Goal: Task Accomplishment & Management: Manage account settings

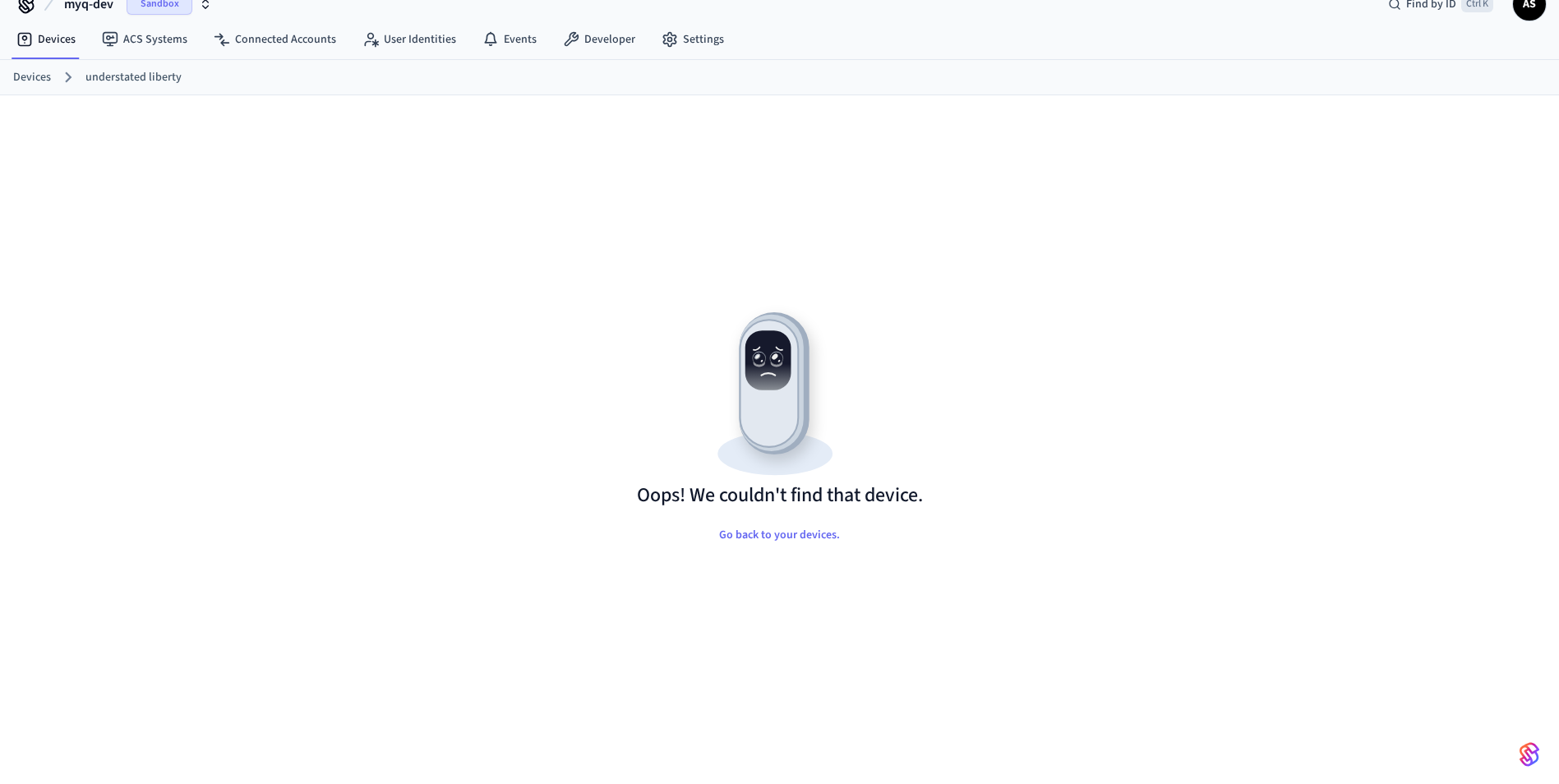
scroll to position [26, 0]
click at [651, 392] on img at bounding box center [780, 390] width 286 height 184
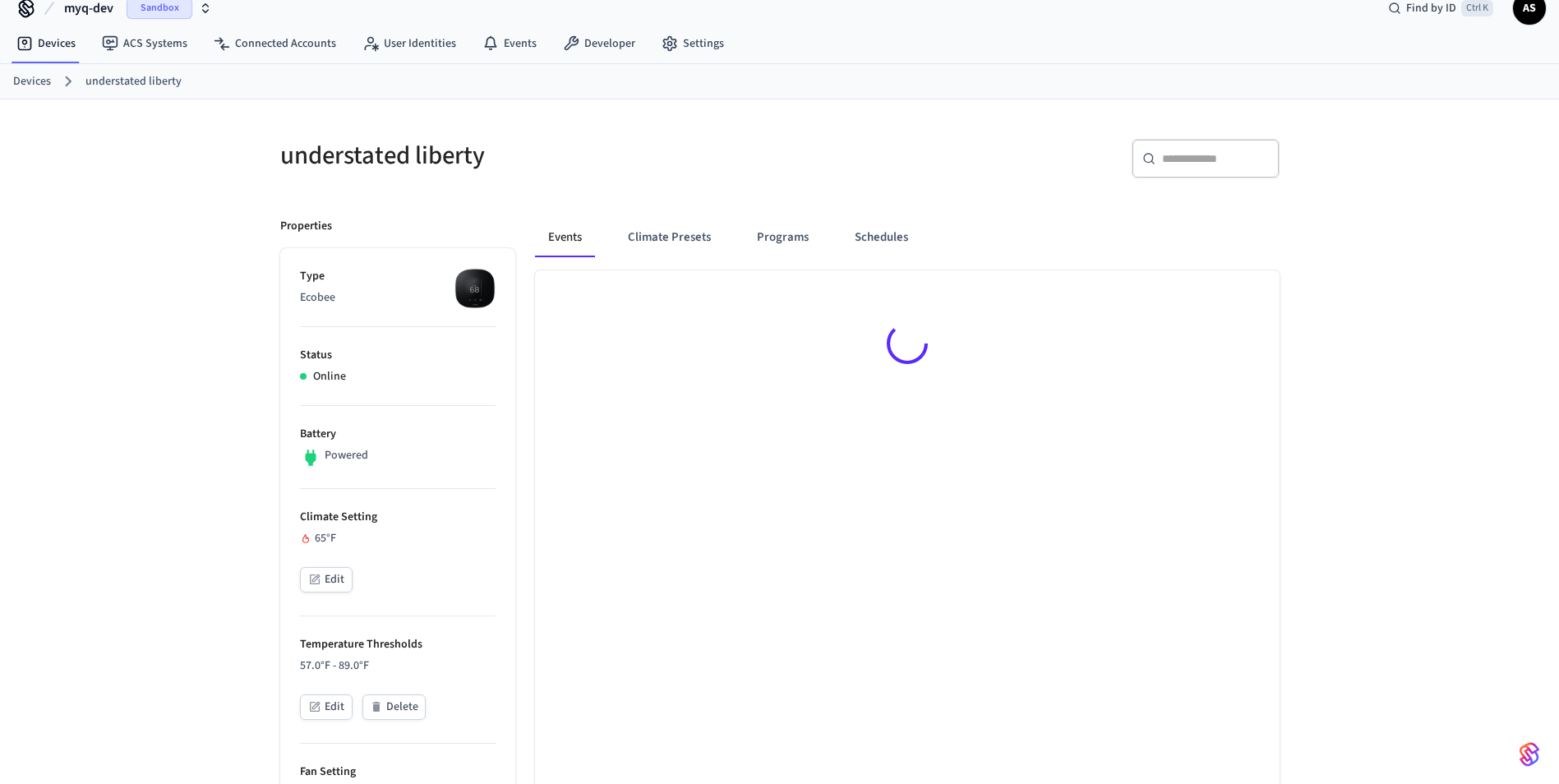
scroll to position [22, 0]
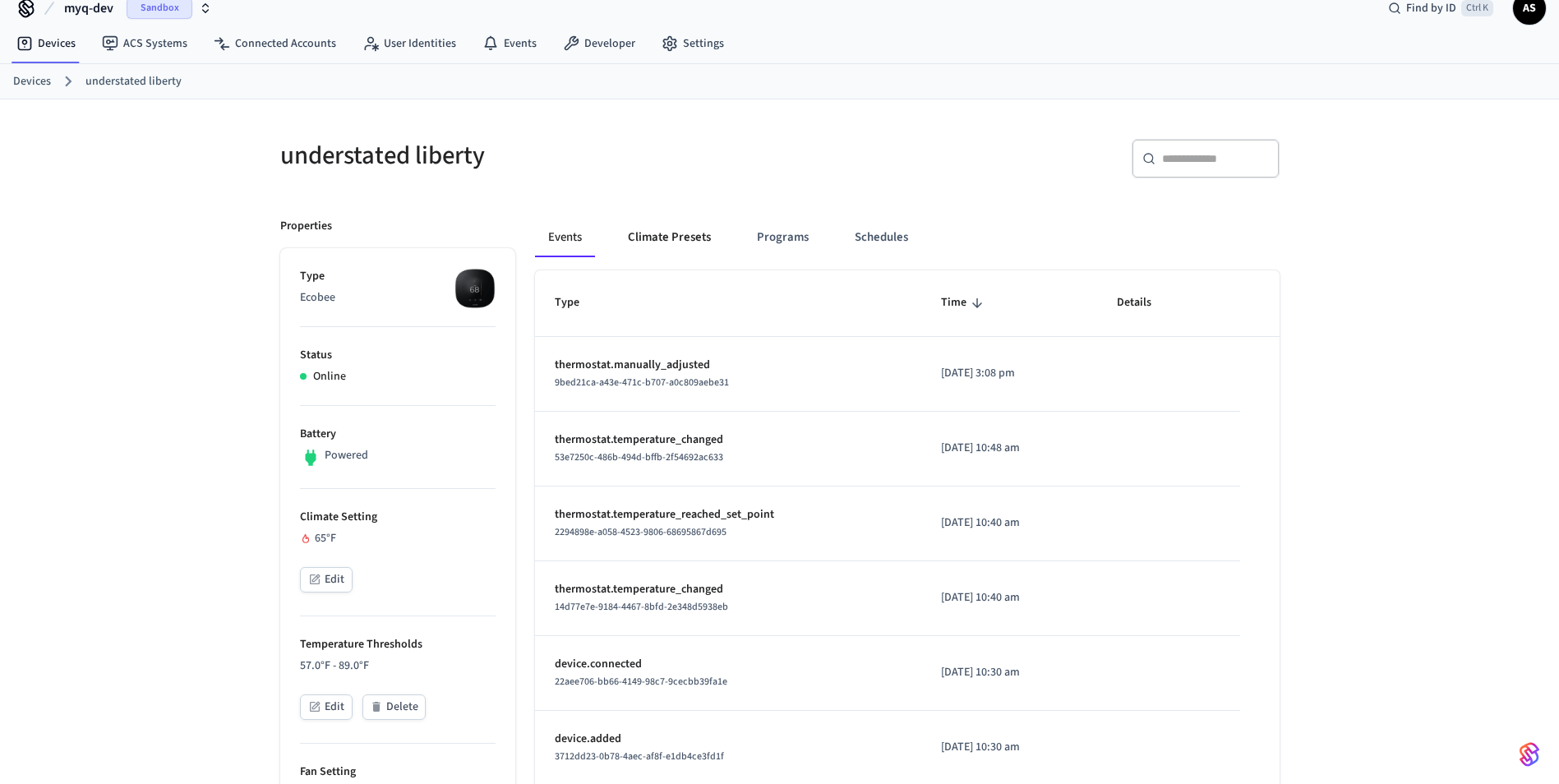
click at [656, 248] on button "Climate Presets" at bounding box center [669, 237] width 110 height 39
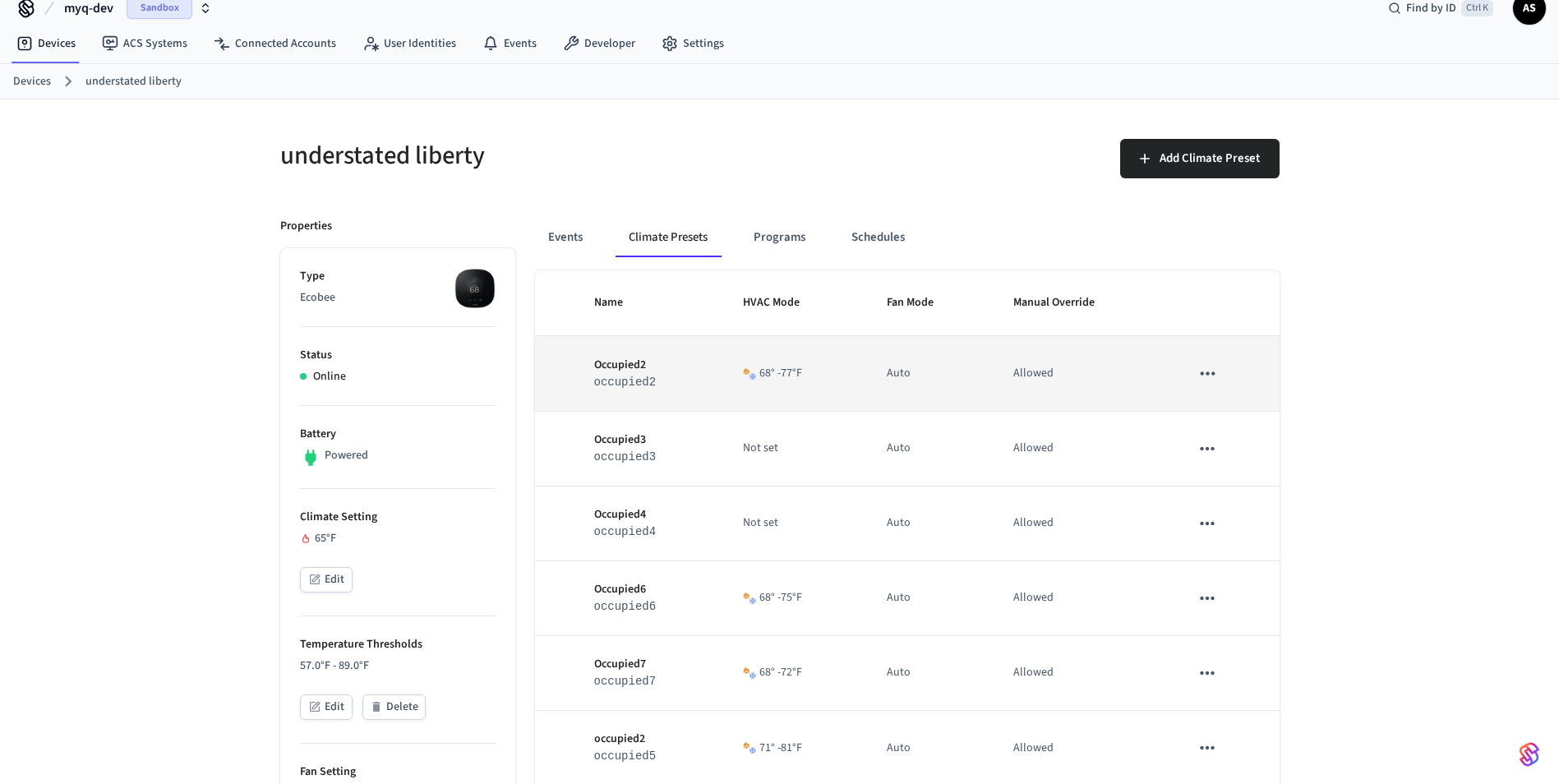
click at [1212, 390] on button "sticky table" at bounding box center [1207, 373] width 35 height 35
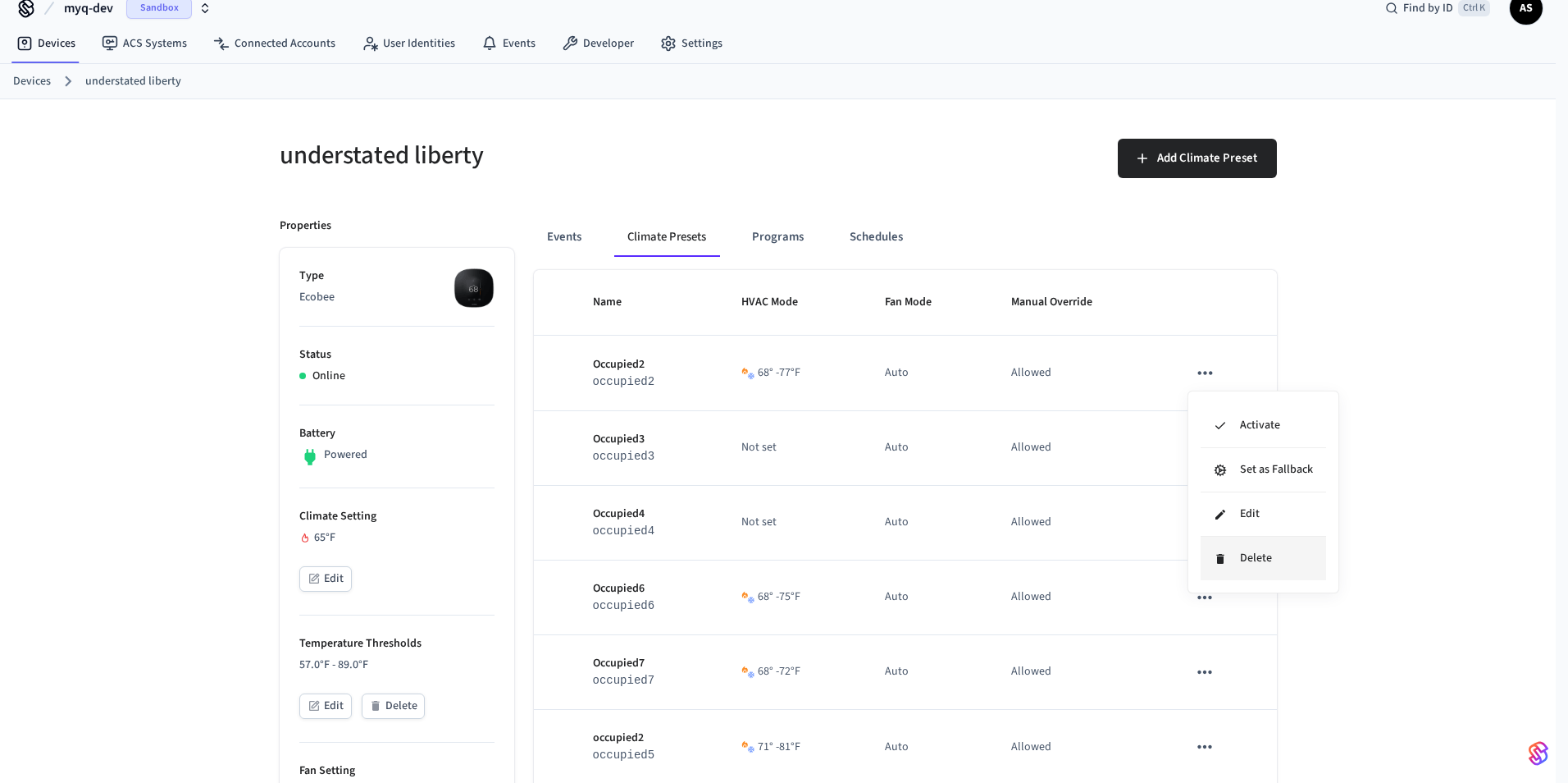
click at [1257, 551] on li "Delete" at bounding box center [1263, 558] width 125 height 43
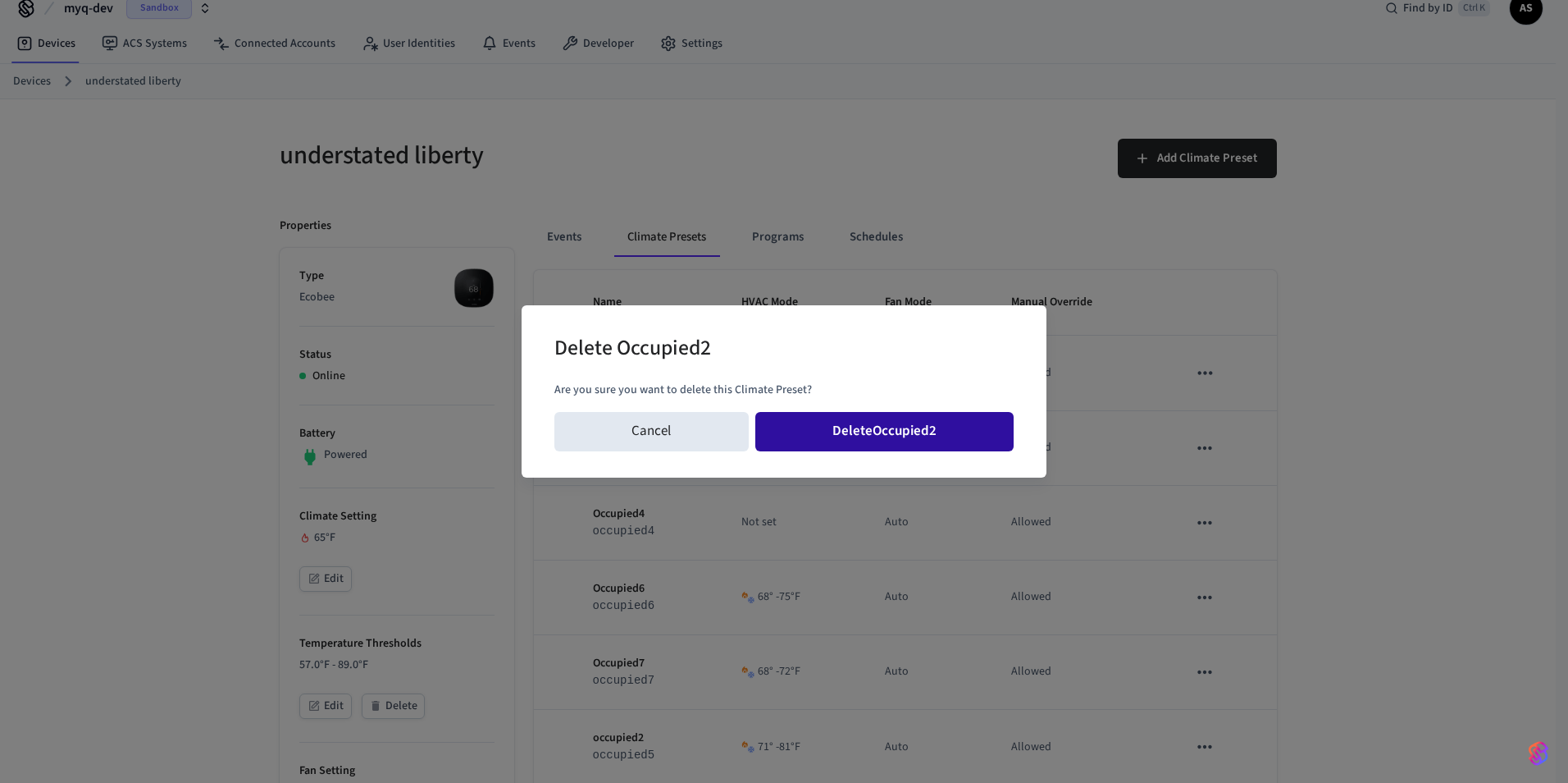
click at [957, 438] on button "Delete Occupied2" at bounding box center [885, 431] width 259 height 39
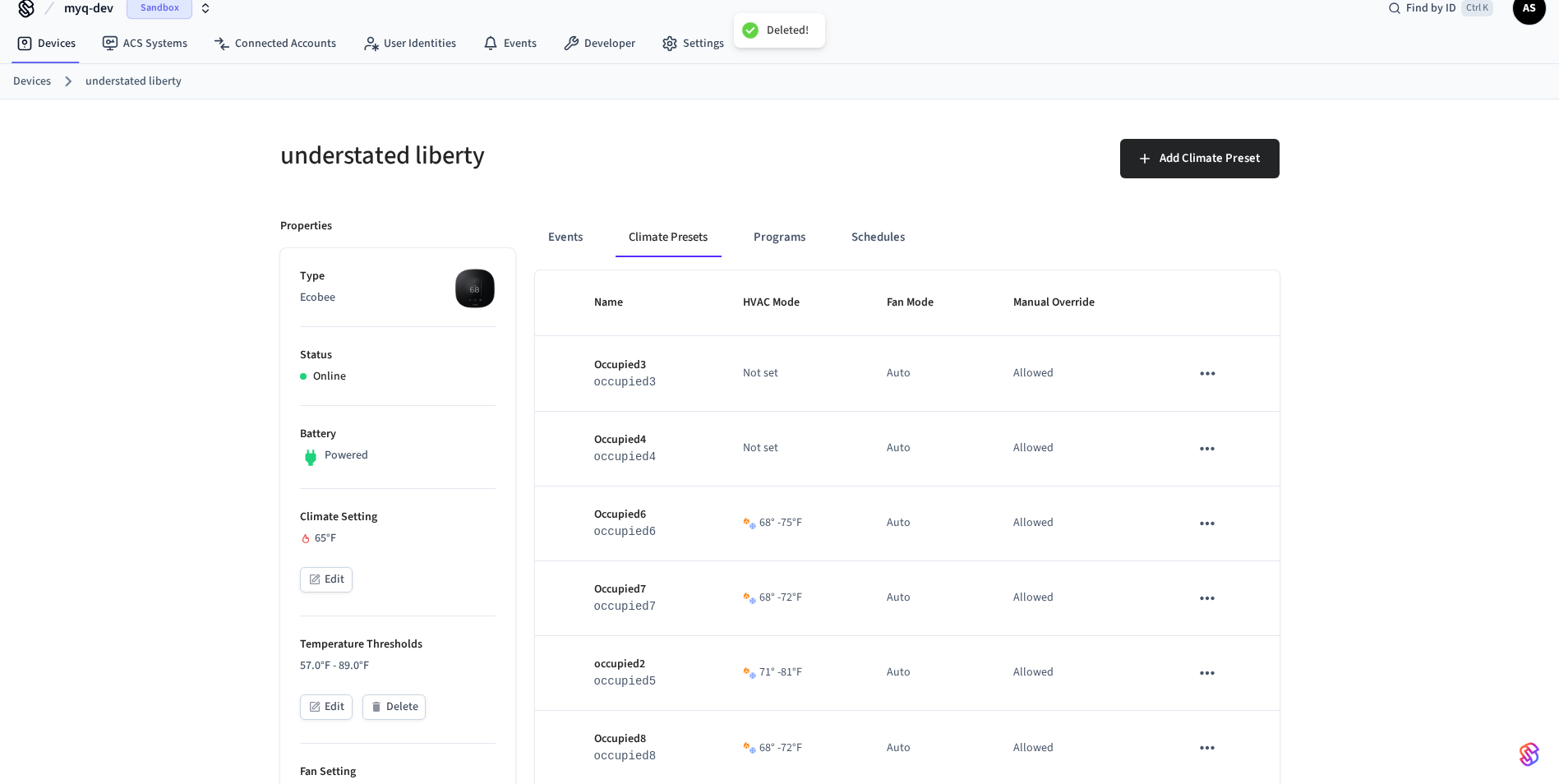
click at [1207, 375] on icon "sticky table" at bounding box center [1207, 373] width 14 height 4
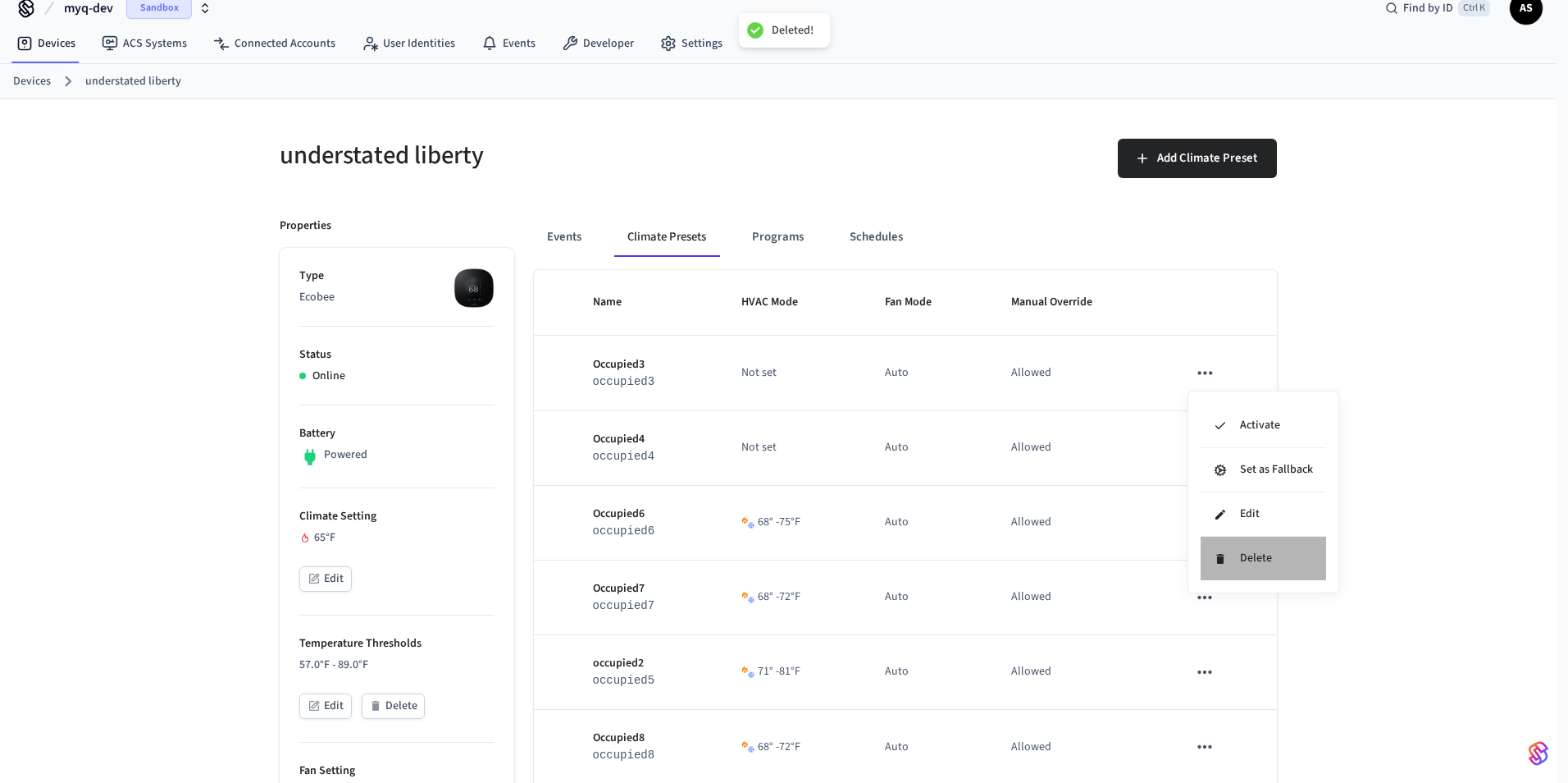
click at [1211, 550] on li "Delete" at bounding box center [1263, 558] width 125 height 43
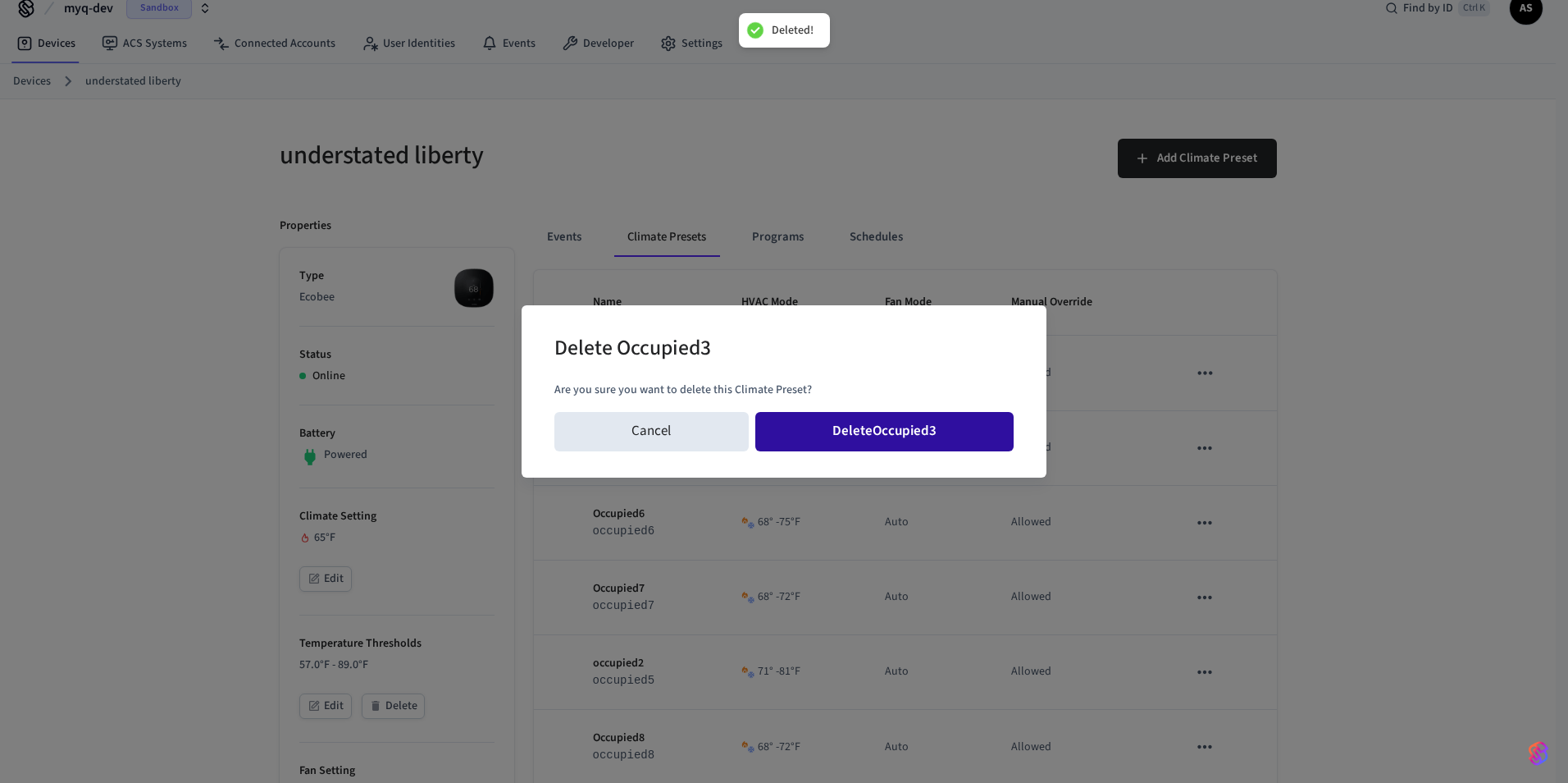
click at [970, 442] on button "Delete Occupied3" at bounding box center [885, 431] width 259 height 39
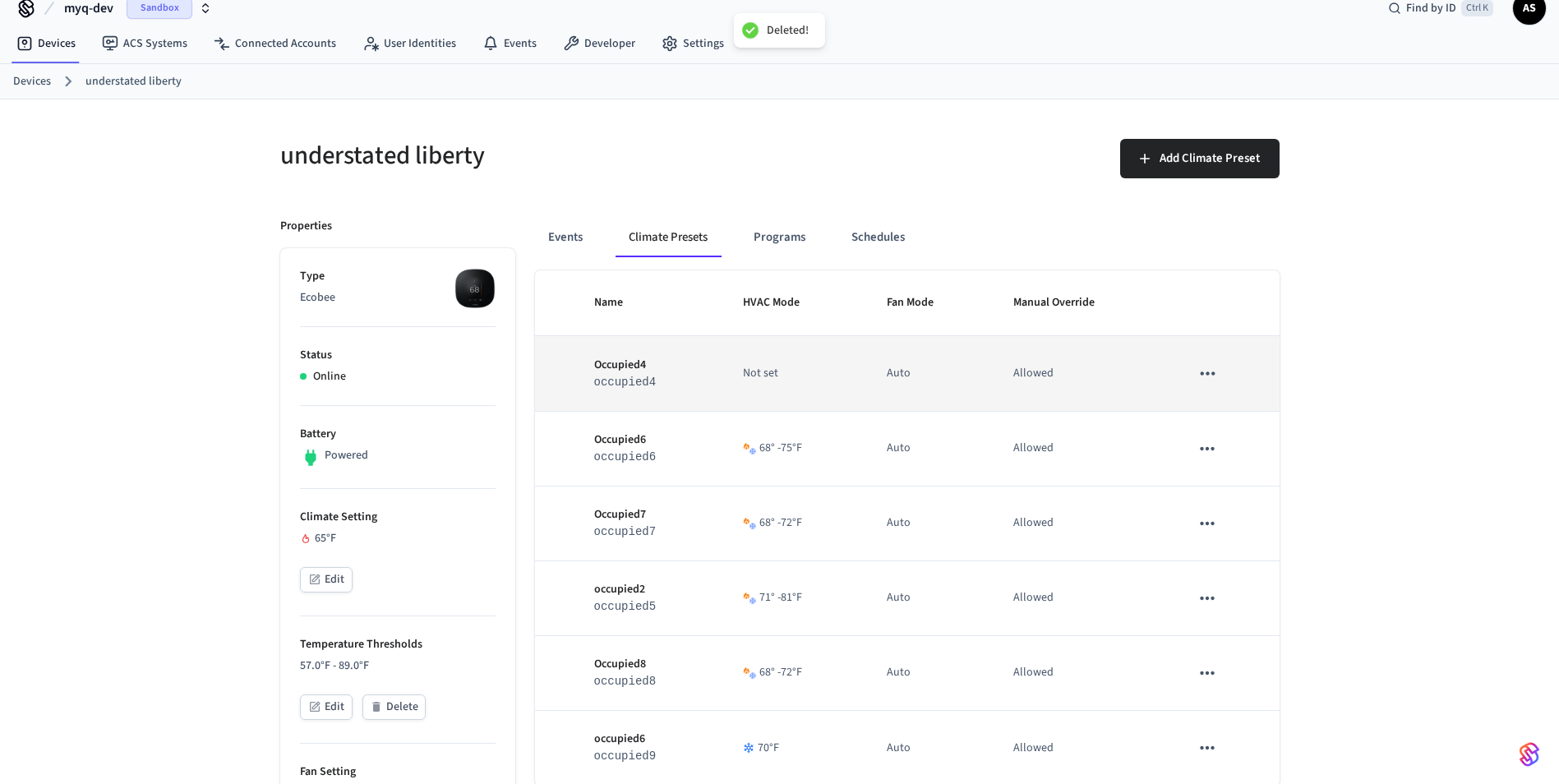
click at [1203, 385] on button "sticky table" at bounding box center [1207, 373] width 35 height 35
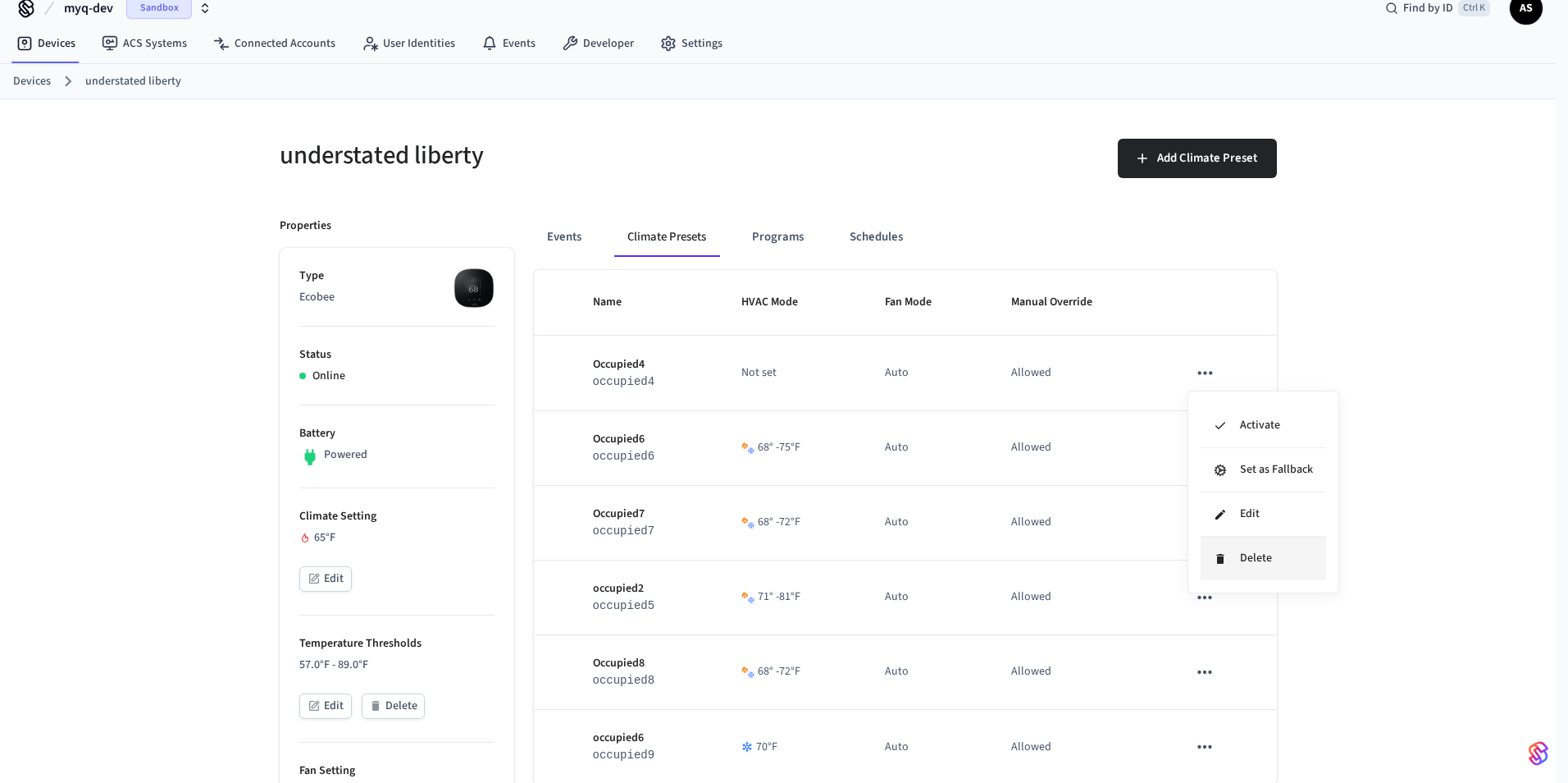
click at [1228, 552] on li "Delete" at bounding box center [1263, 558] width 125 height 43
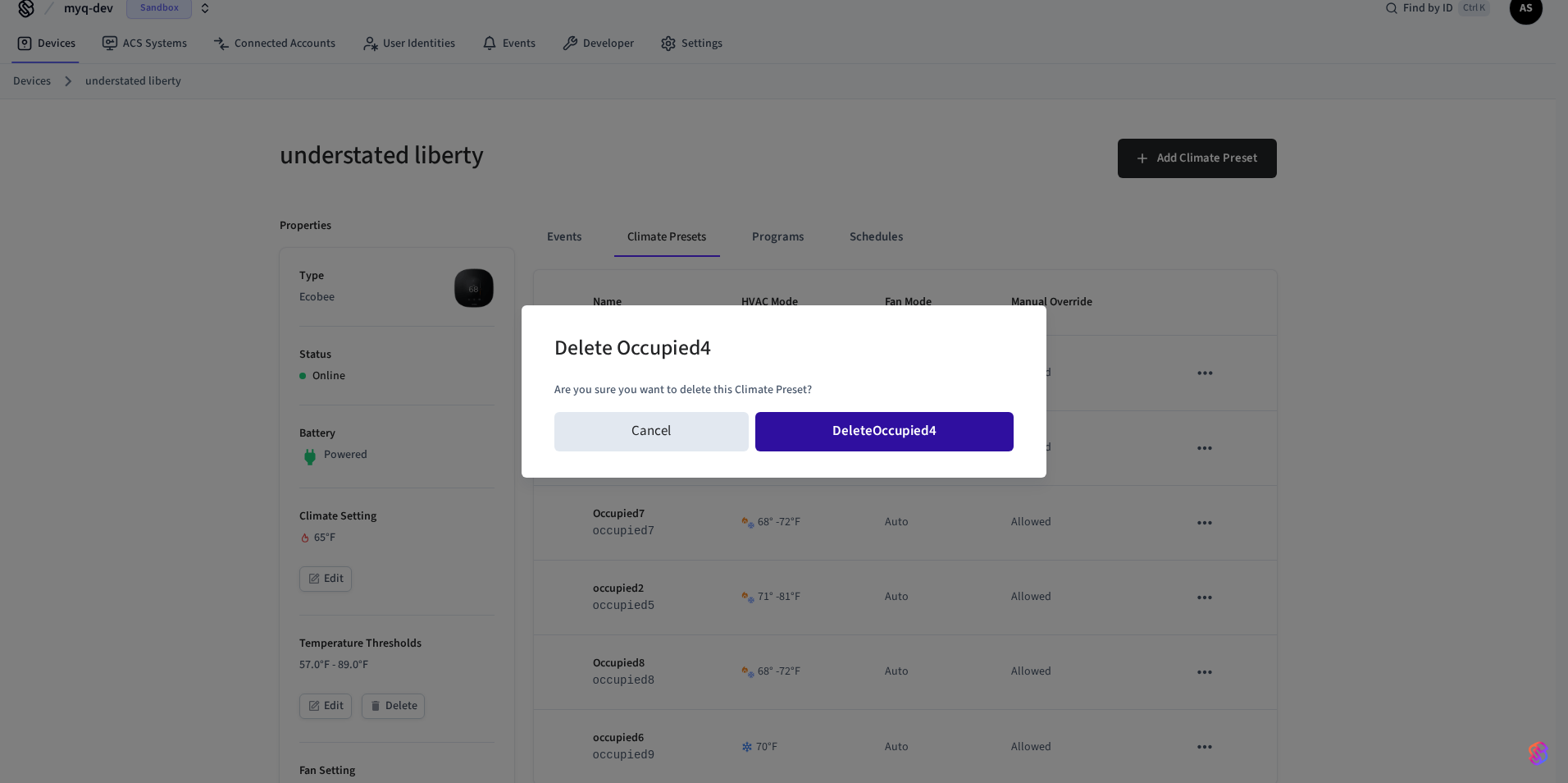
click at [999, 443] on button "Delete Occupied4" at bounding box center [885, 431] width 259 height 39
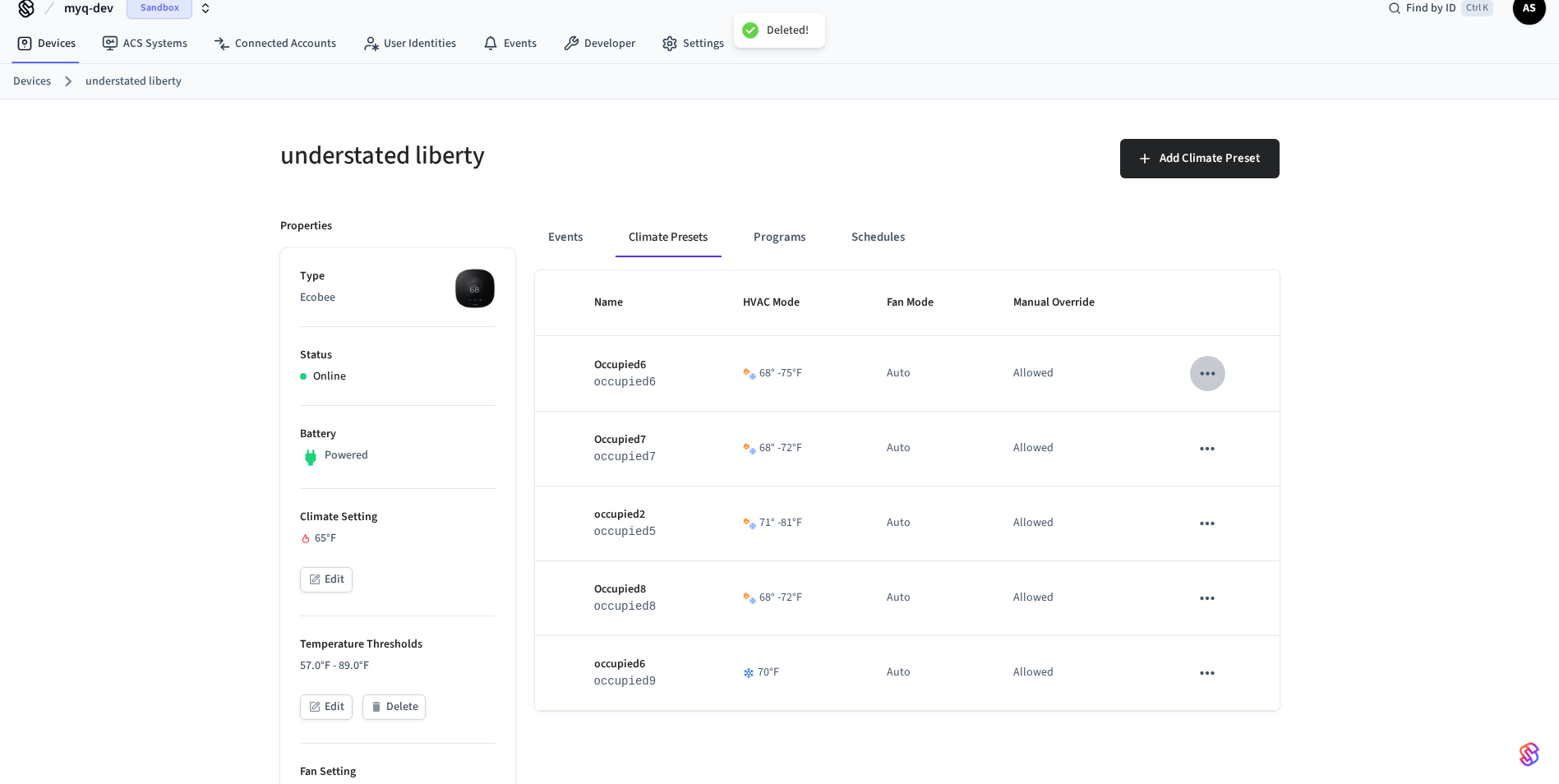
click at [1208, 375] on icon "sticky table" at bounding box center [1207, 373] width 14 height 4
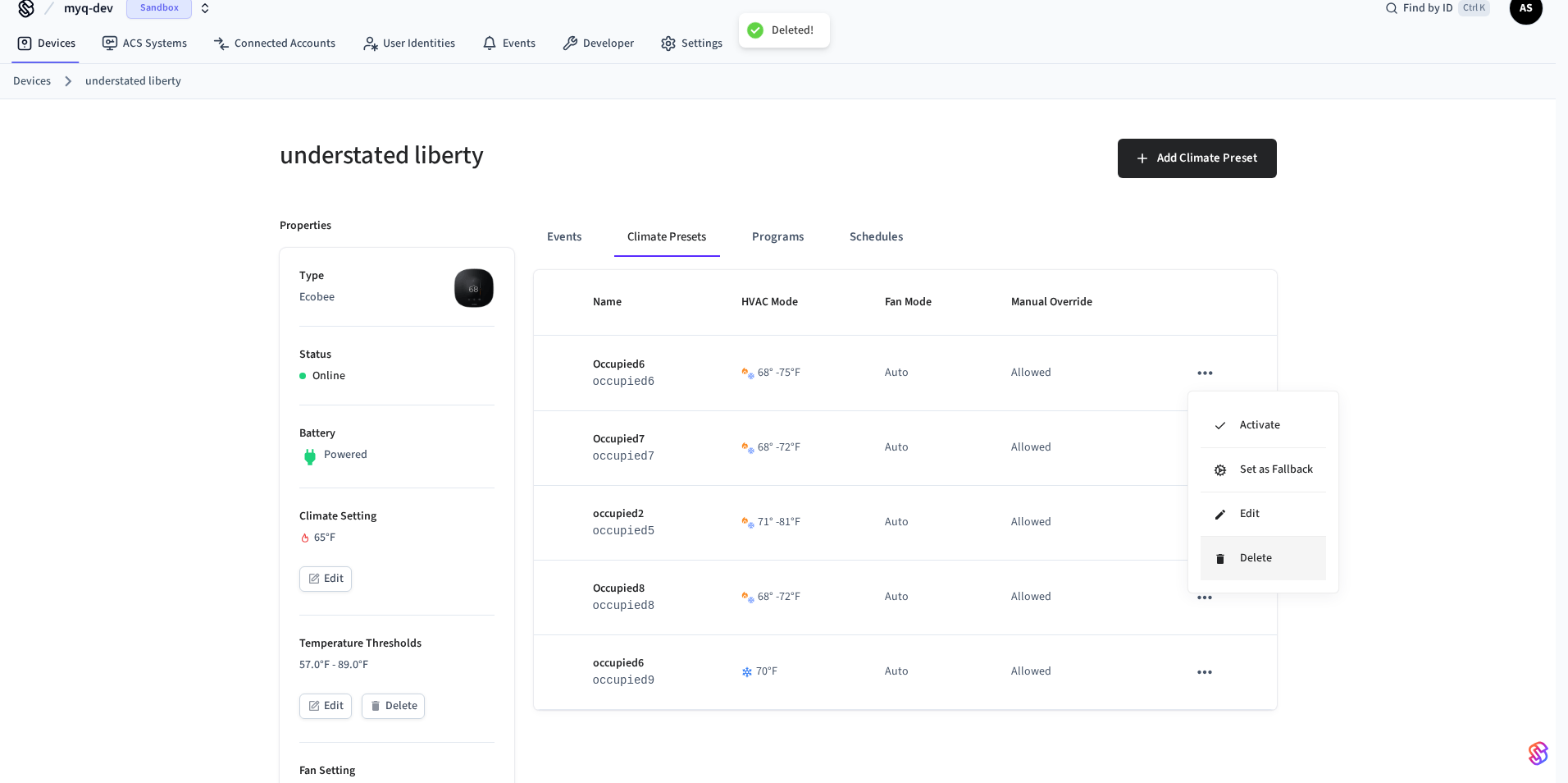
click at [1231, 555] on li "Delete" at bounding box center [1263, 558] width 125 height 43
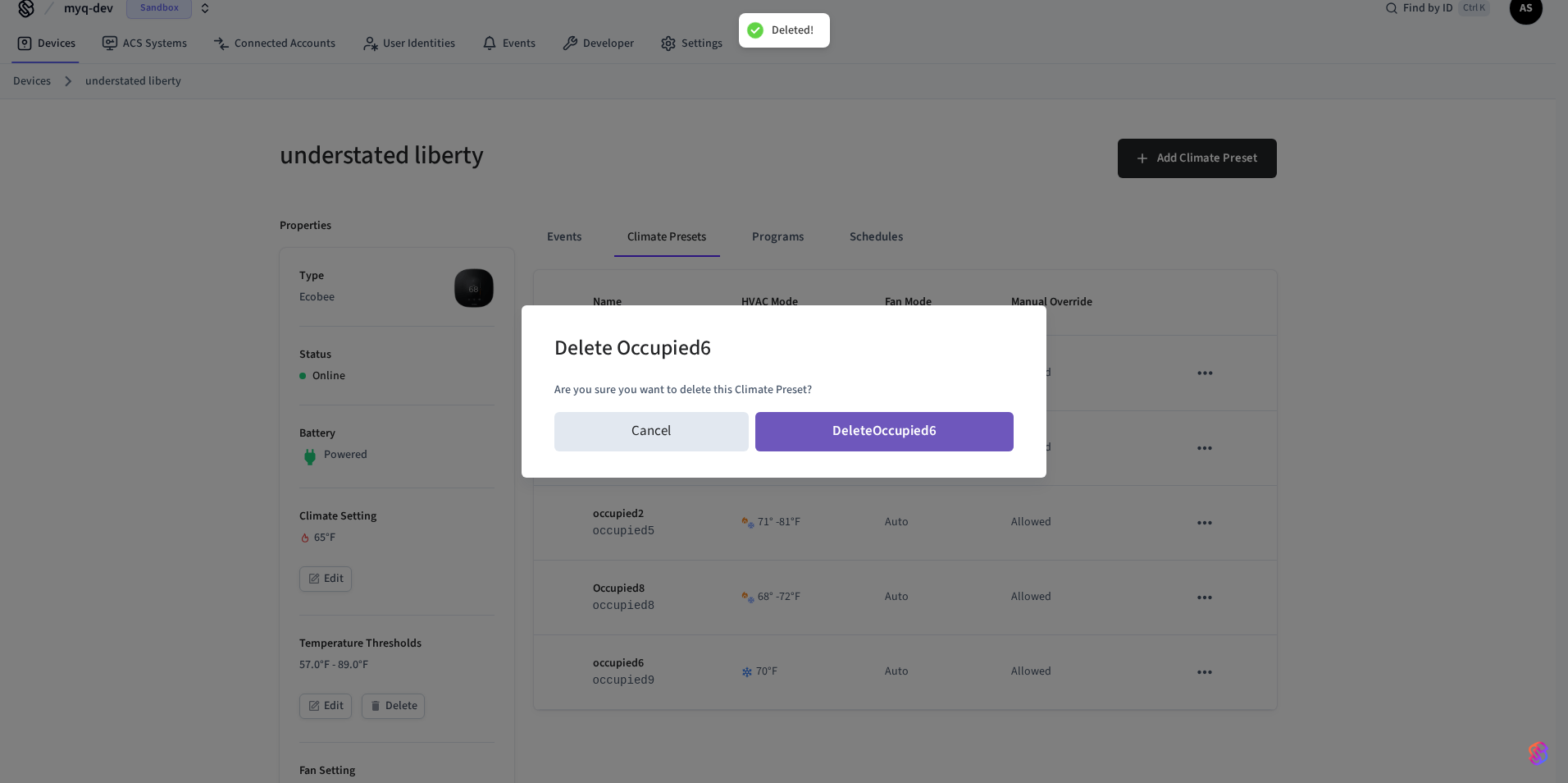
click at [927, 433] on button "Delete Occupied6" at bounding box center [885, 431] width 259 height 39
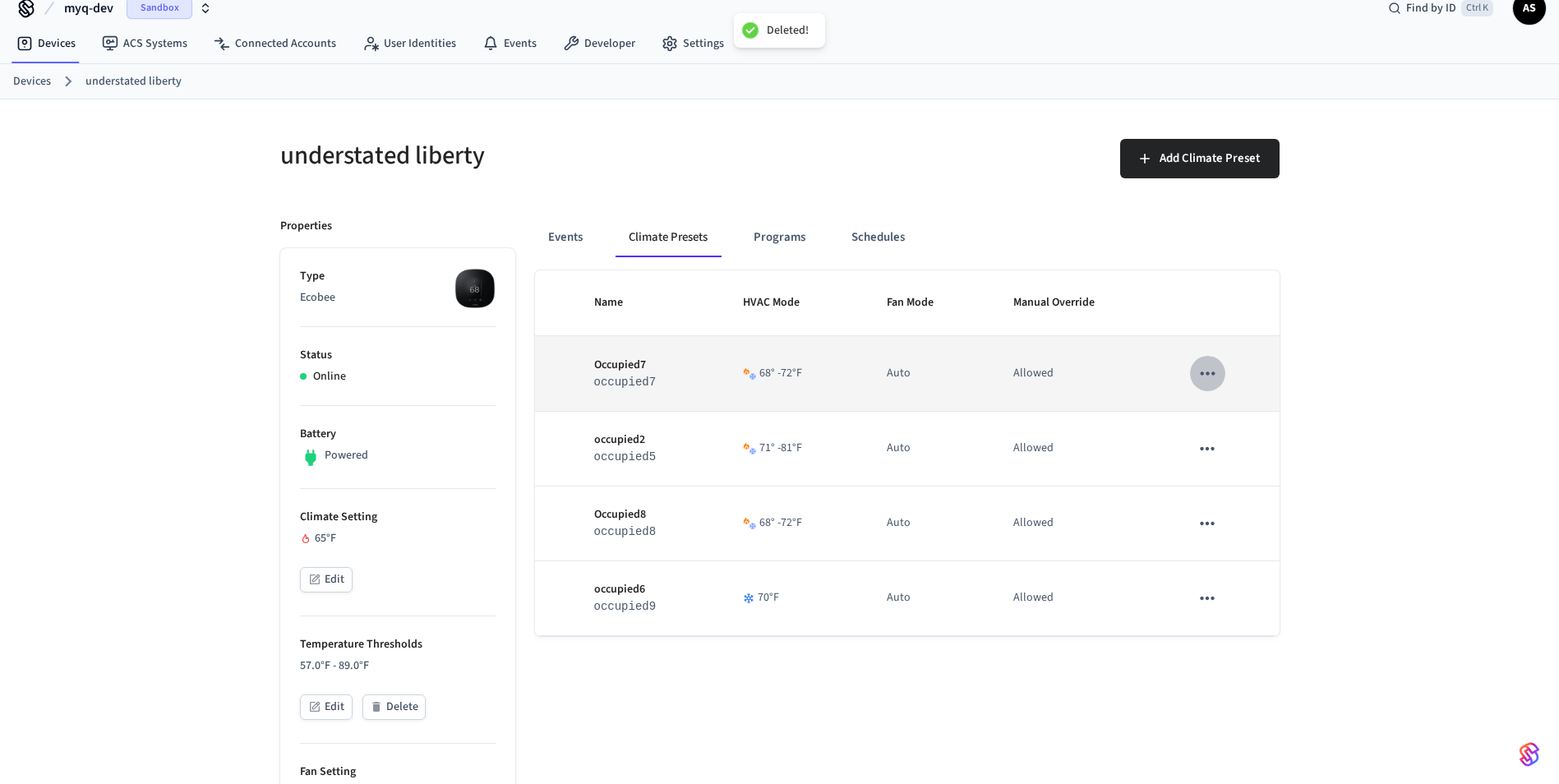
click at [1206, 367] on icon "sticky table" at bounding box center [1207, 373] width 22 height 22
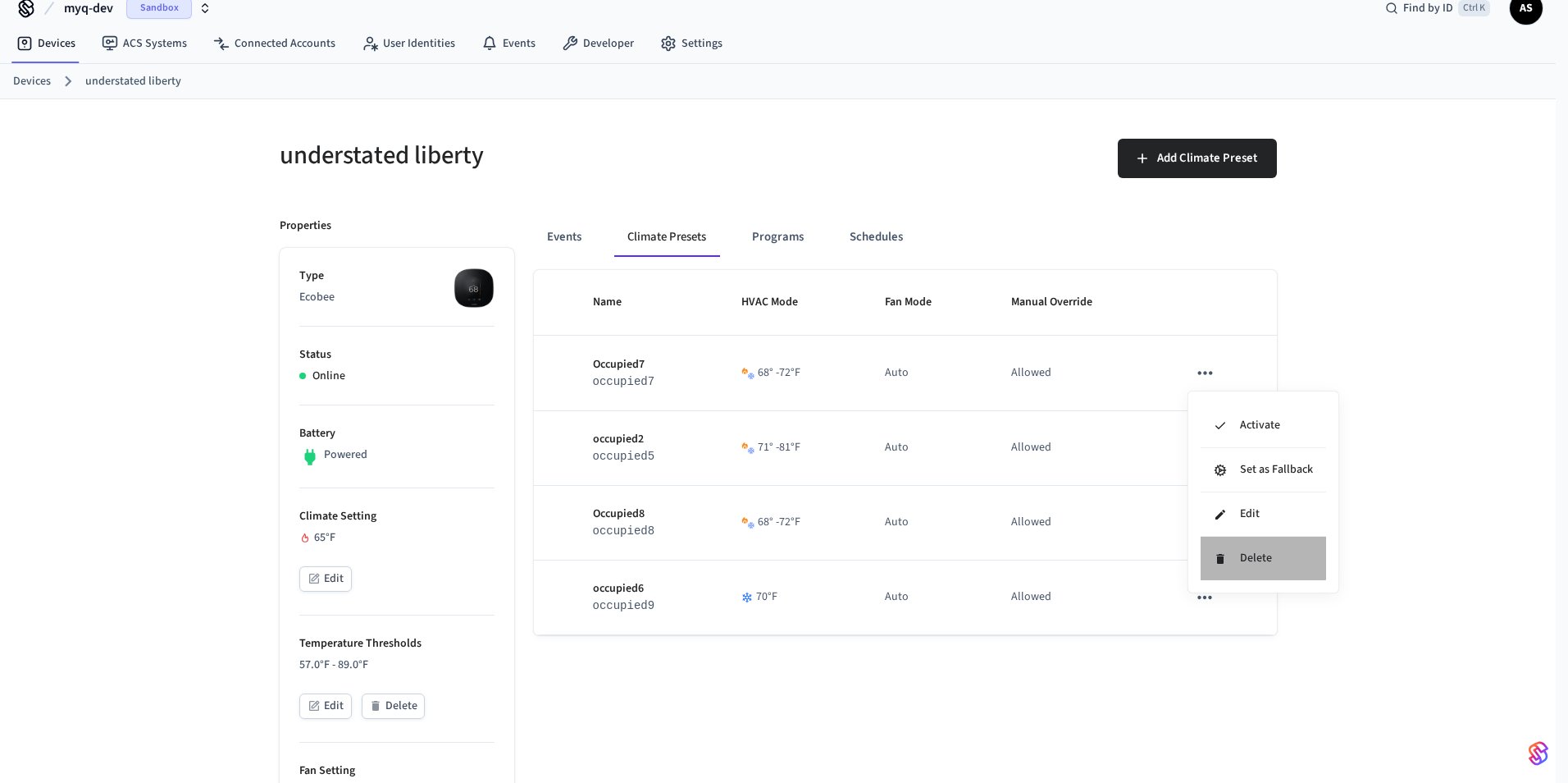
click at [1236, 551] on li "Delete" at bounding box center [1263, 558] width 125 height 43
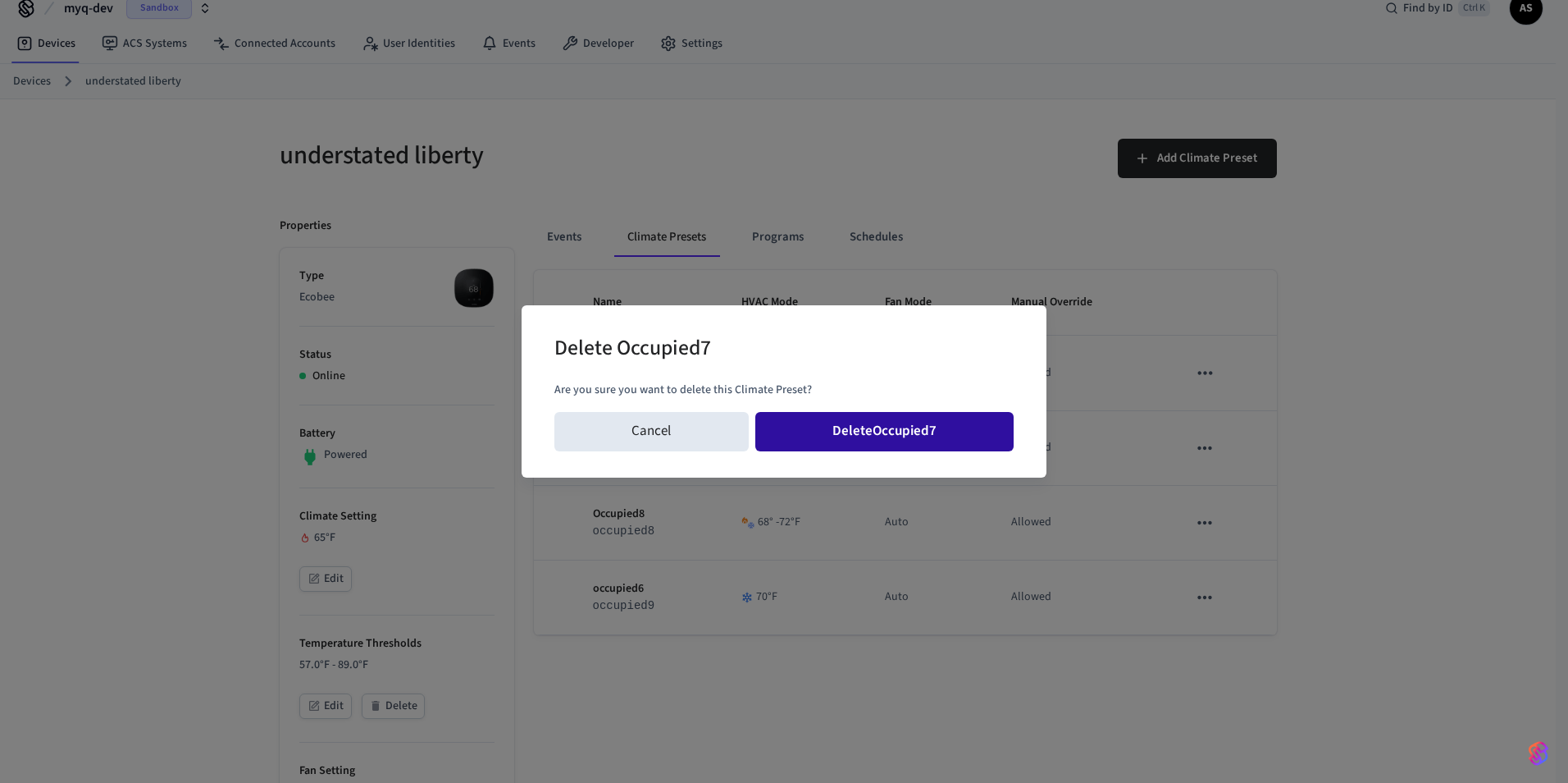
click at [950, 450] on button "Delete Occupied7" at bounding box center [885, 431] width 259 height 39
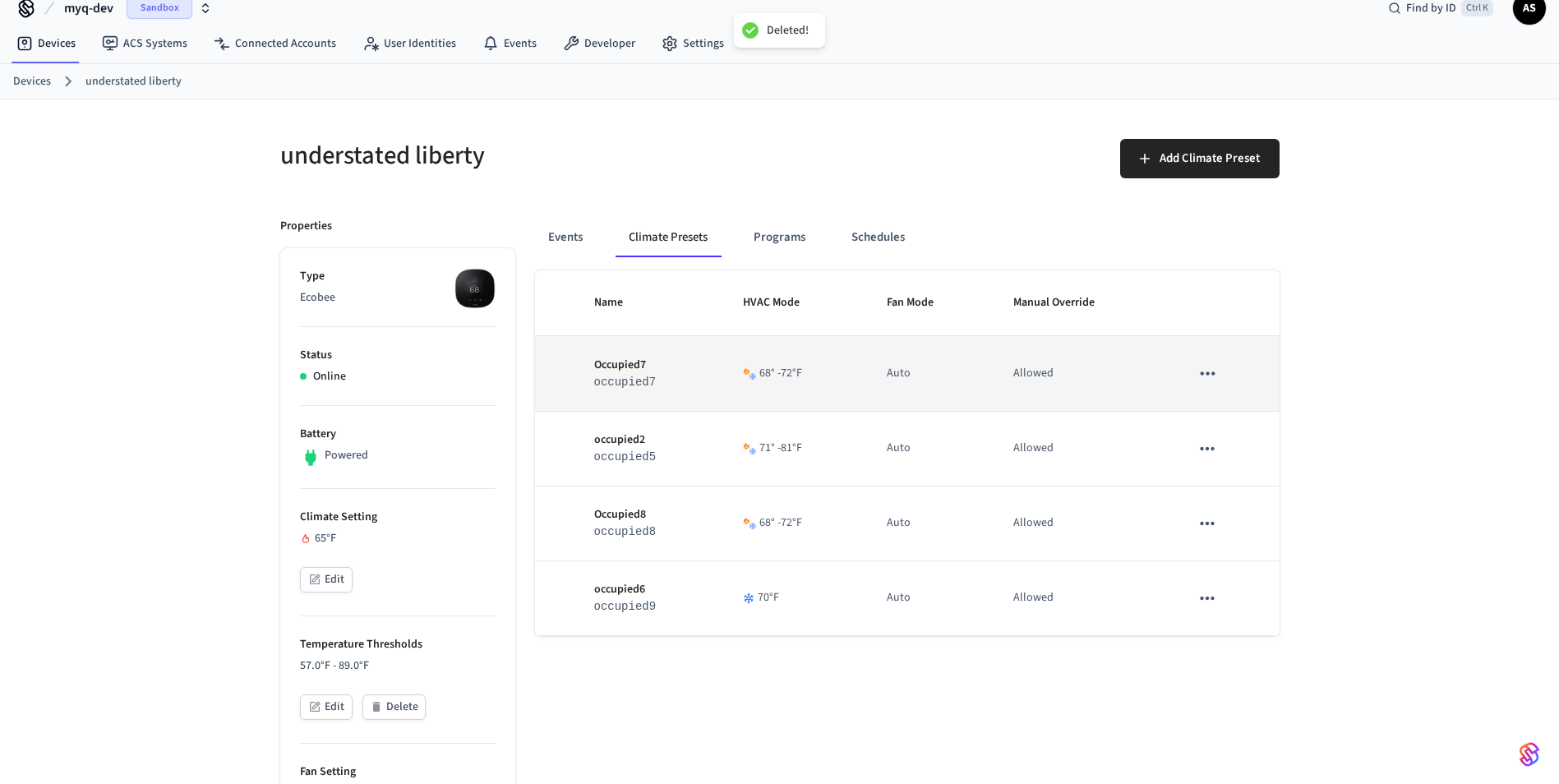
click at [1210, 379] on icon "sticky table" at bounding box center [1207, 373] width 22 height 22
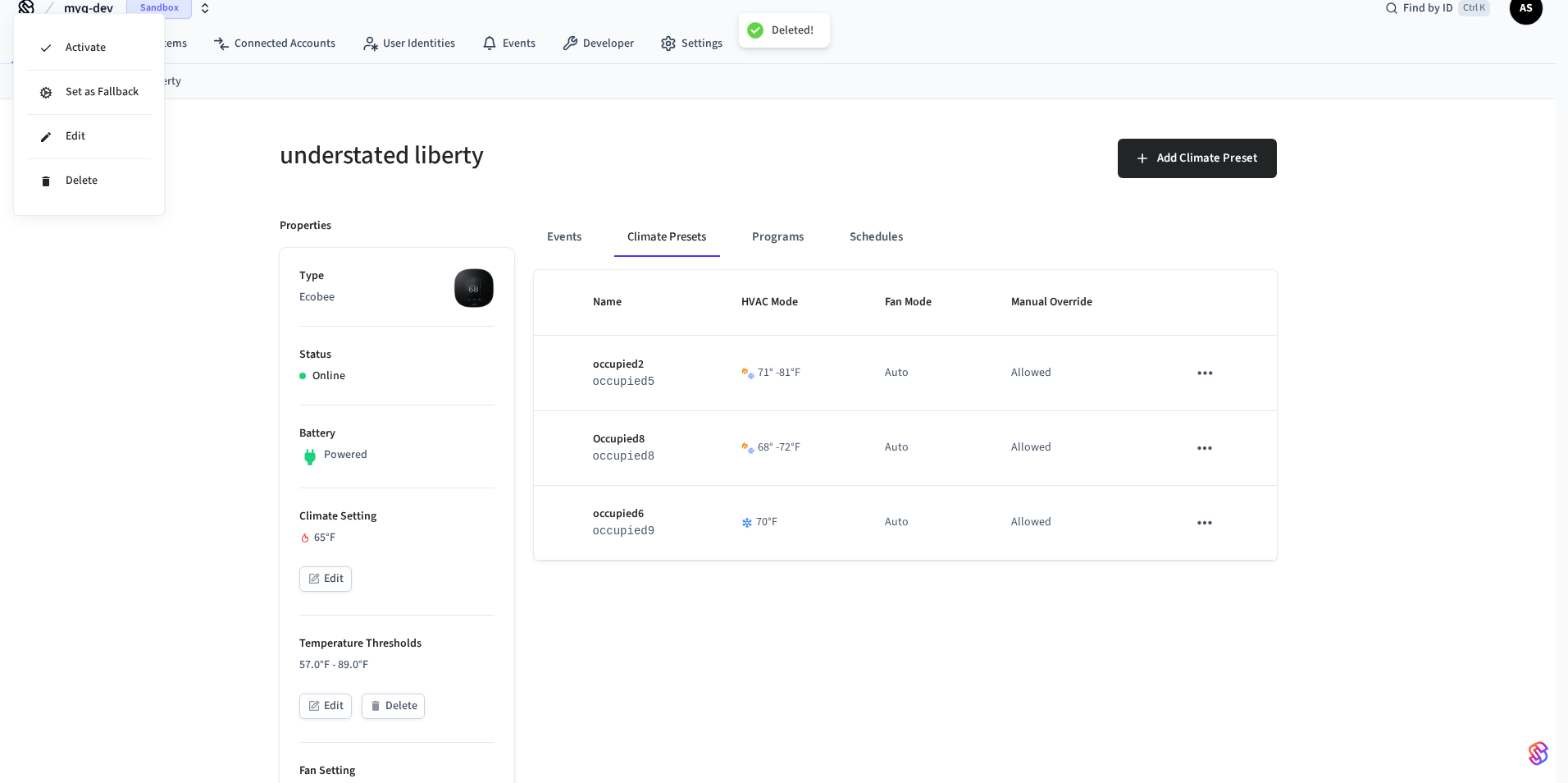
click at [1200, 379] on div at bounding box center [784, 391] width 1568 height 783
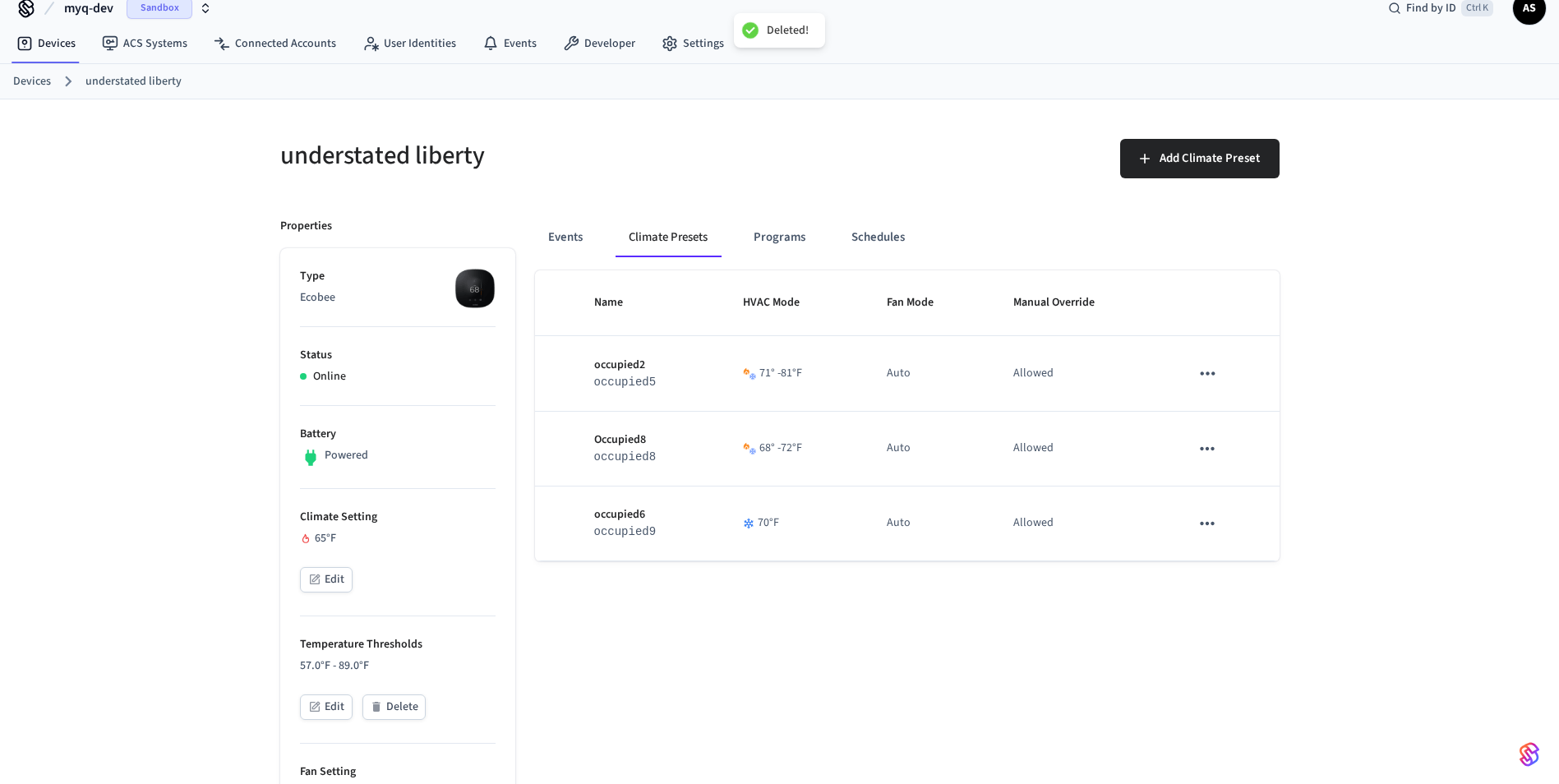
click at [1215, 378] on div "Activate Set as Fallback Edit Delete" at bounding box center [780, 392] width 1559 height 784
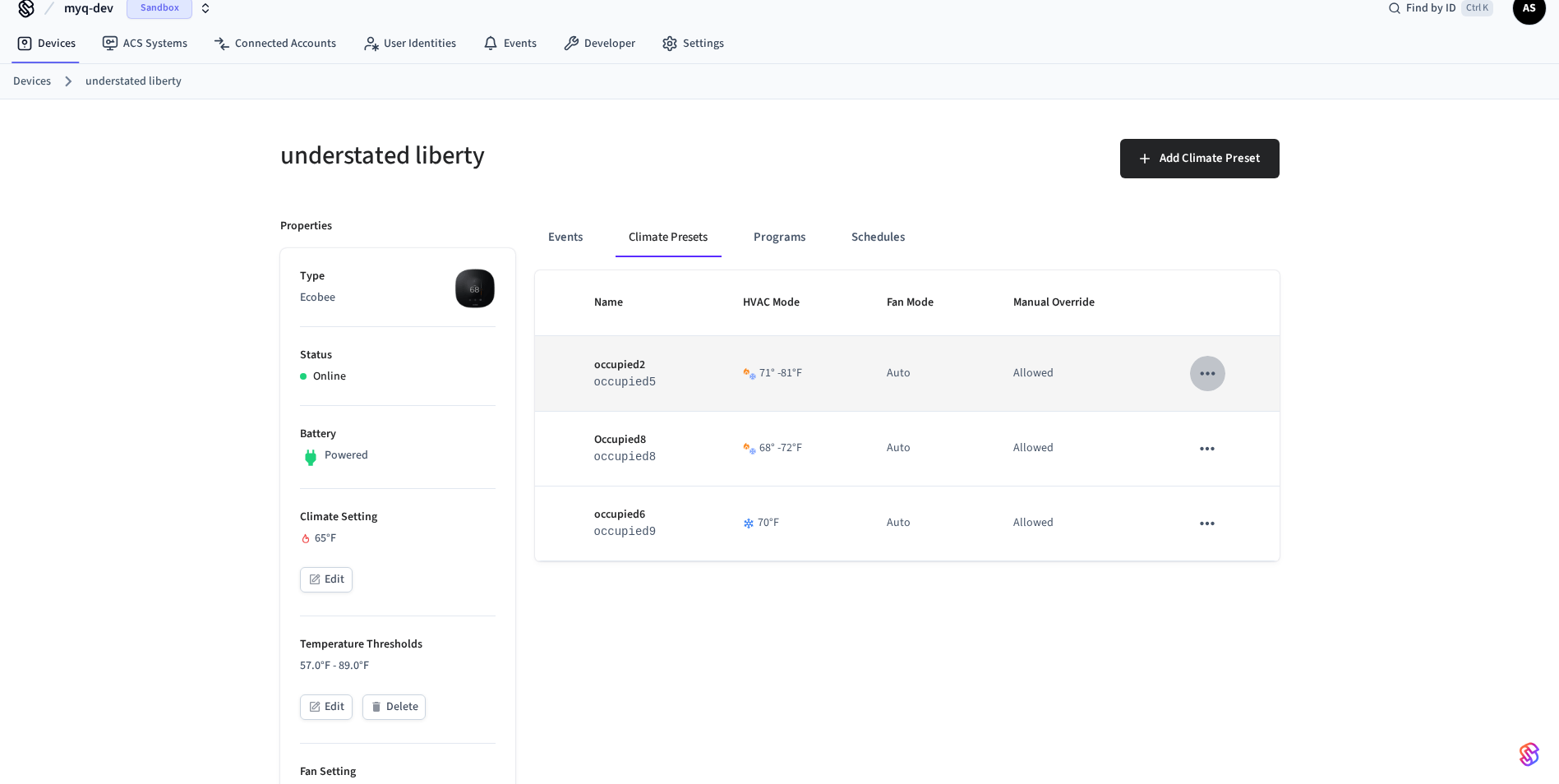
click at [1210, 373] on icon "sticky table" at bounding box center [1207, 373] width 22 height 22
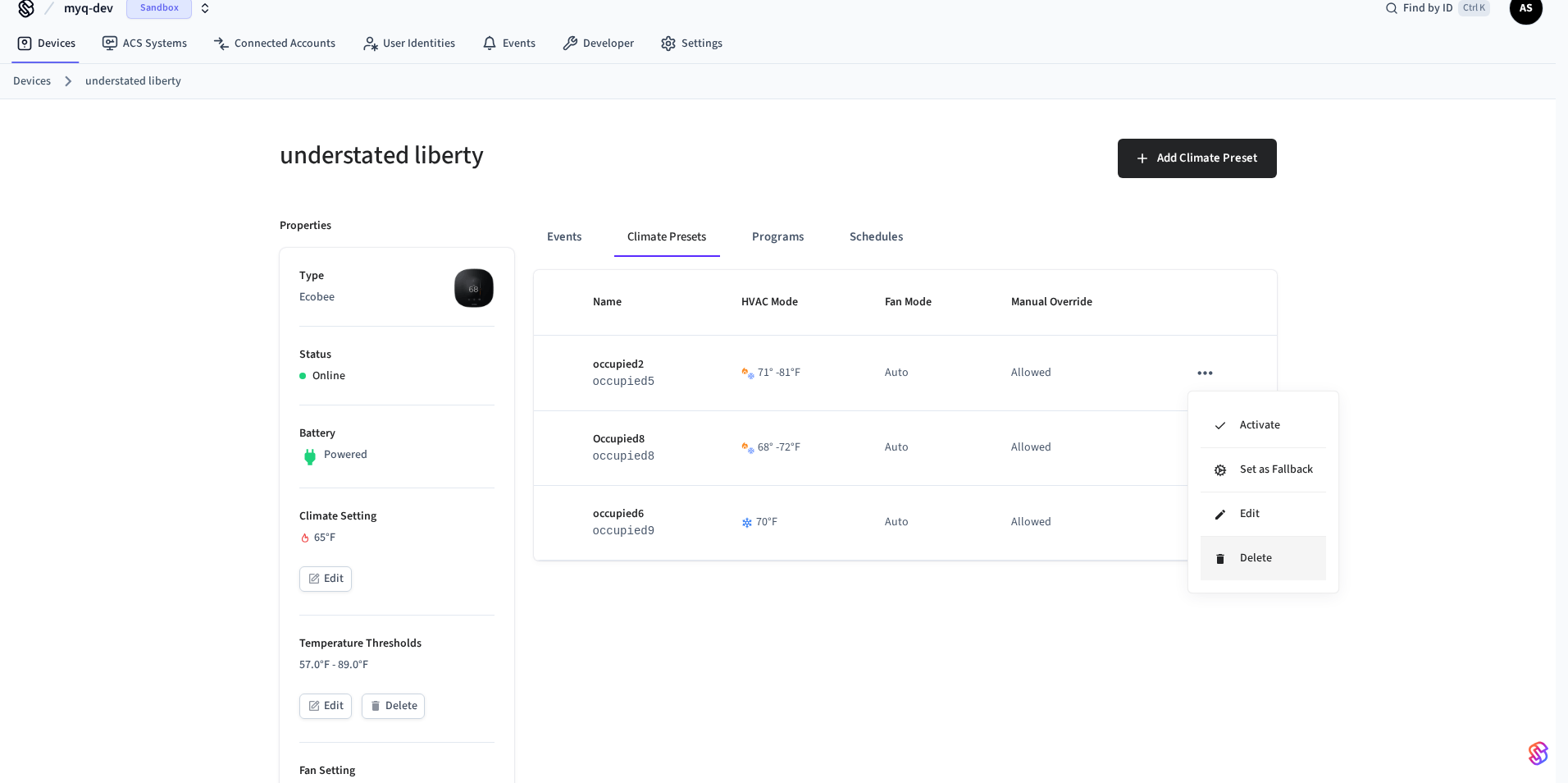
click at [1226, 554] on icon at bounding box center [1220, 558] width 13 height 13
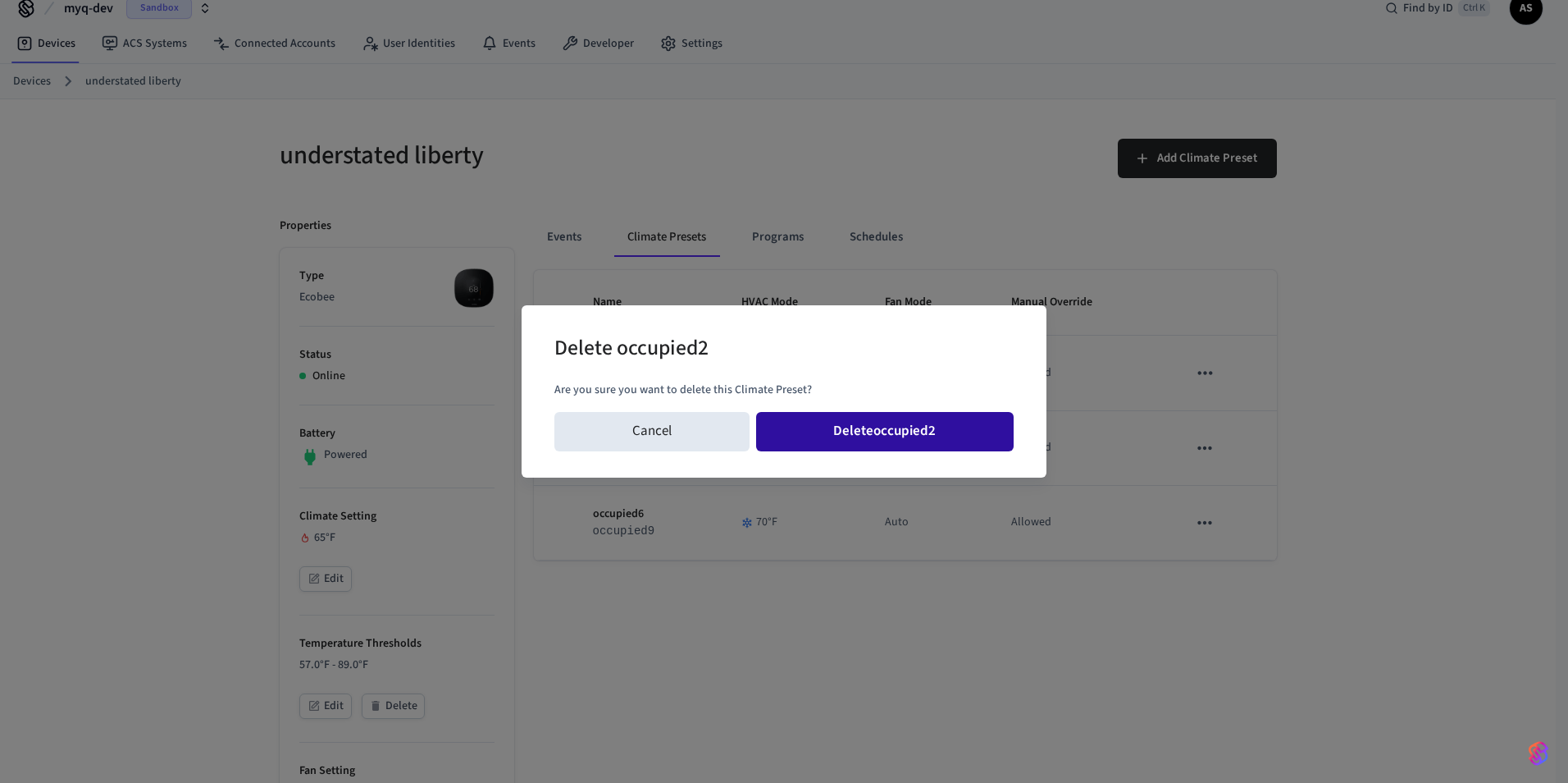
click at [971, 450] on button "Delete occupied2" at bounding box center [885, 431] width 258 height 39
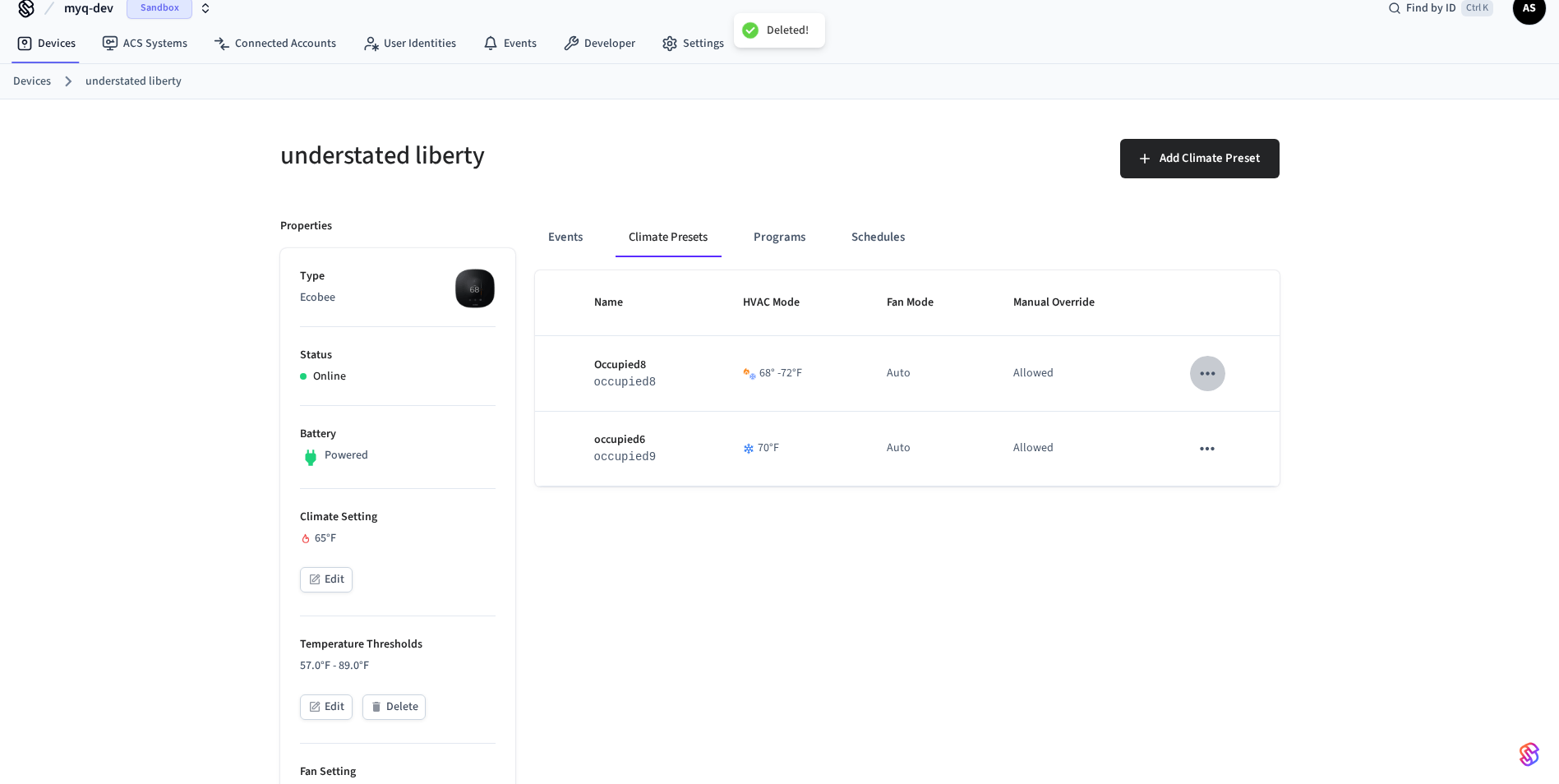
click at [1210, 380] on icon "sticky table" at bounding box center [1207, 373] width 22 height 22
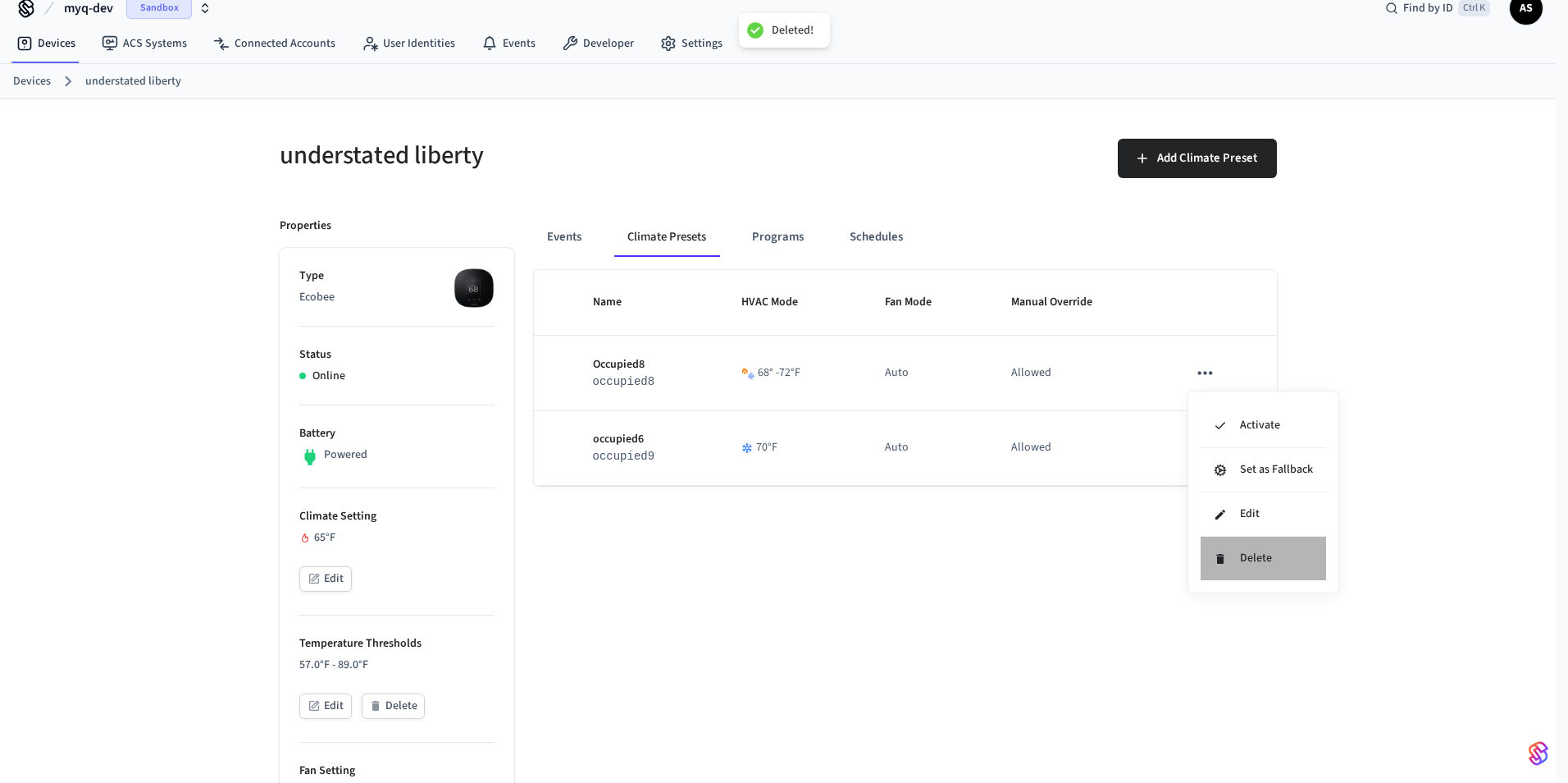
click at [1235, 555] on li "Delete" at bounding box center [1263, 558] width 125 height 43
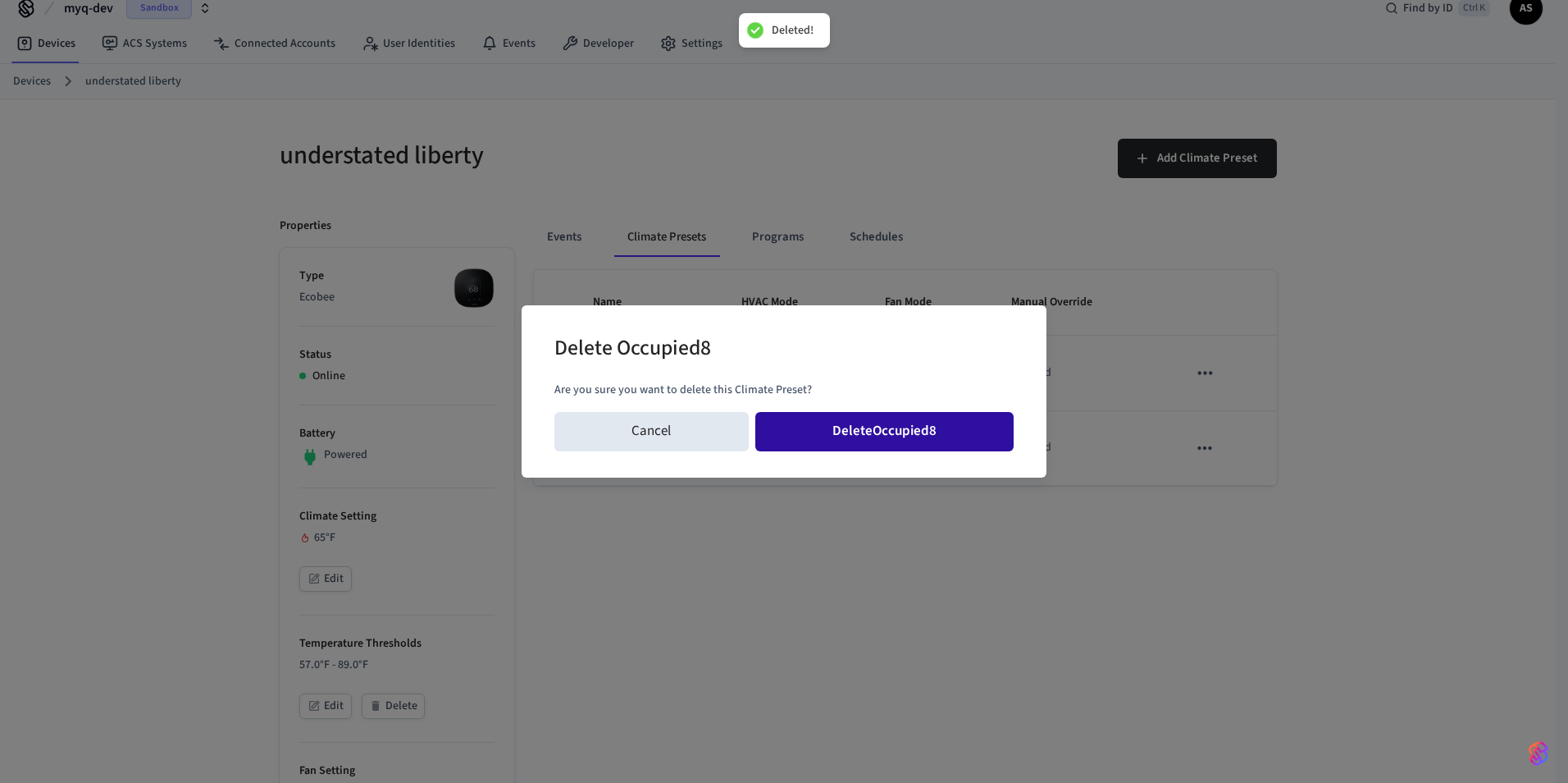
click at [915, 429] on button "Delete Occupied8" at bounding box center [885, 431] width 259 height 39
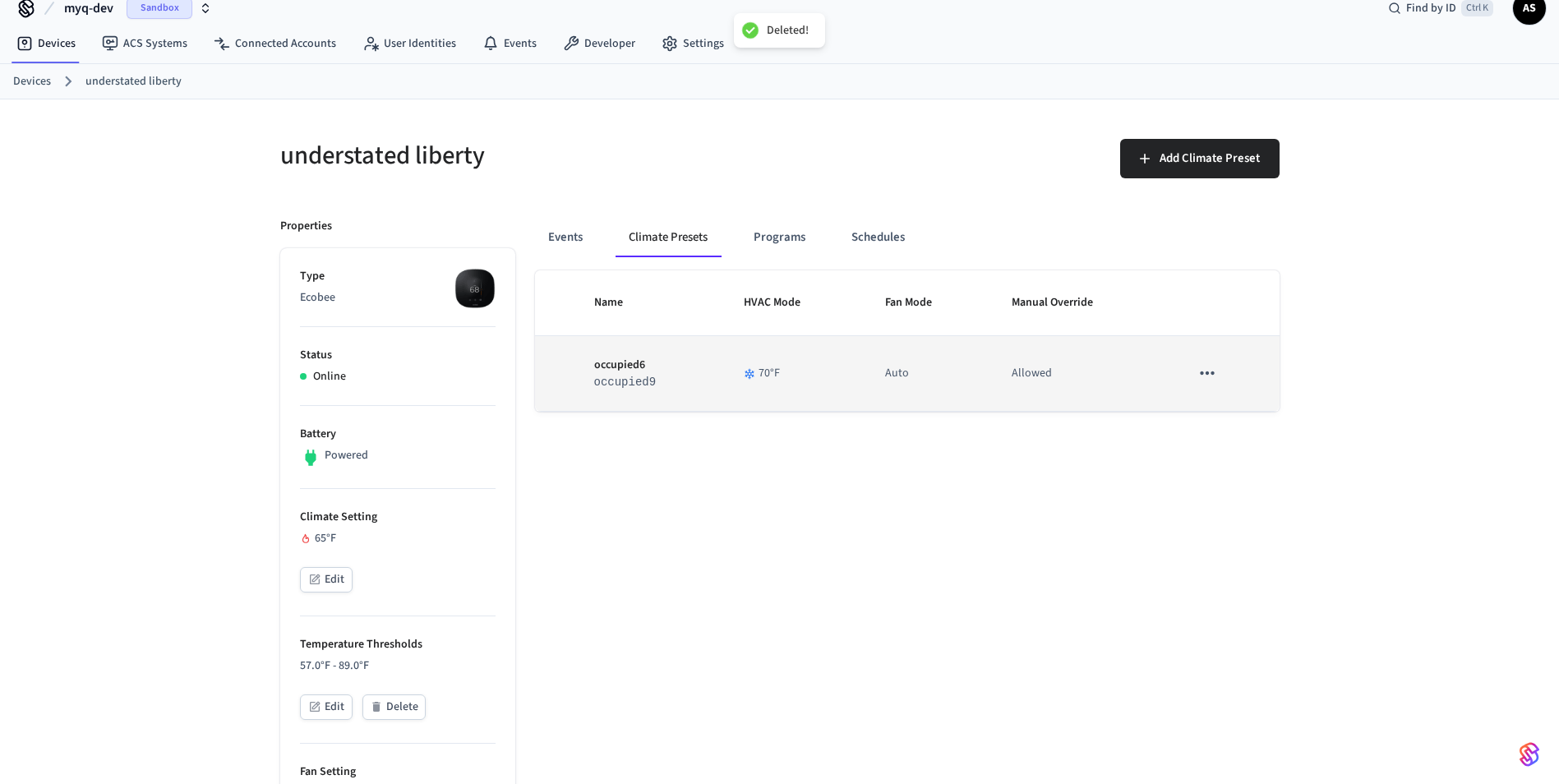
click at [1215, 388] on button "sticky table" at bounding box center [1207, 373] width 35 height 35
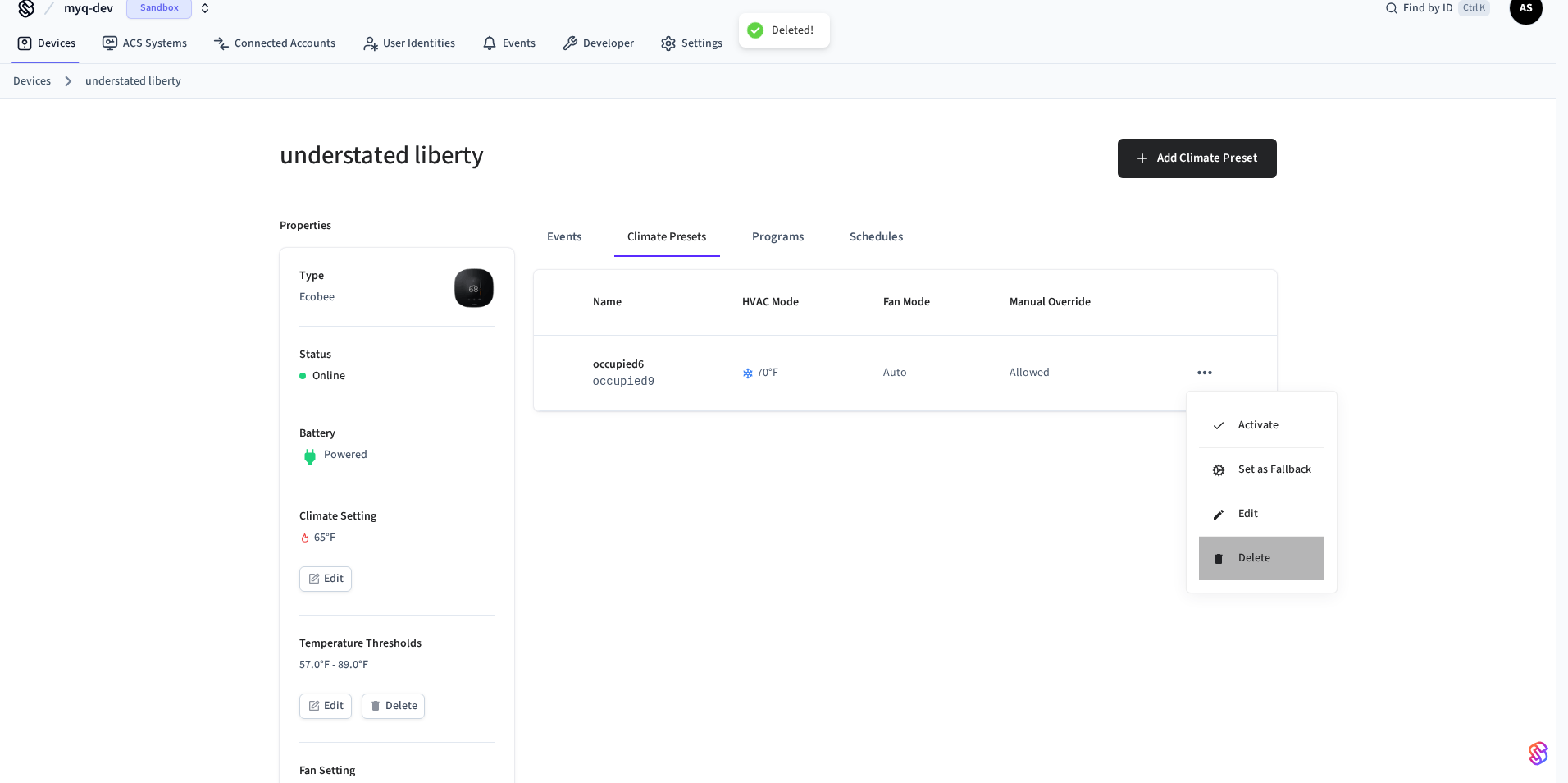
click at [1236, 548] on li "Delete" at bounding box center [1261, 558] width 125 height 43
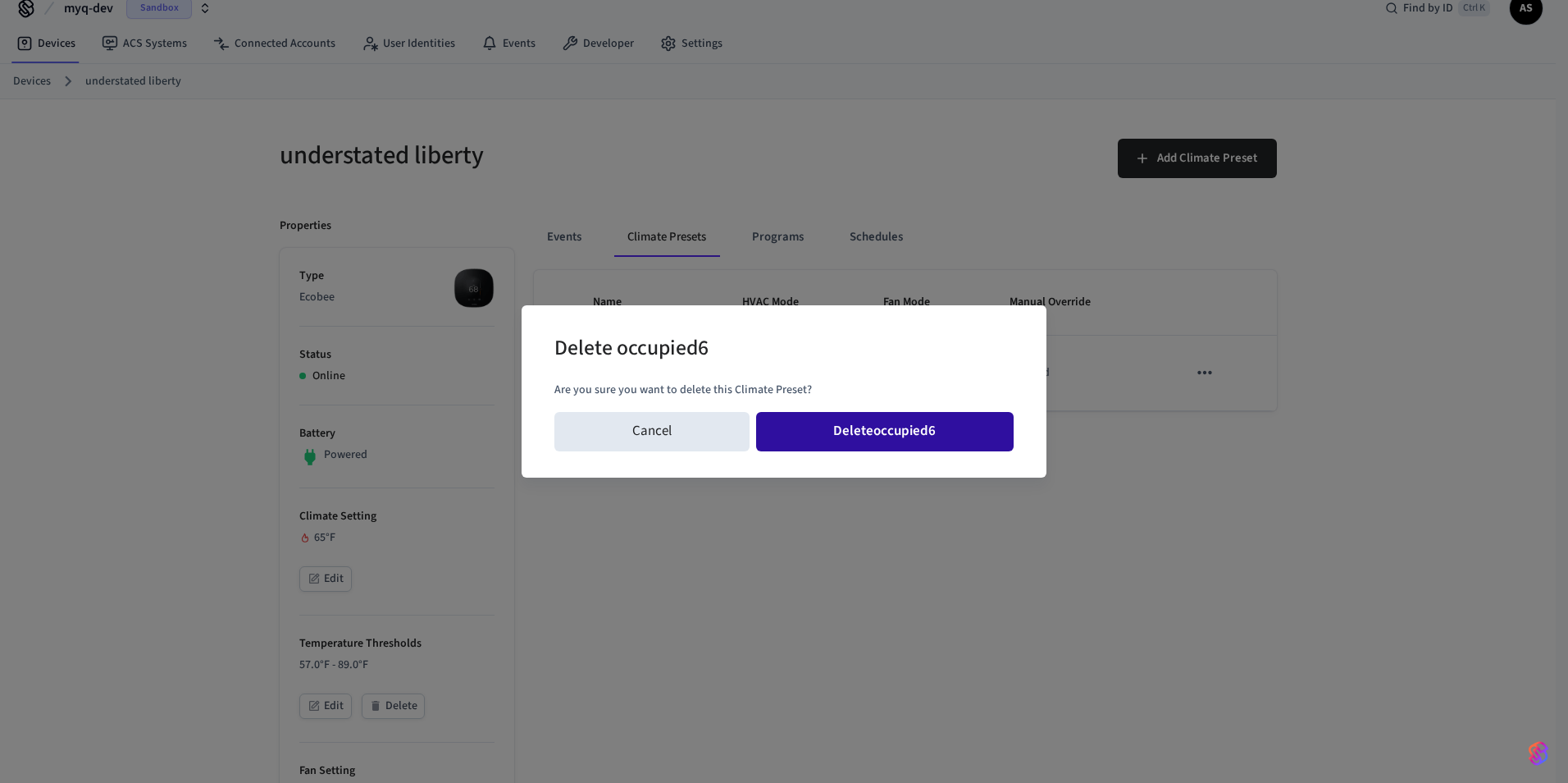
click at [959, 436] on button "Delete occupied6" at bounding box center [885, 431] width 258 height 39
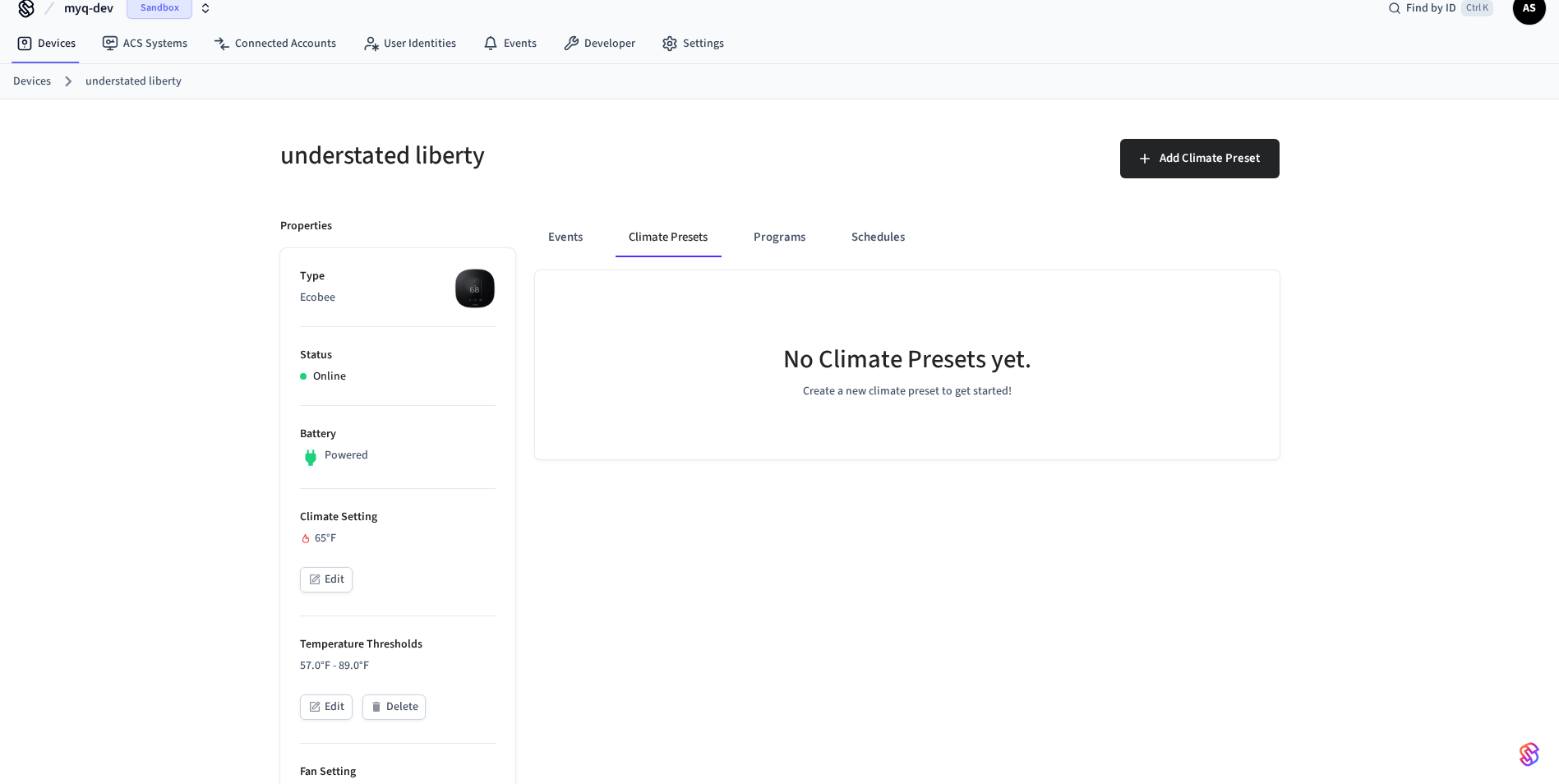
click at [665, 248] on button "Climate Presets" at bounding box center [668, 237] width 105 height 39
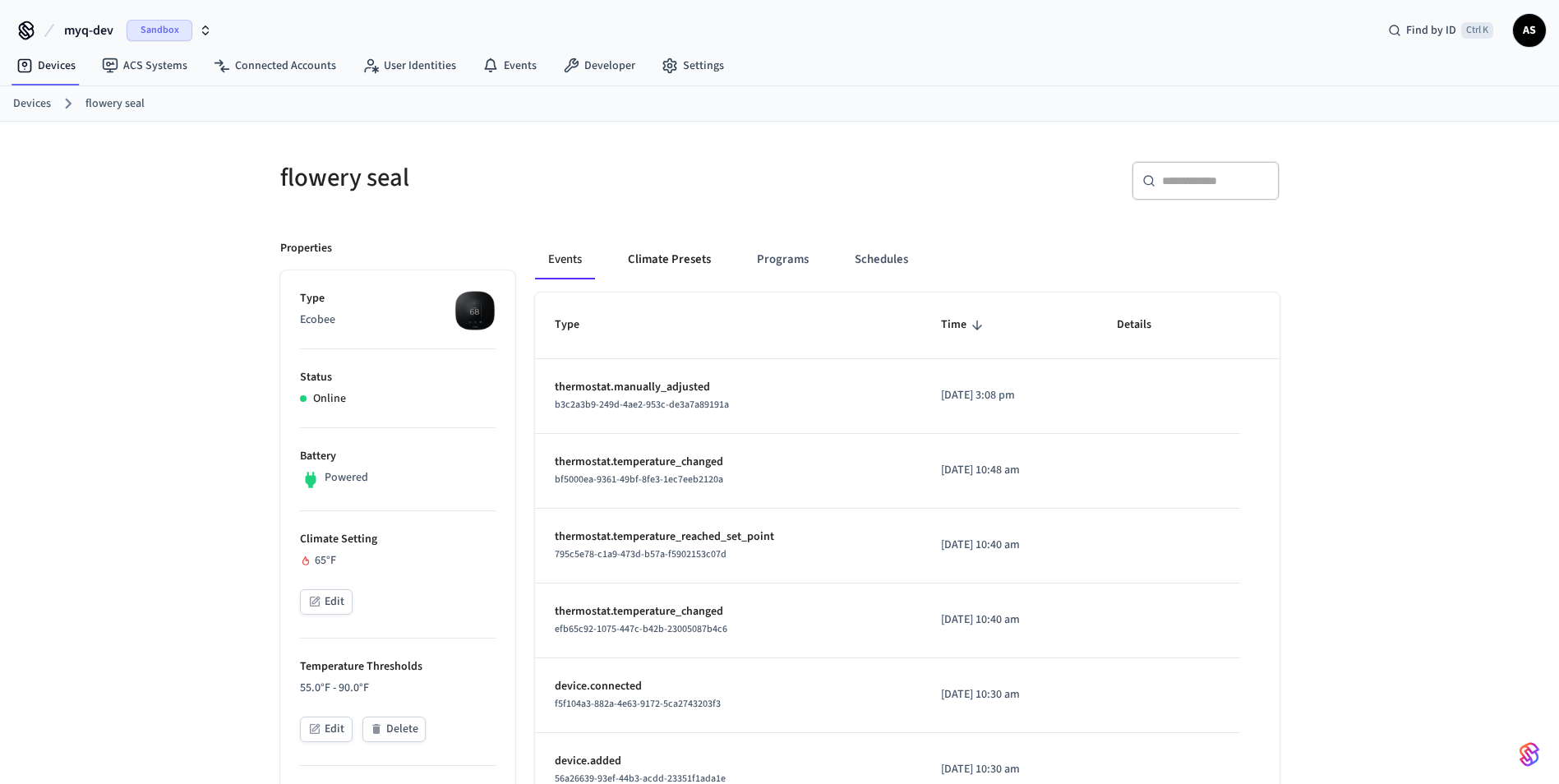
click at [685, 264] on button "Climate Presets" at bounding box center [669, 259] width 110 height 39
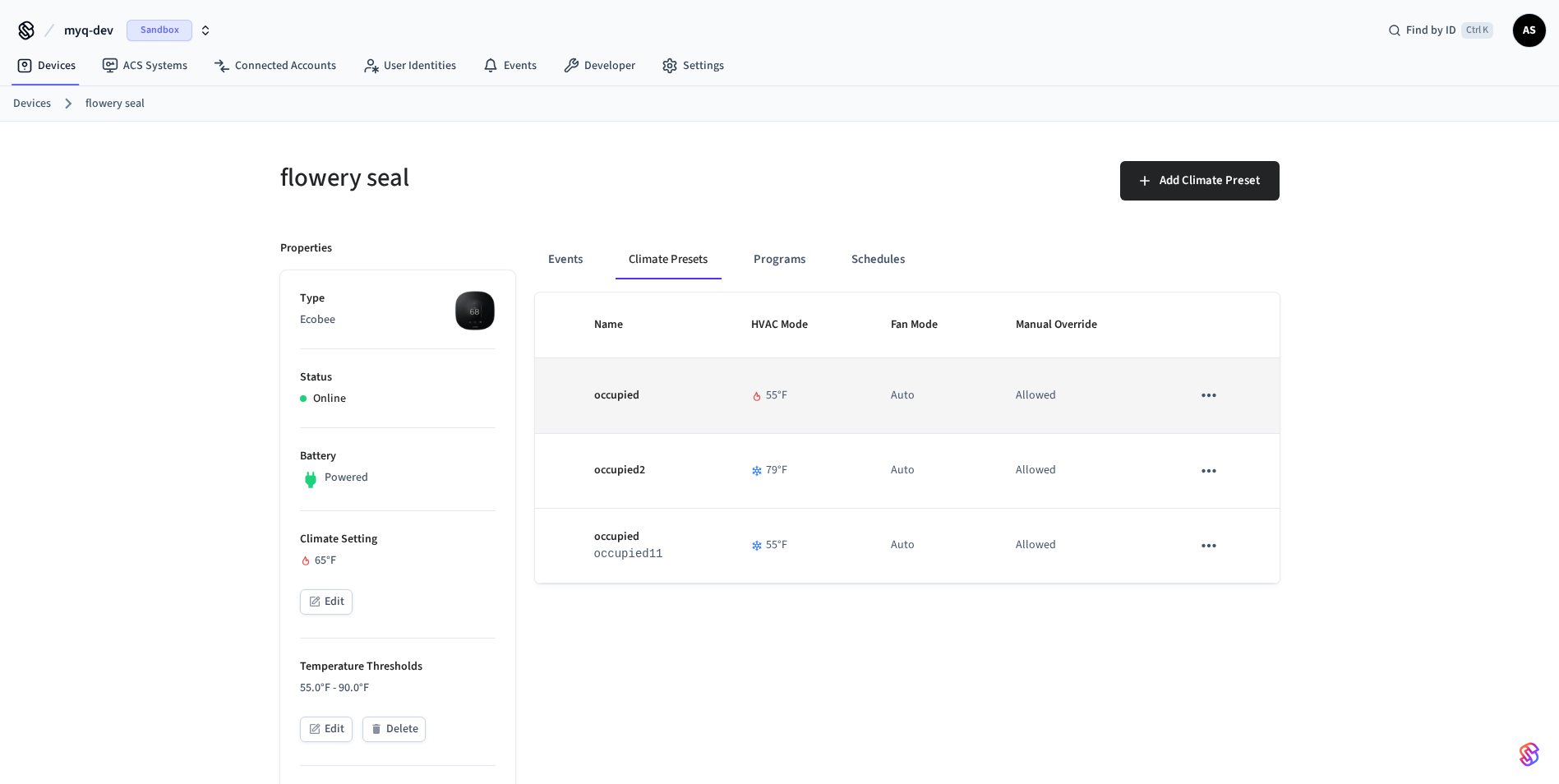
click at [1208, 405] on icon "sticky table" at bounding box center [1209, 394] width 22 height 22
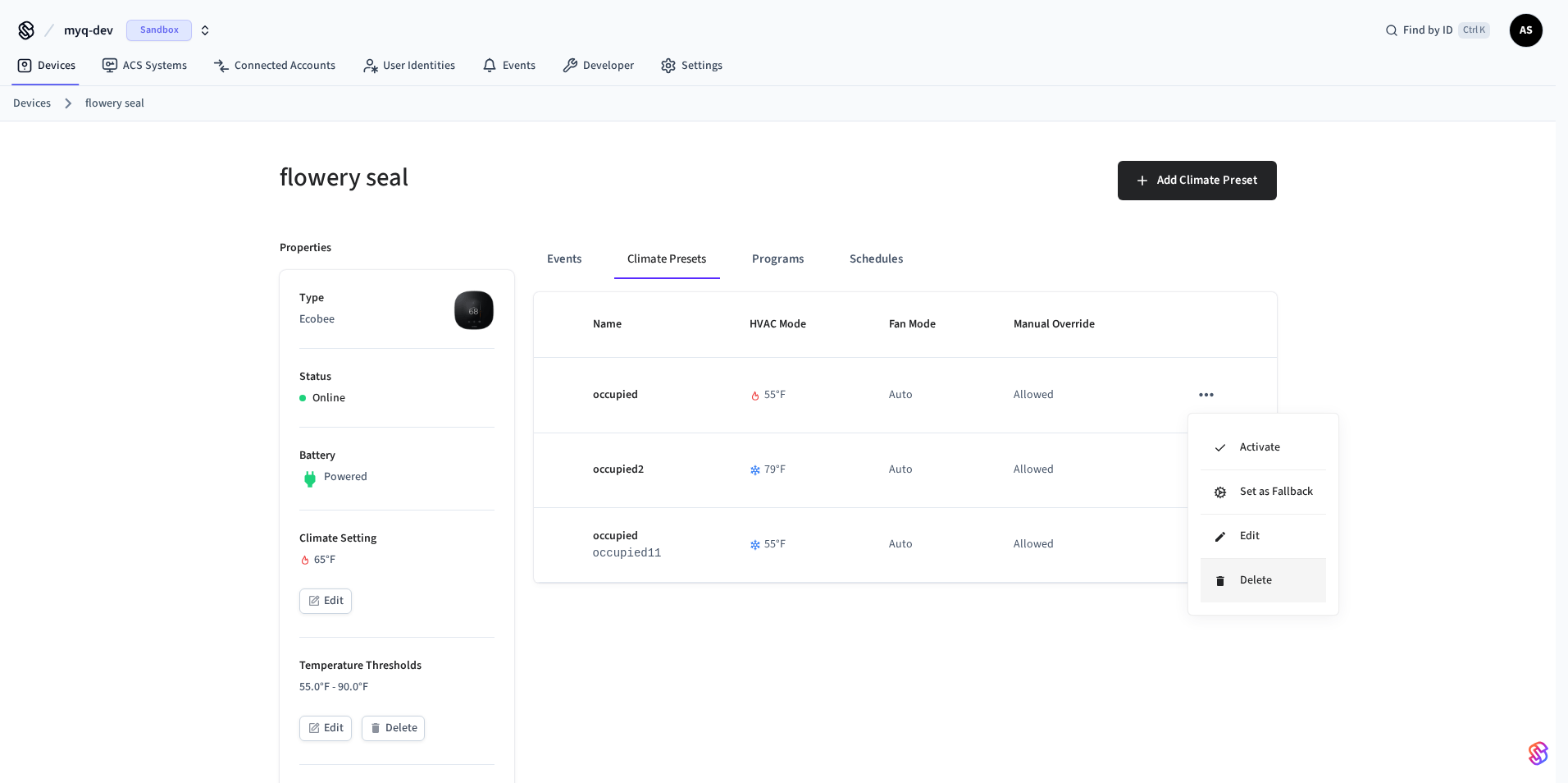
click at [1230, 594] on li "Delete" at bounding box center [1263, 580] width 125 height 43
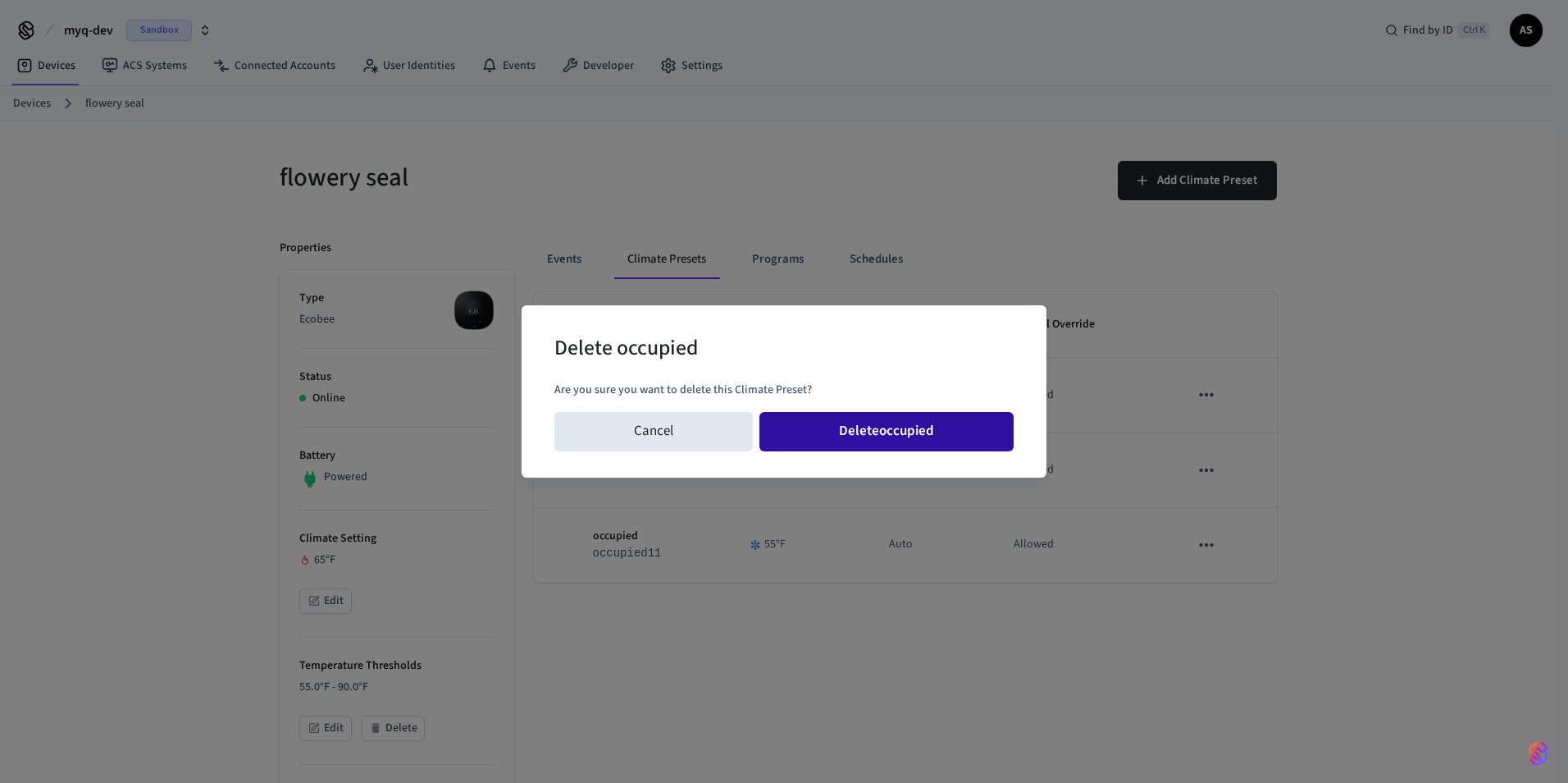
click at [925, 432] on button "Delete occupied" at bounding box center [886, 431] width 254 height 39
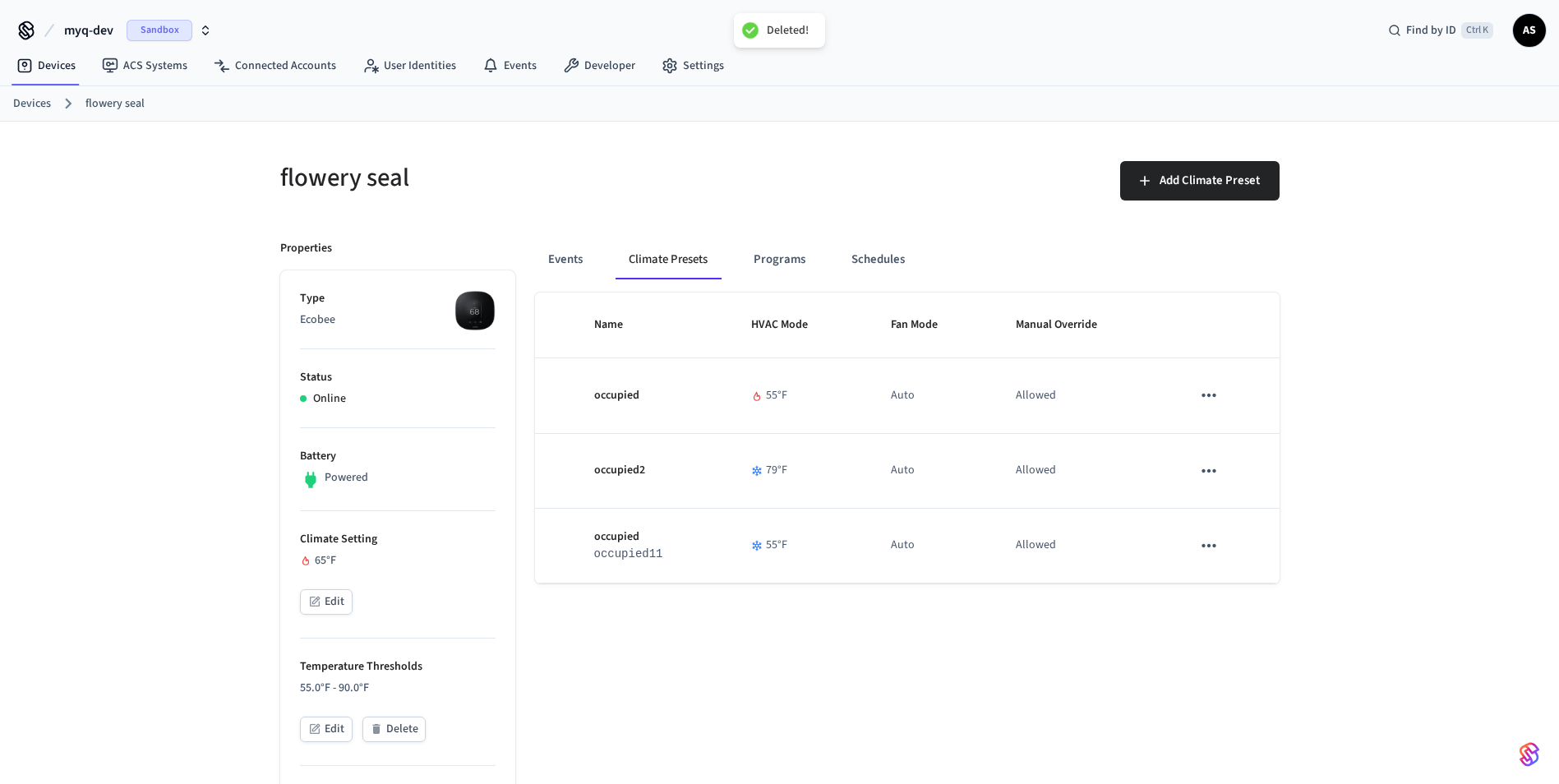
click at [1210, 460] on icon "sticky table" at bounding box center [1209, 470] width 22 height 22
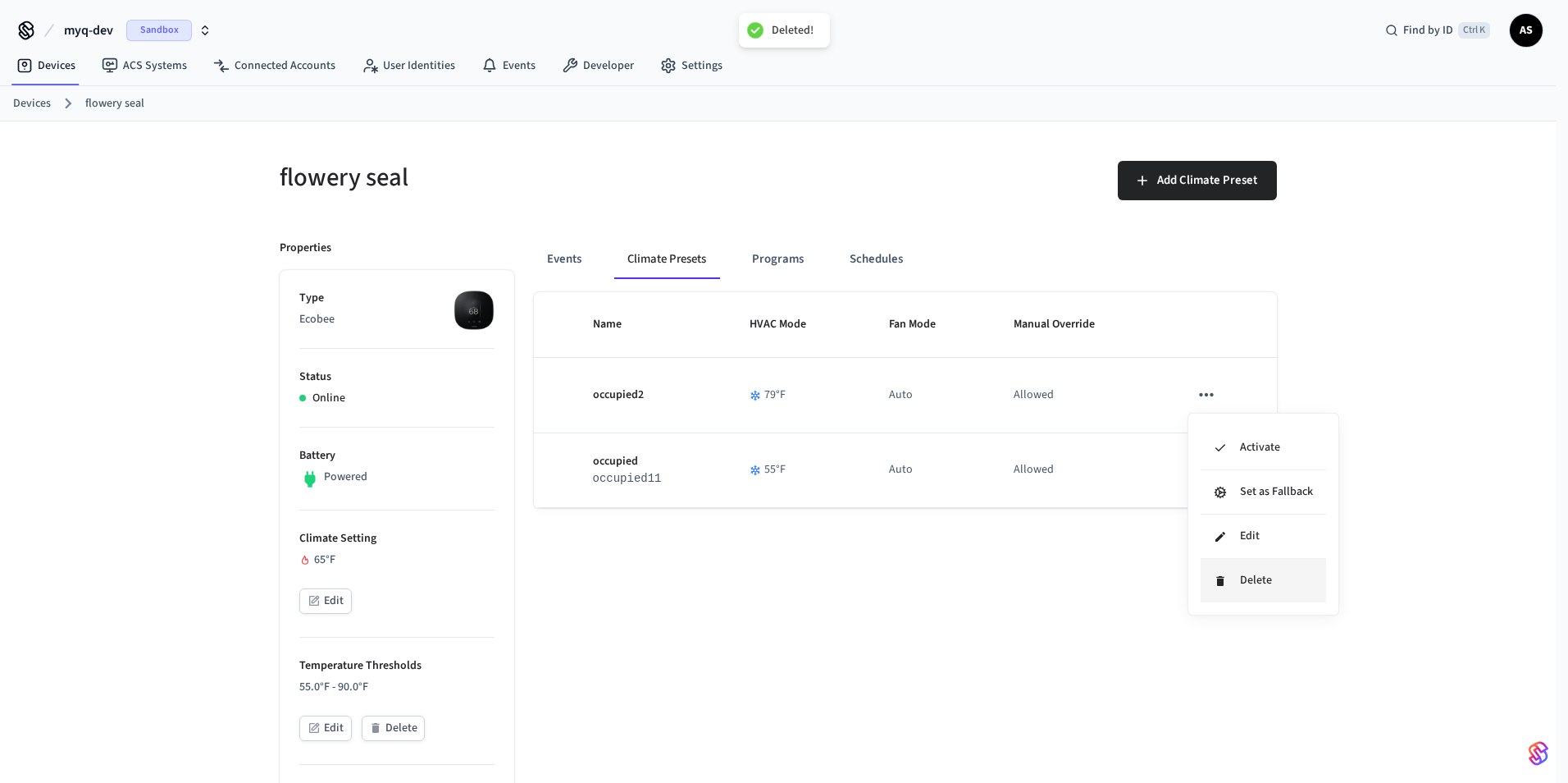
click at [1239, 576] on li "Delete" at bounding box center [1263, 580] width 125 height 43
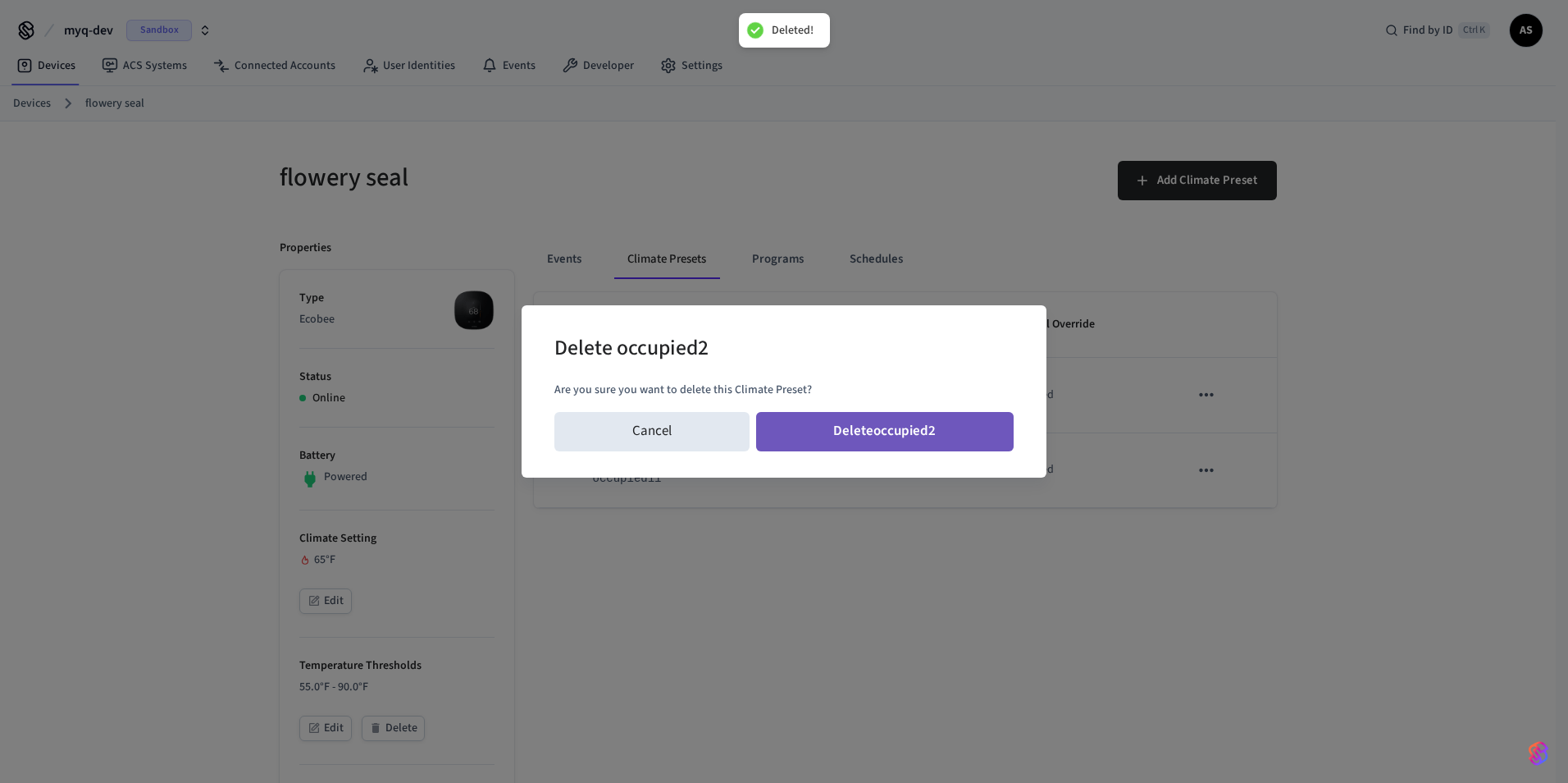
click at [862, 441] on button "Delete occupied2" at bounding box center [885, 431] width 258 height 39
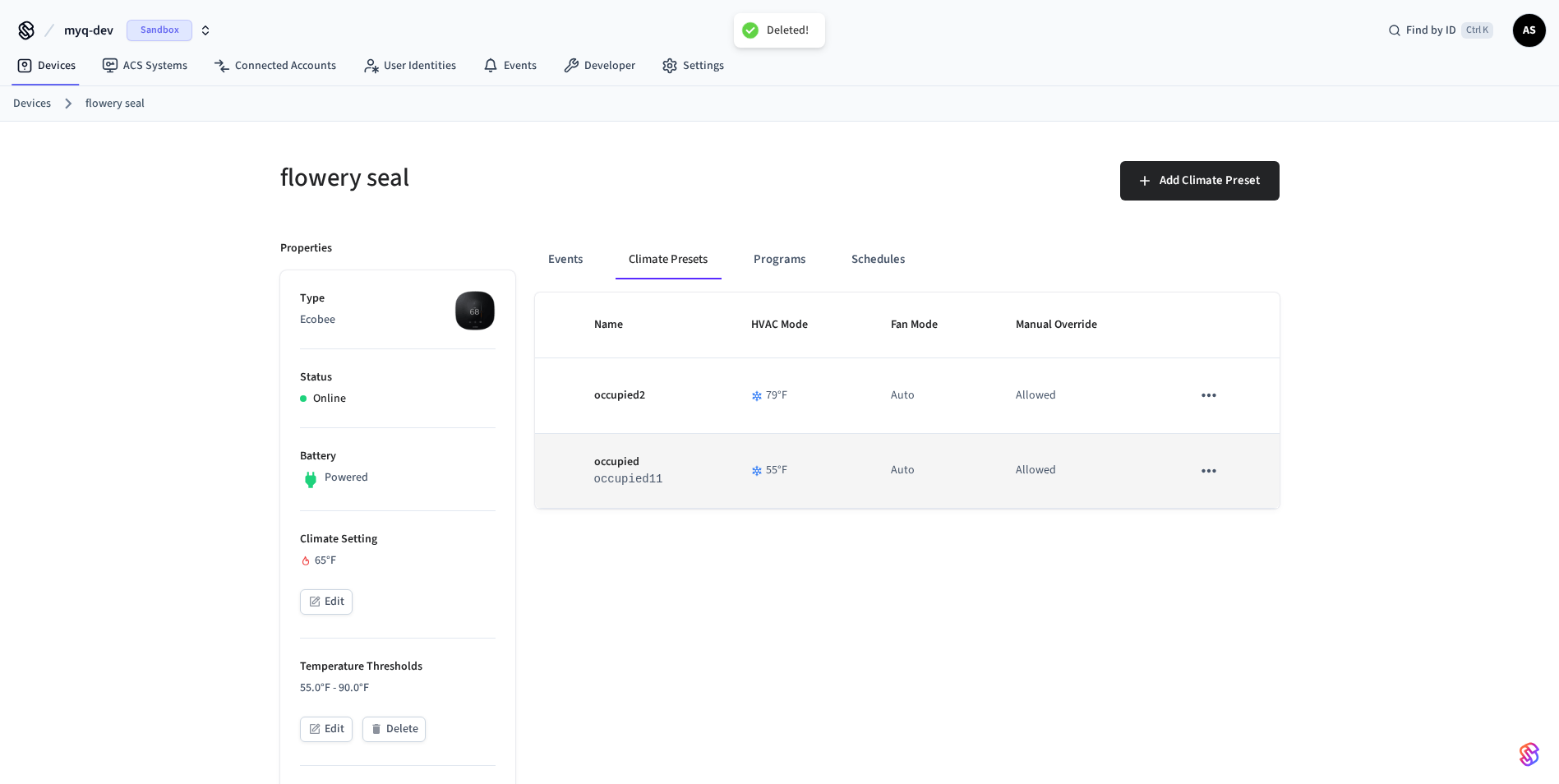
click at [1214, 460] on icon "sticky table" at bounding box center [1209, 470] width 22 height 22
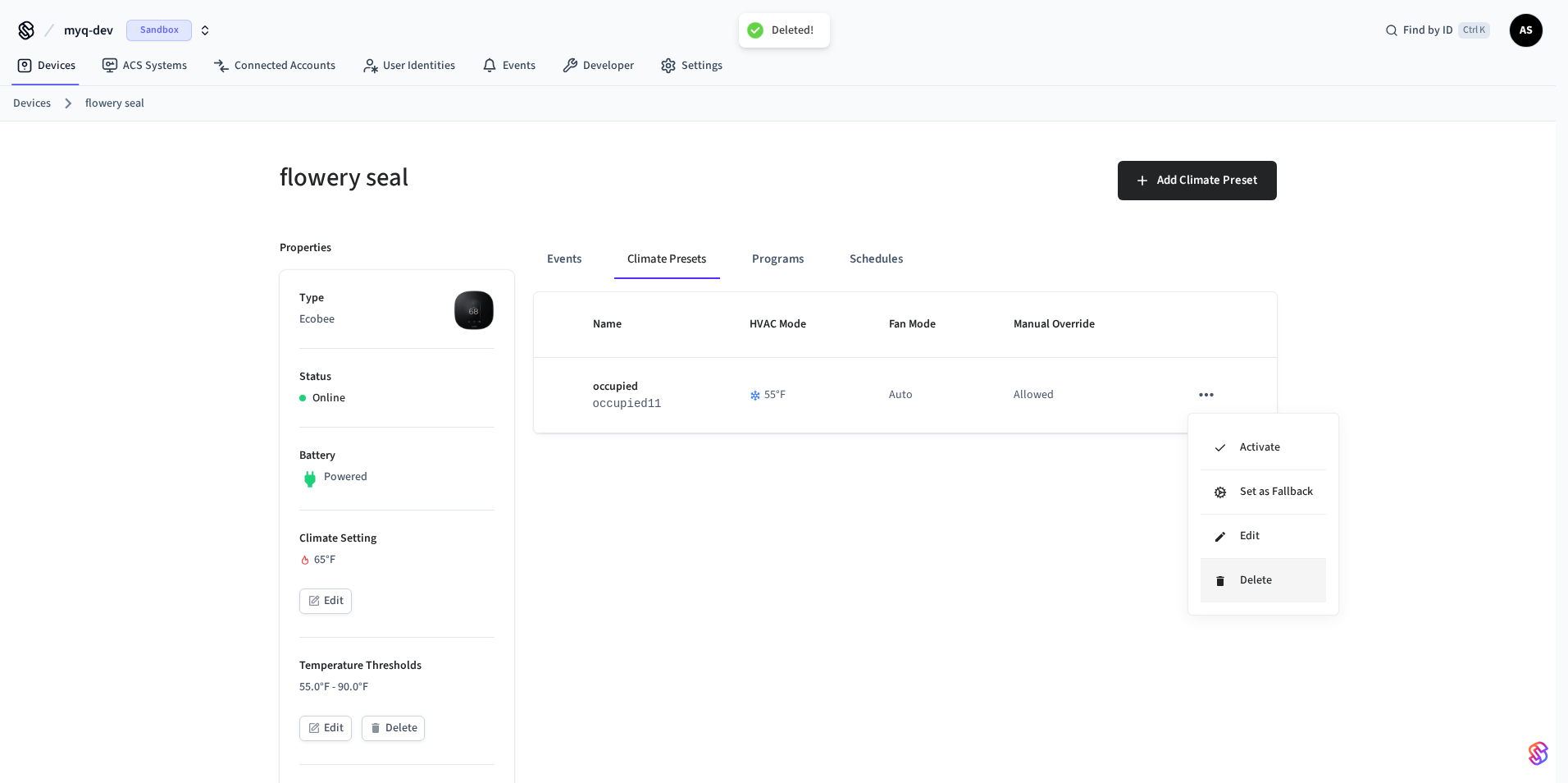
click at [1256, 577] on li "Delete" at bounding box center [1263, 580] width 125 height 43
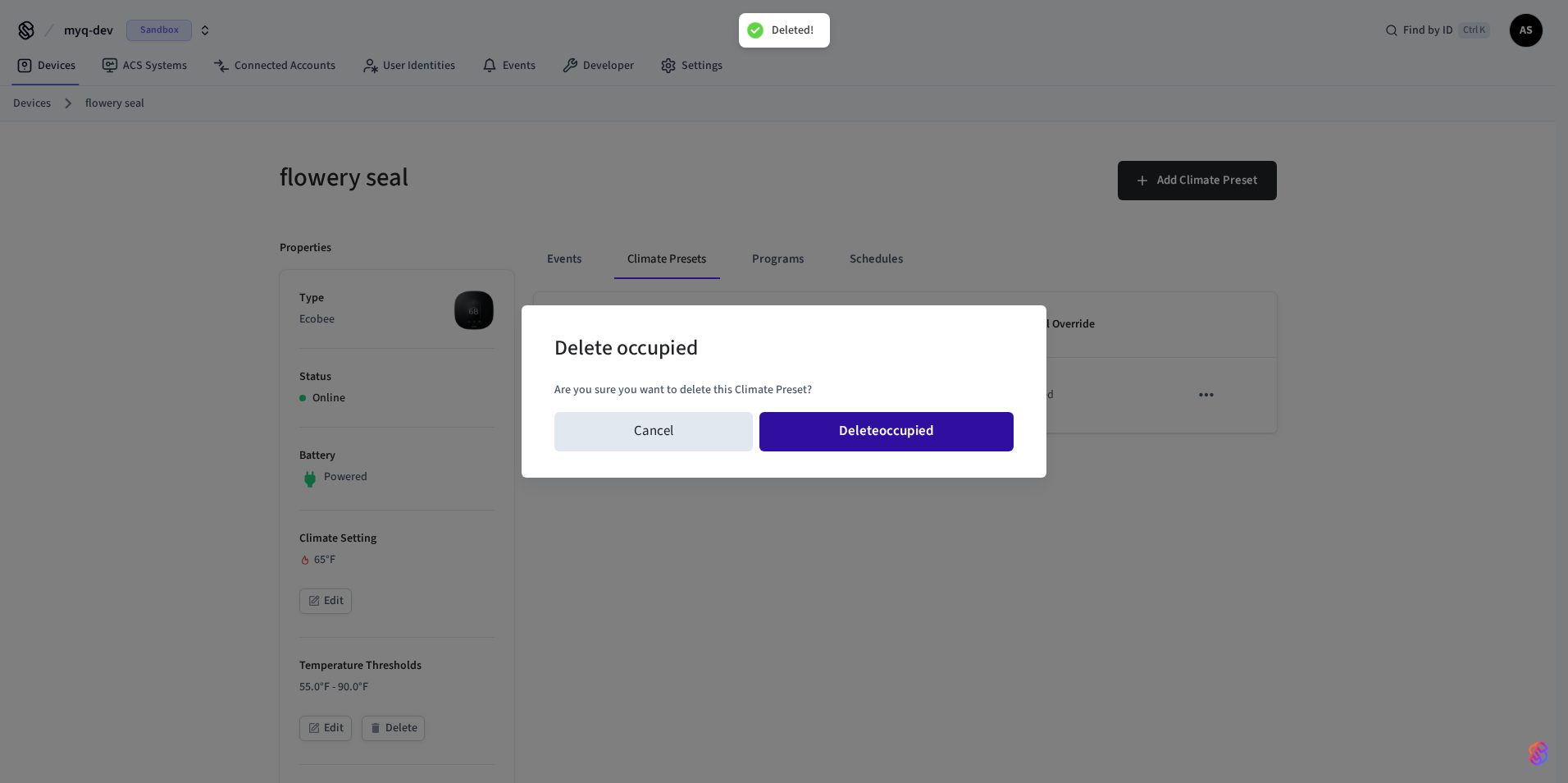
click at [896, 428] on button "Delete occupied" at bounding box center [886, 431] width 254 height 39
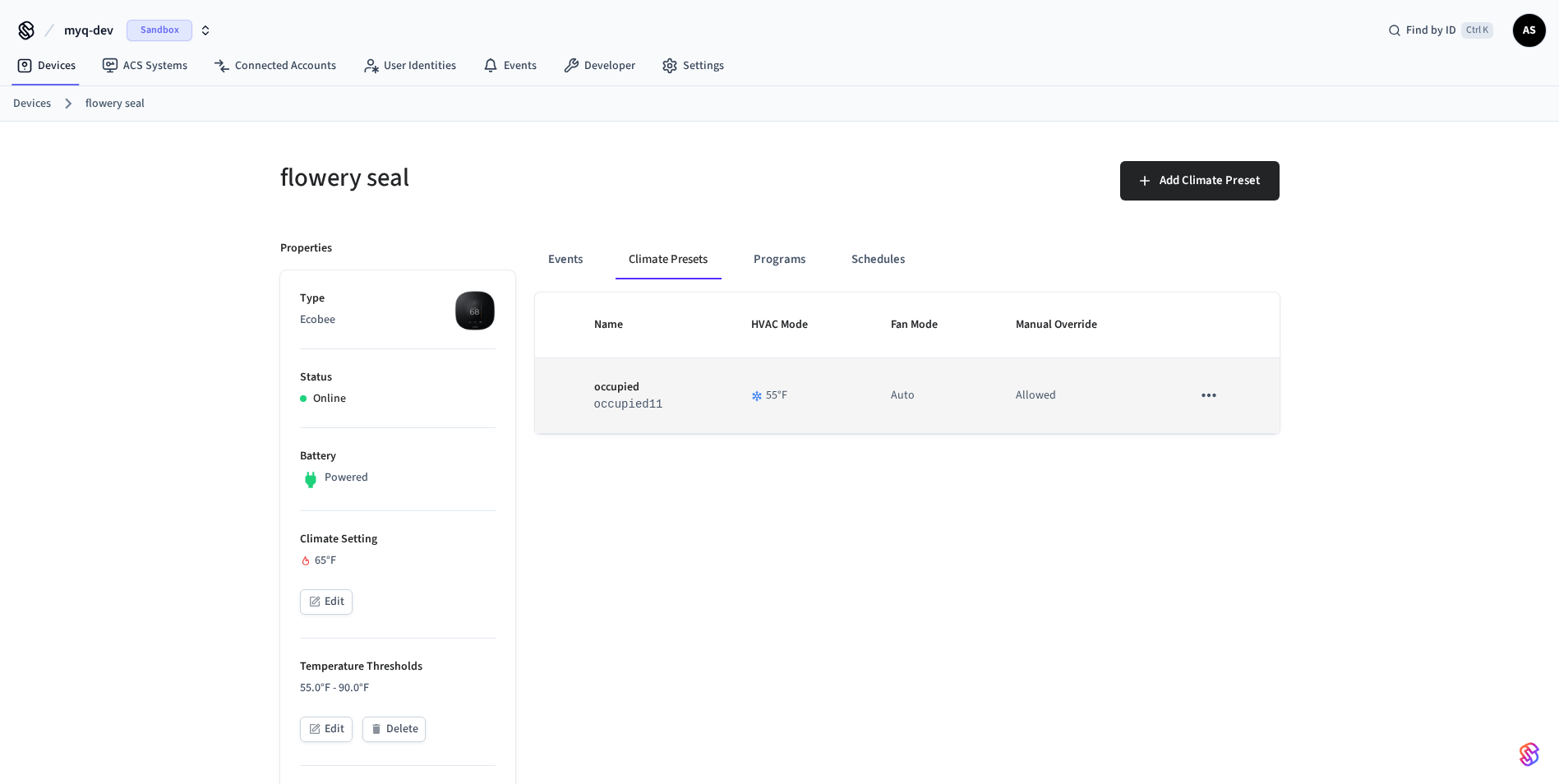
click at [646, 390] on p "occupied" at bounding box center [653, 387] width 118 height 17
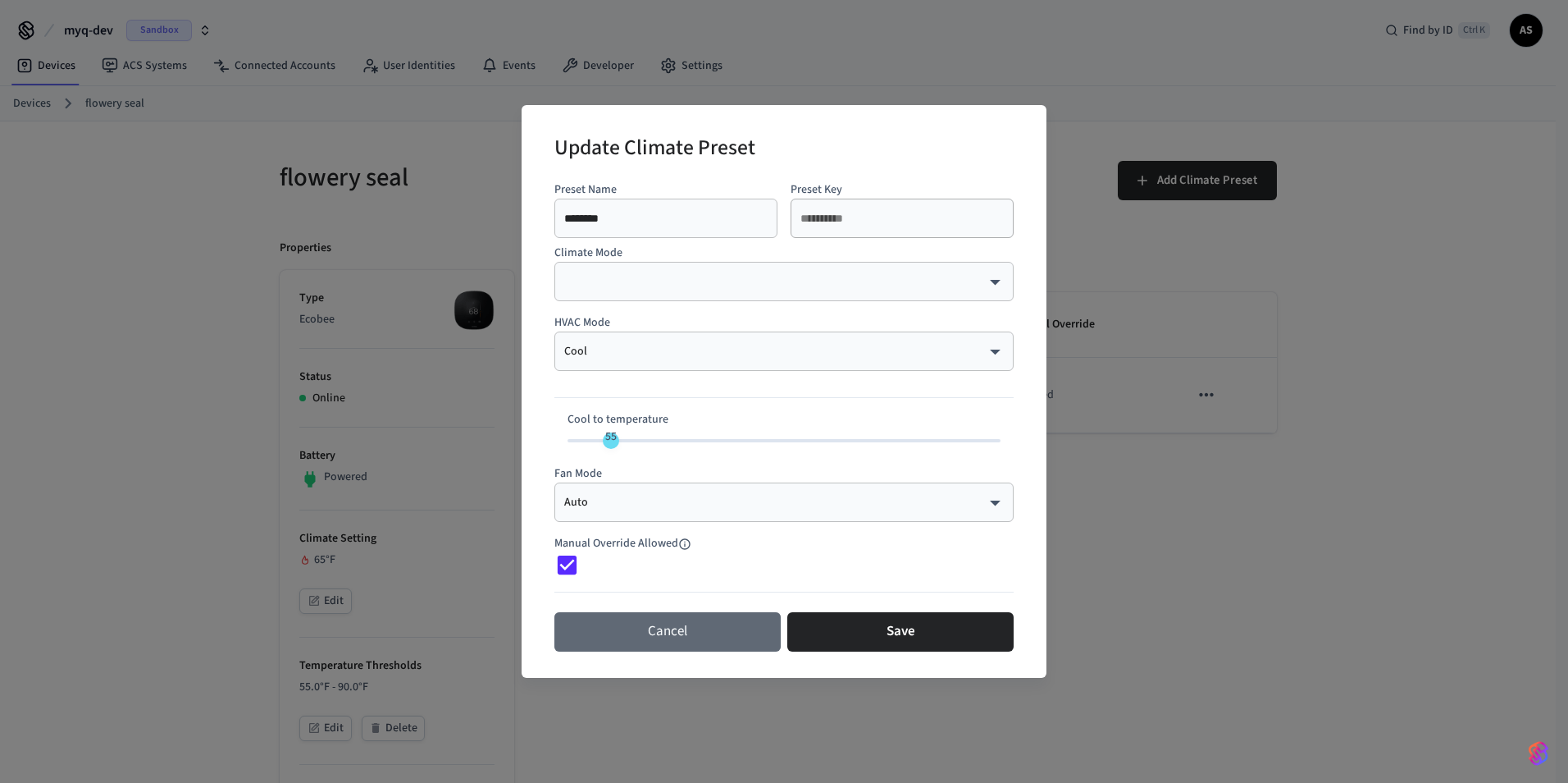
click at [710, 644] on button "Cancel" at bounding box center [668, 631] width 226 height 39
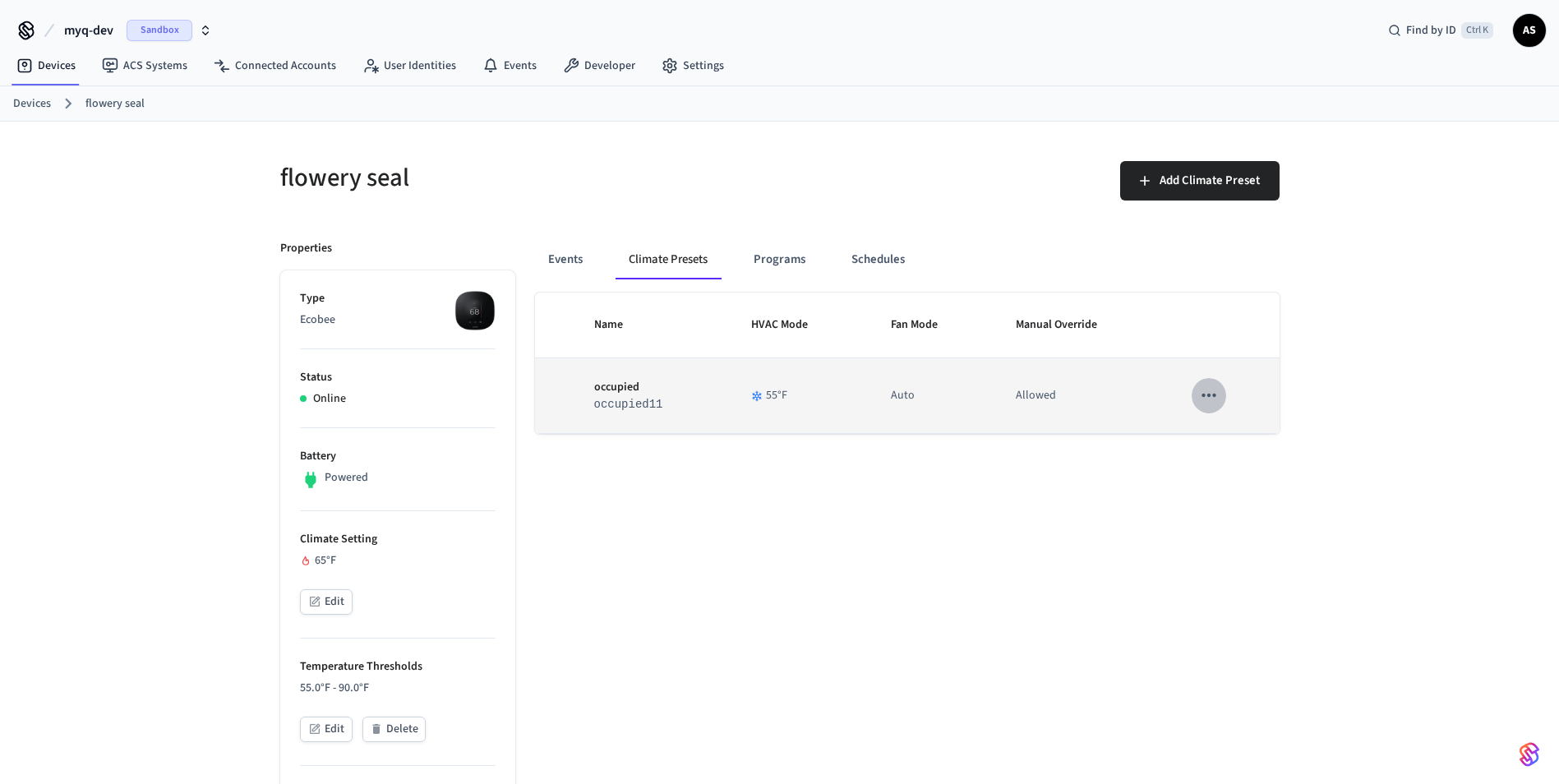
click at [1206, 404] on icon "sticky table" at bounding box center [1209, 394] width 22 height 22
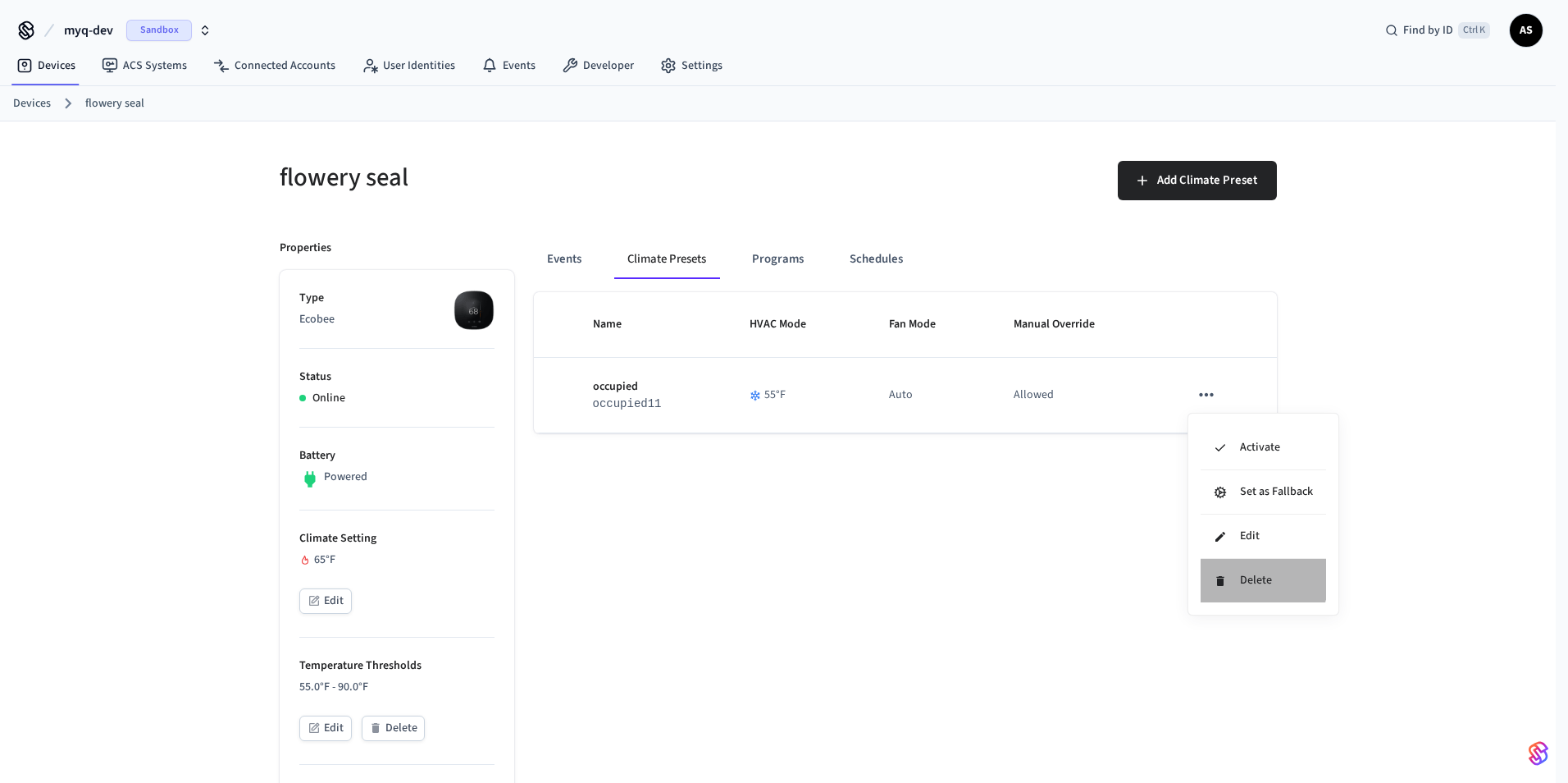
click at [1227, 568] on li "Delete" at bounding box center [1263, 580] width 125 height 43
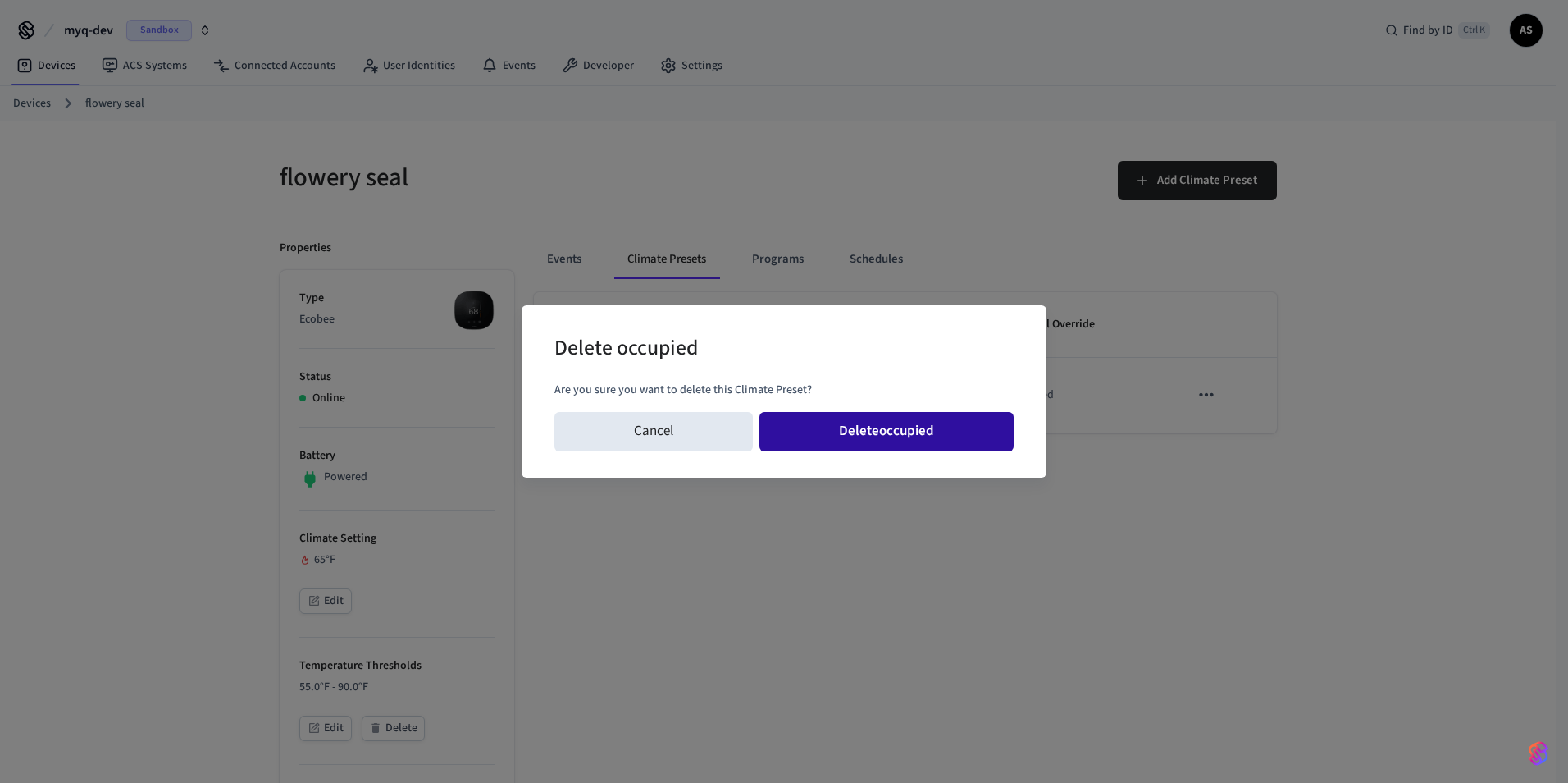
click at [967, 419] on button "Delete occupied" at bounding box center [886, 431] width 254 height 39
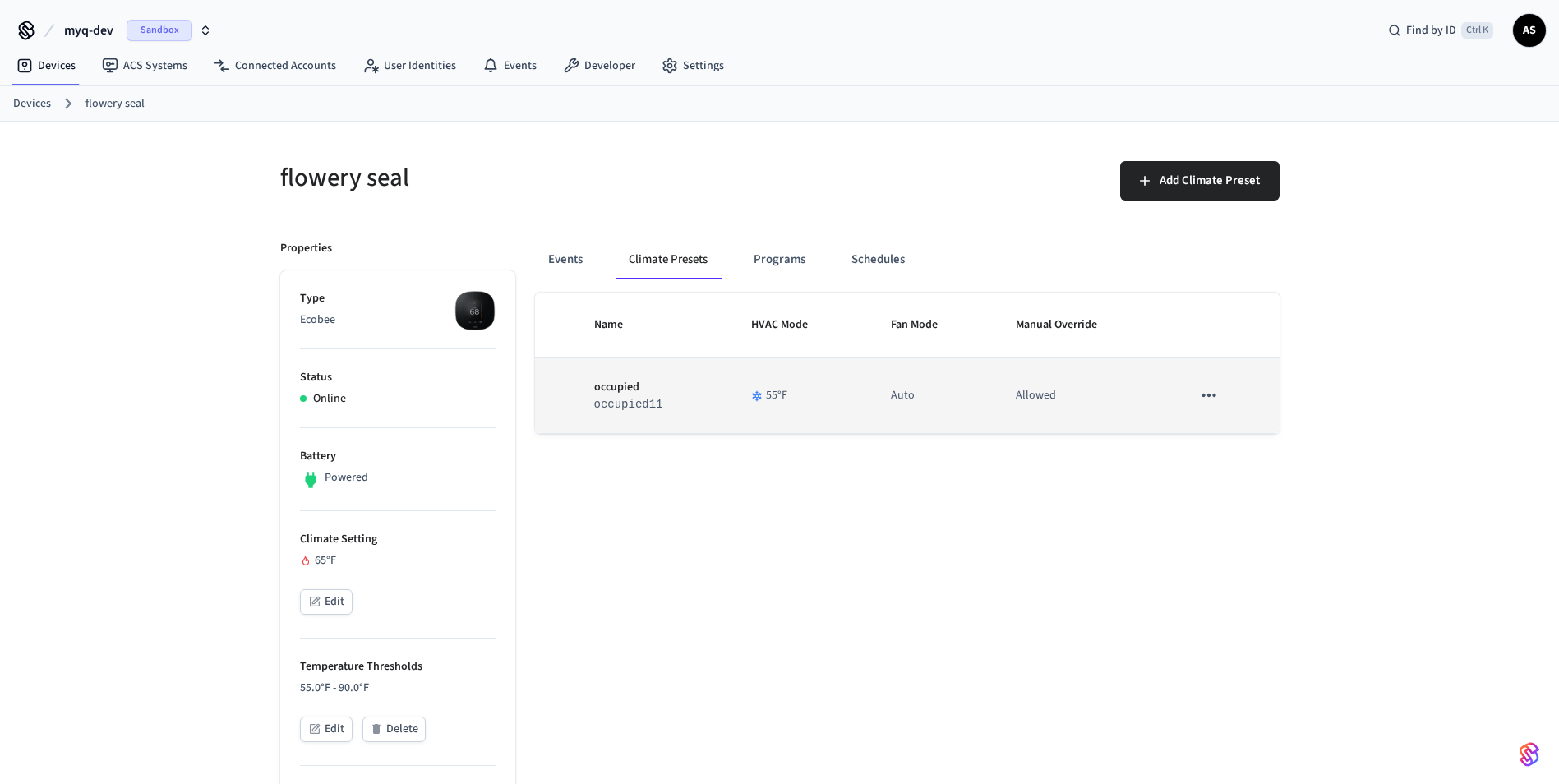
click at [1225, 398] on td "sticky table" at bounding box center [1225, 395] width 108 height 75
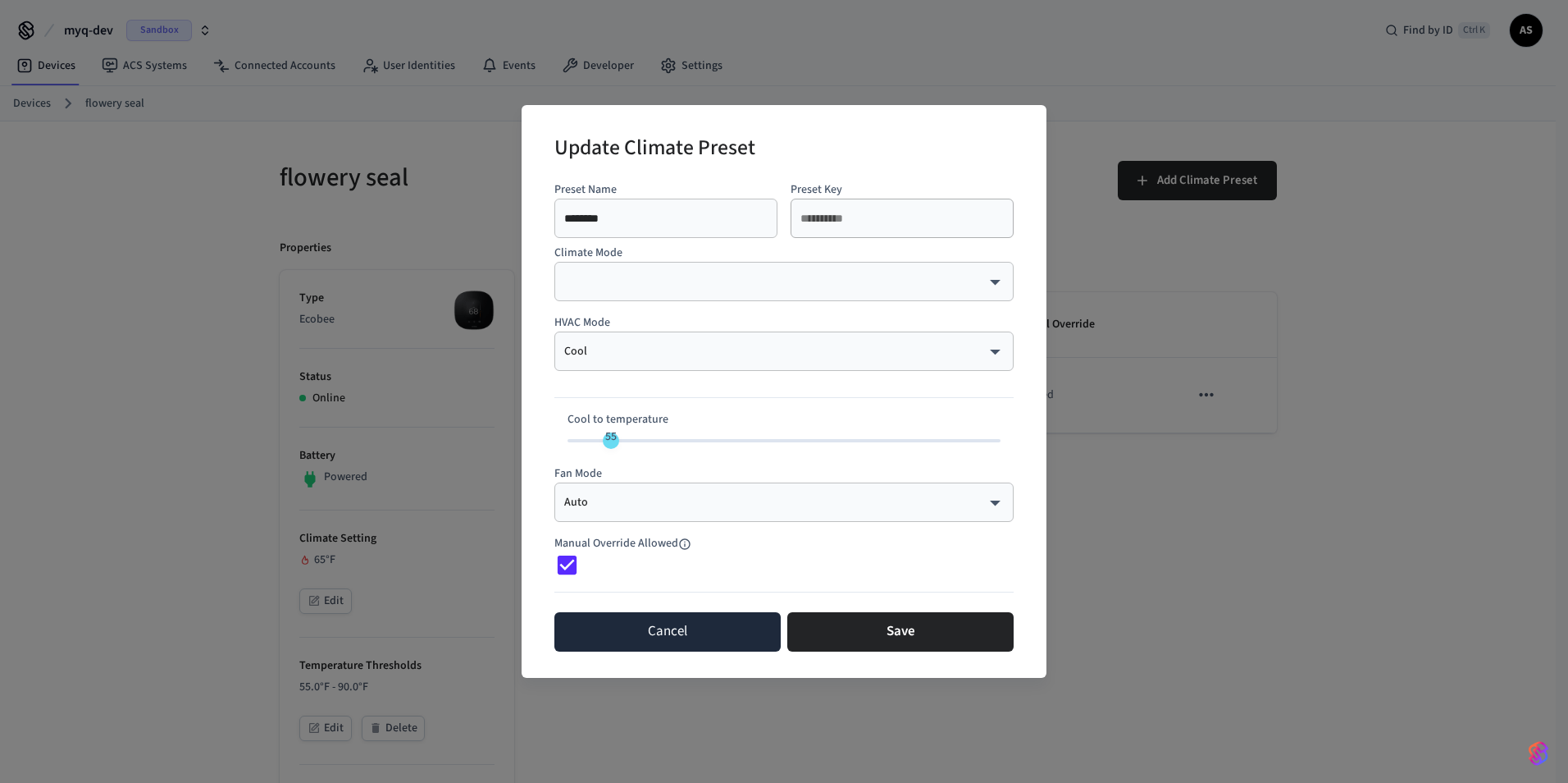
click at [633, 650] on button "Cancel" at bounding box center [668, 631] width 226 height 39
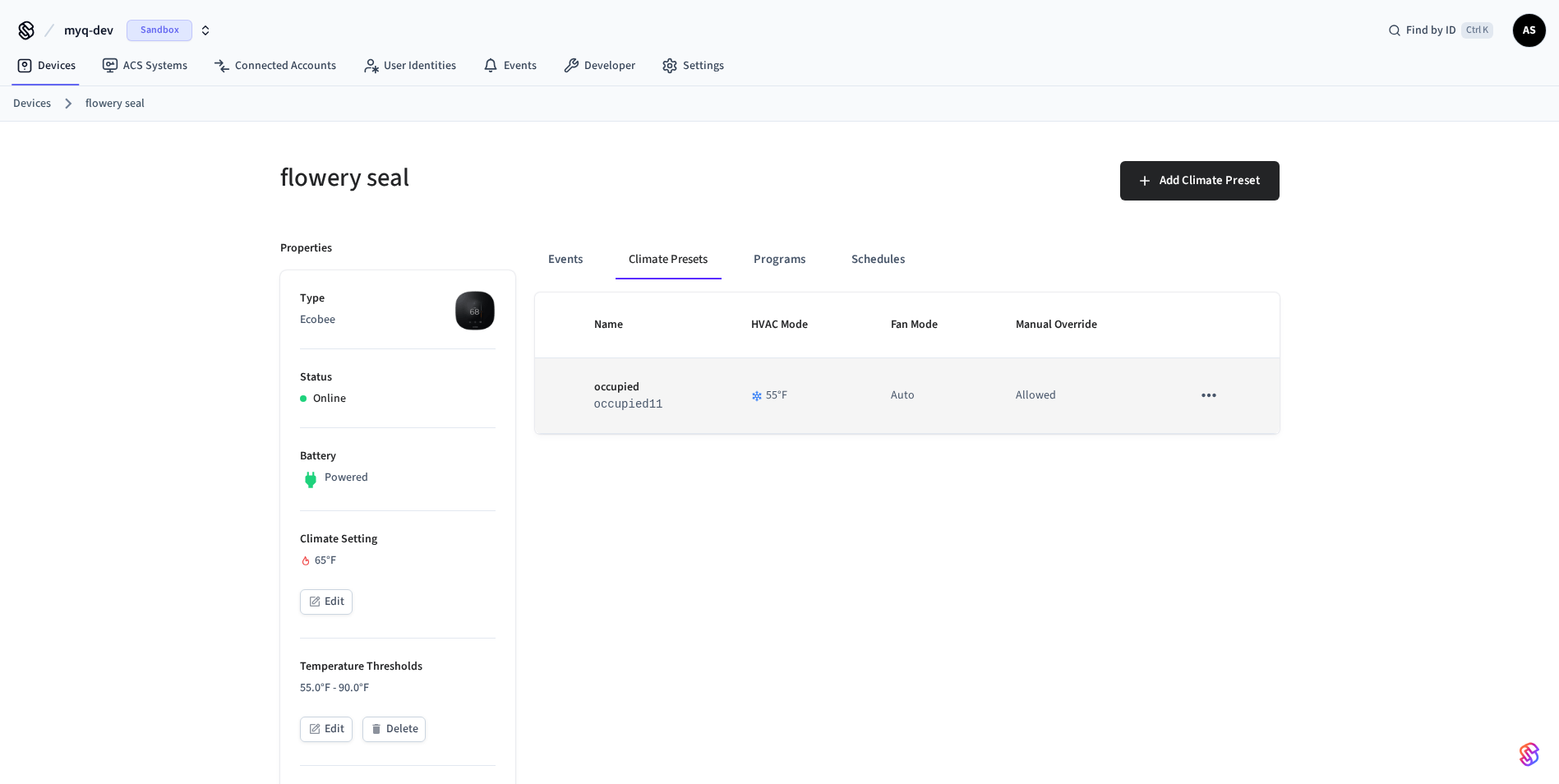
click at [1216, 399] on icon "sticky table" at bounding box center [1209, 394] width 22 height 22
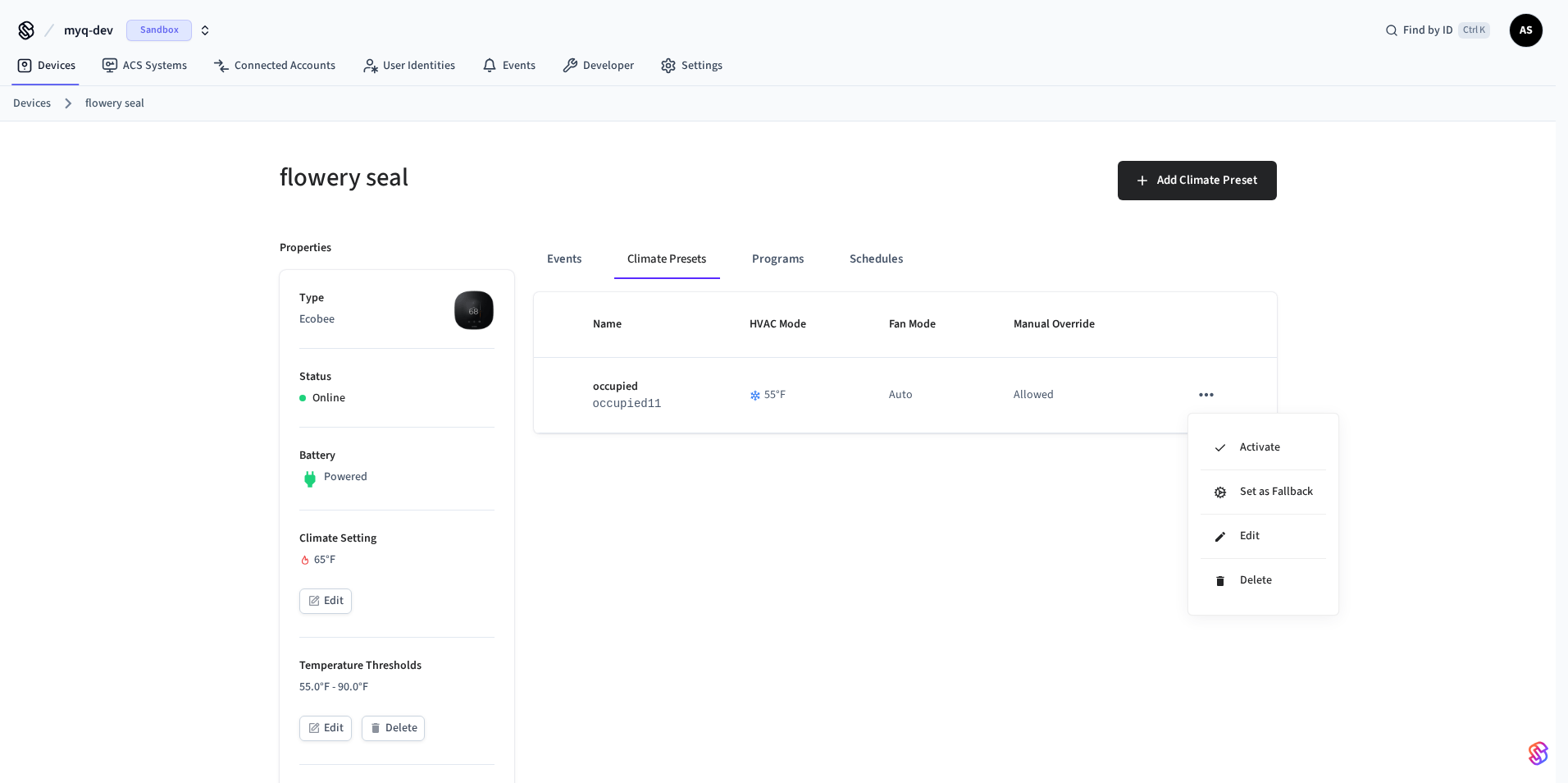
click at [1213, 404] on div at bounding box center [784, 391] width 1568 height 783
click at [1210, 396] on icon "sticky table" at bounding box center [1205, 395] width 14 height 4
click at [650, 398] on div at bounding box center [784, 391] width 1568 height 783
click at [650, 397] on div "Activate Set as Fallback Edit Delete" at bounding box center [778, 391] width 1556 height 783
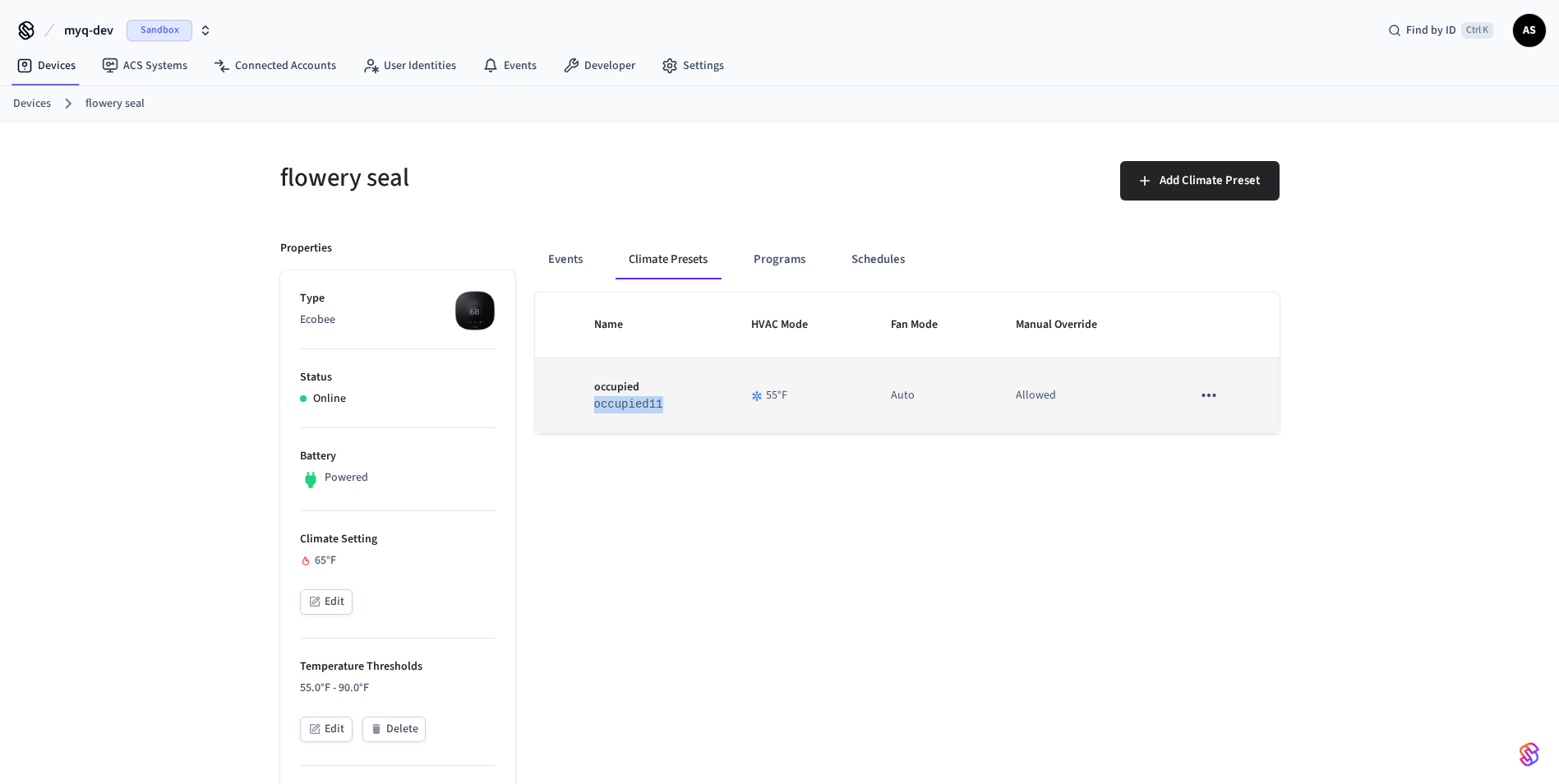
click at [651, 397] on code "occupied11" at bounding box center [629, 404] width 69 height 13
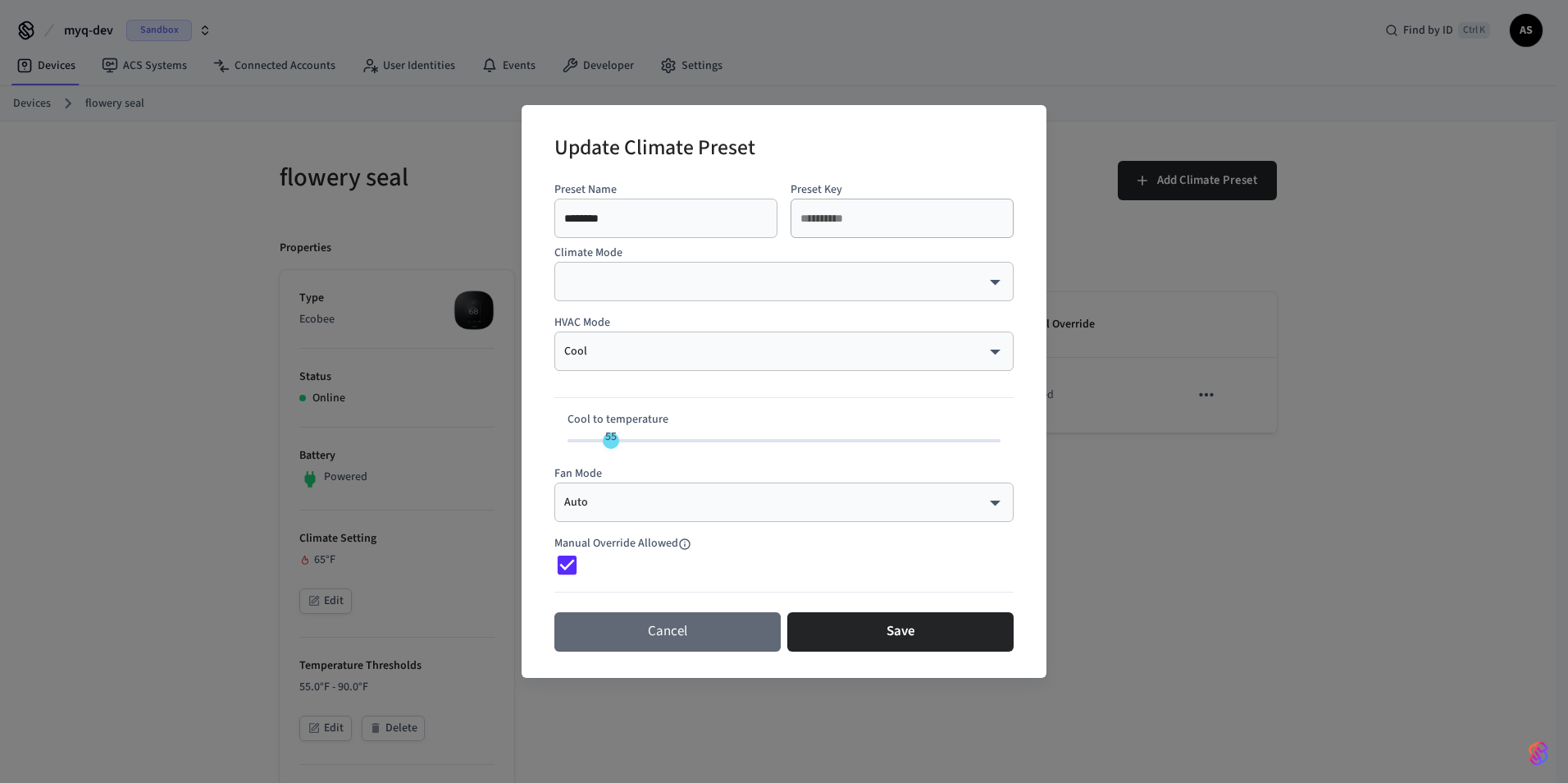
click at [741, 637] on button "Cancel" at bounding box center [668, 631] width 226 height 39
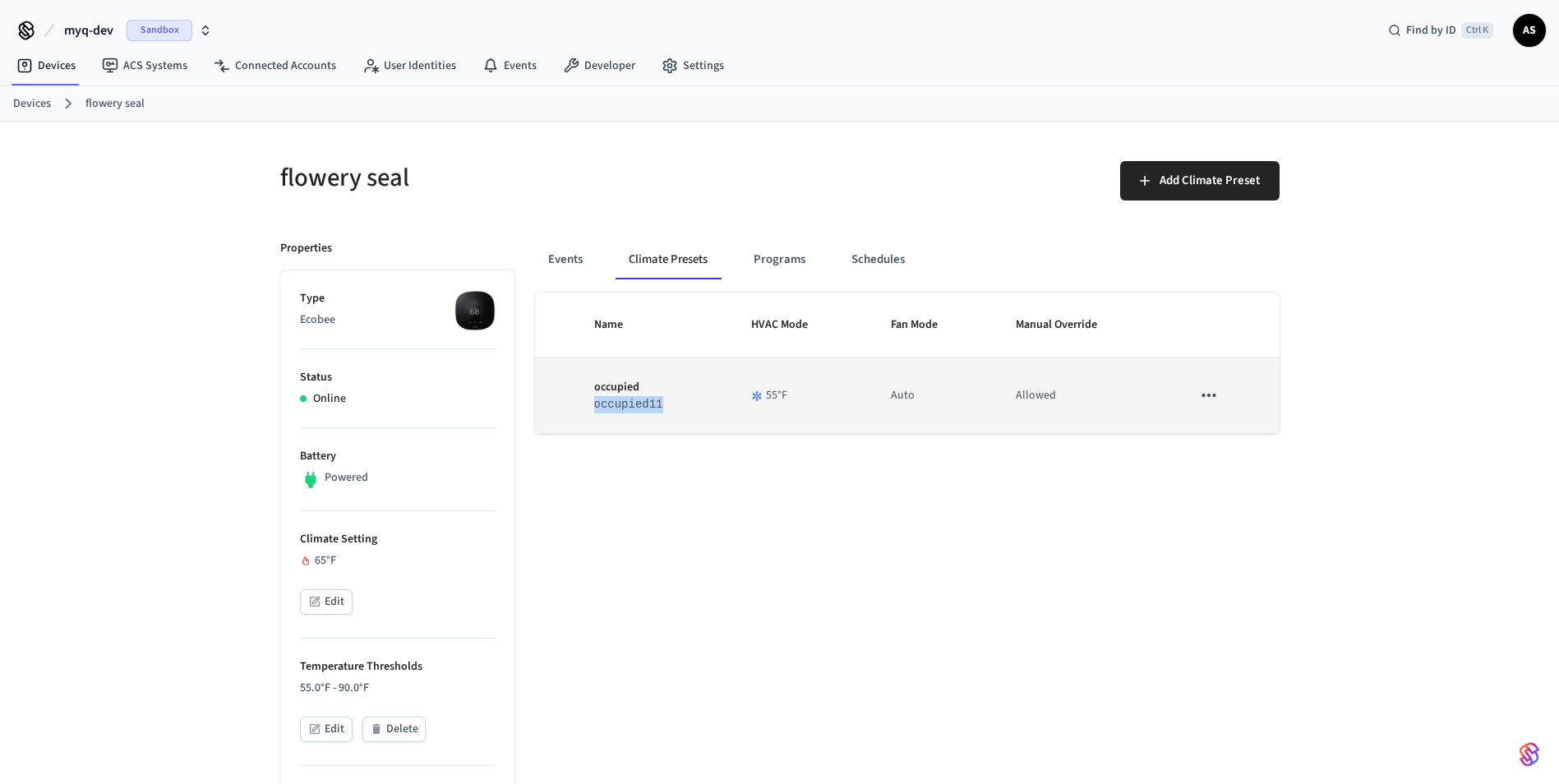
click at [1215, 402] on icon "sticky table" at bounding box center [1209, 394] width 22 height 22
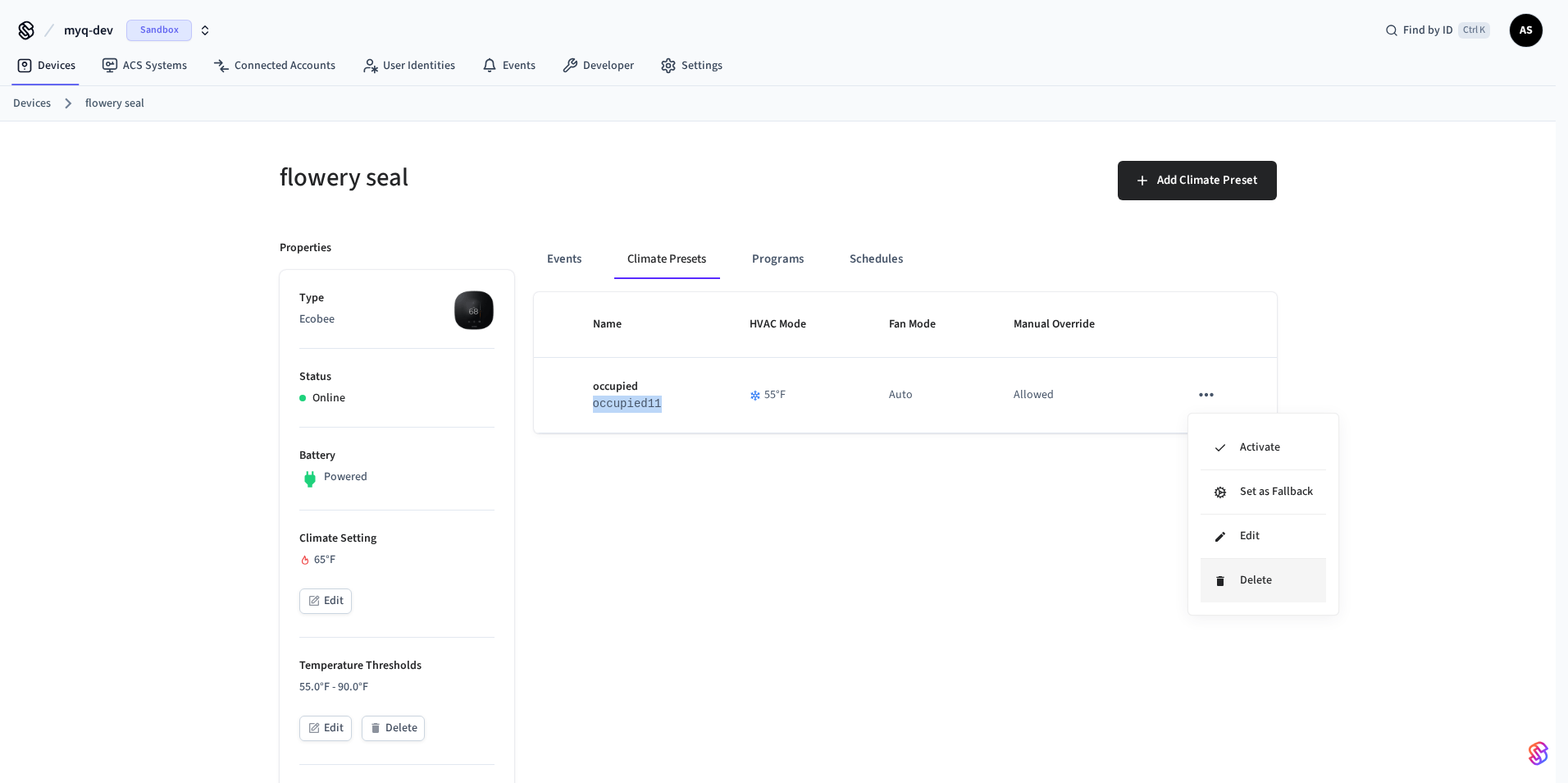
click at [1231, 581] on li "Delete" at bounding box center [1263, 580] width 125 height 43
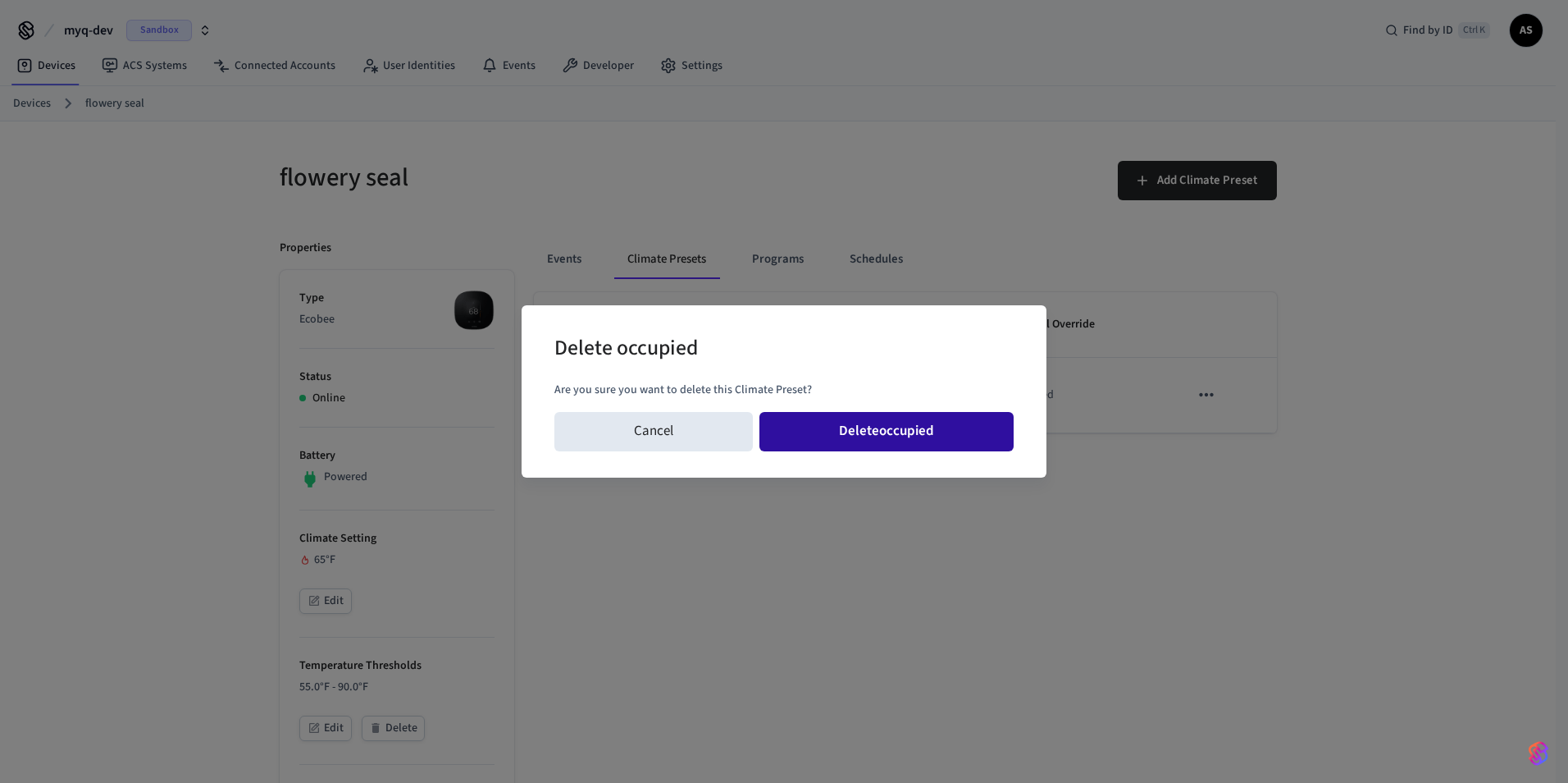
click at [913, 441] on button "Delete occupied" at bounding box center [886, 431] width 254 height 39
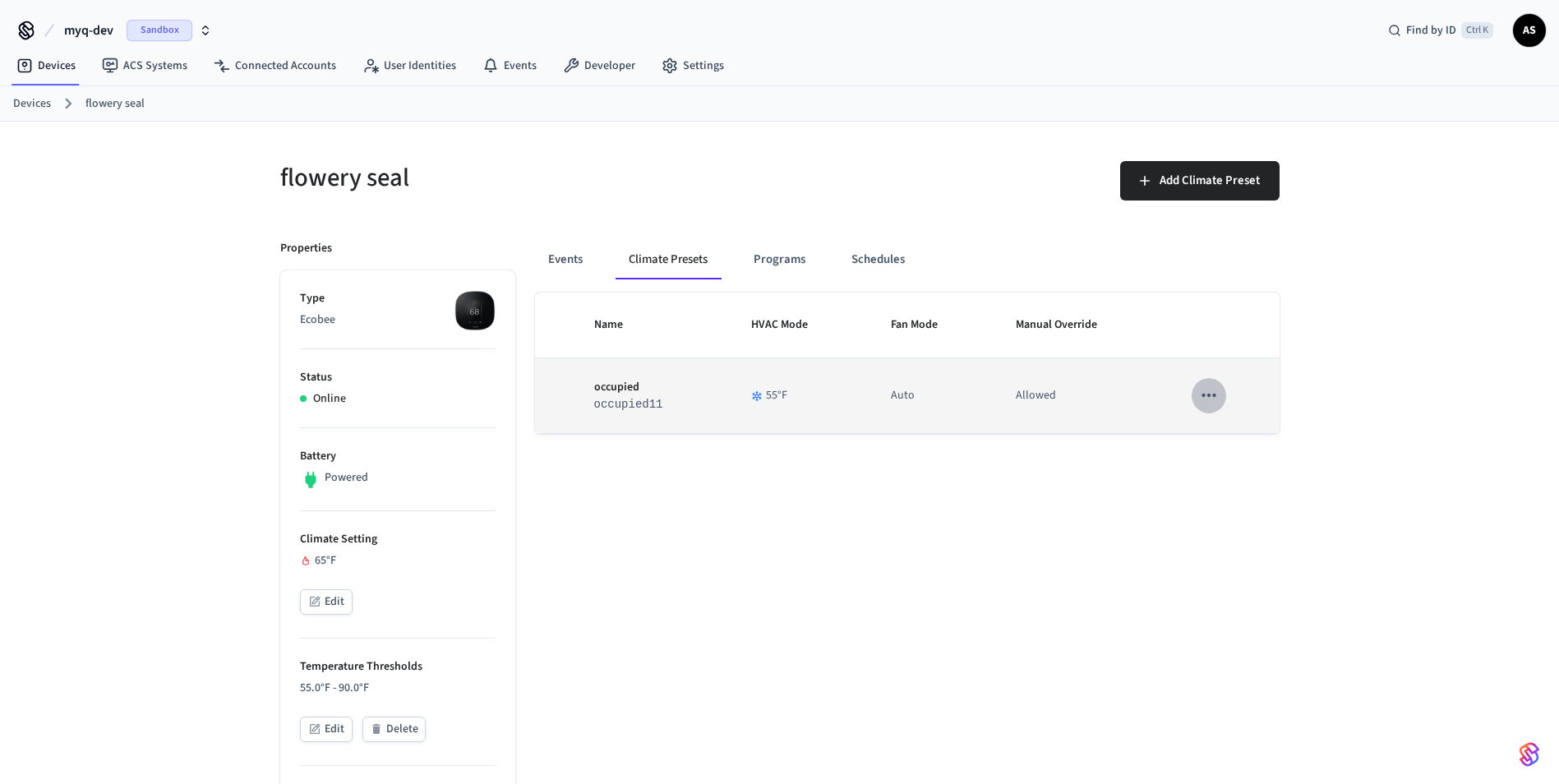
click at [1209, 407] on button "sticky table" at bounding box center [1209, 394] width 35 height 35
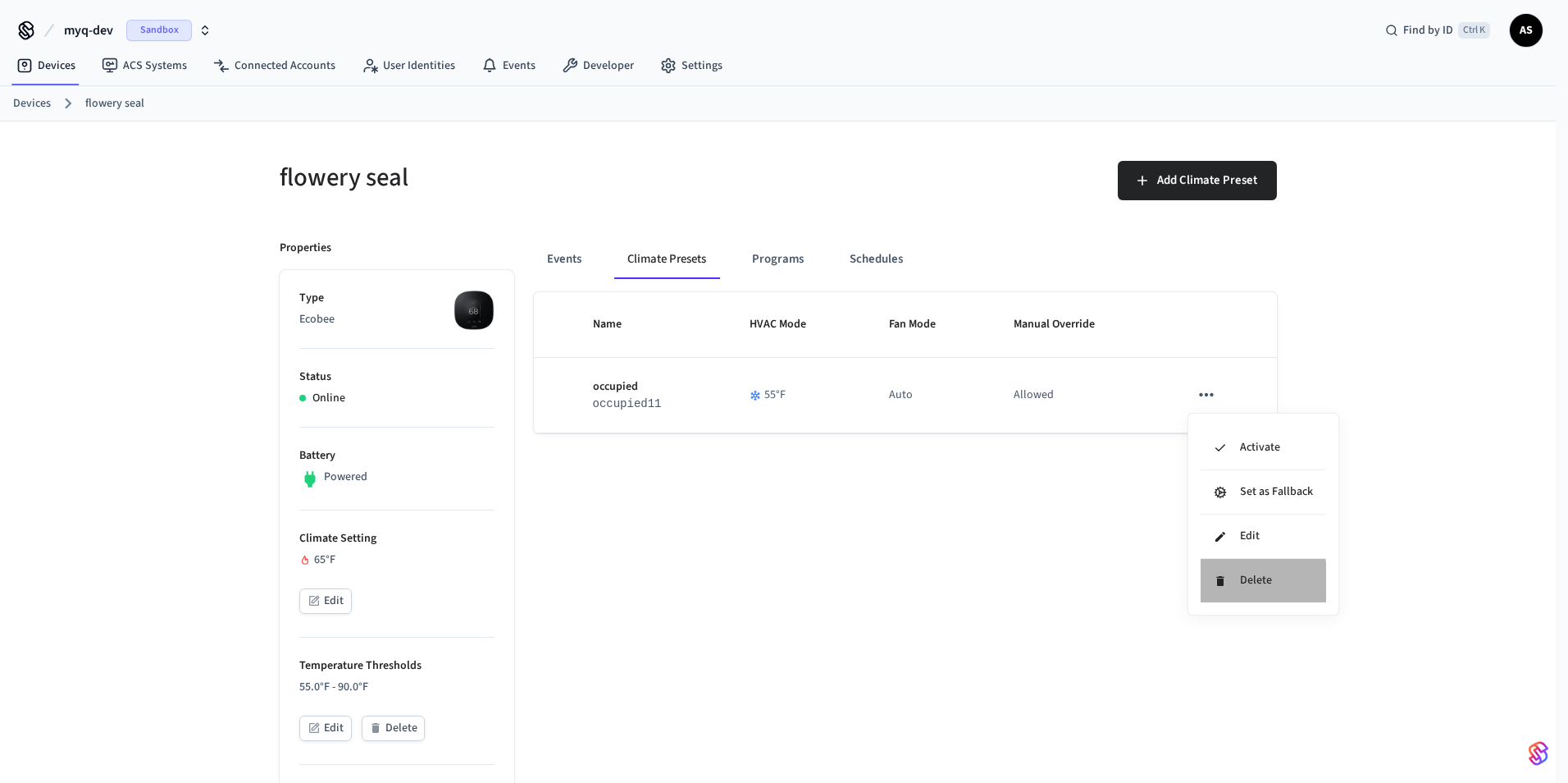
click at [1231, 584] on li "Delete" at bounding box center [1263, 580] width 125 height 43
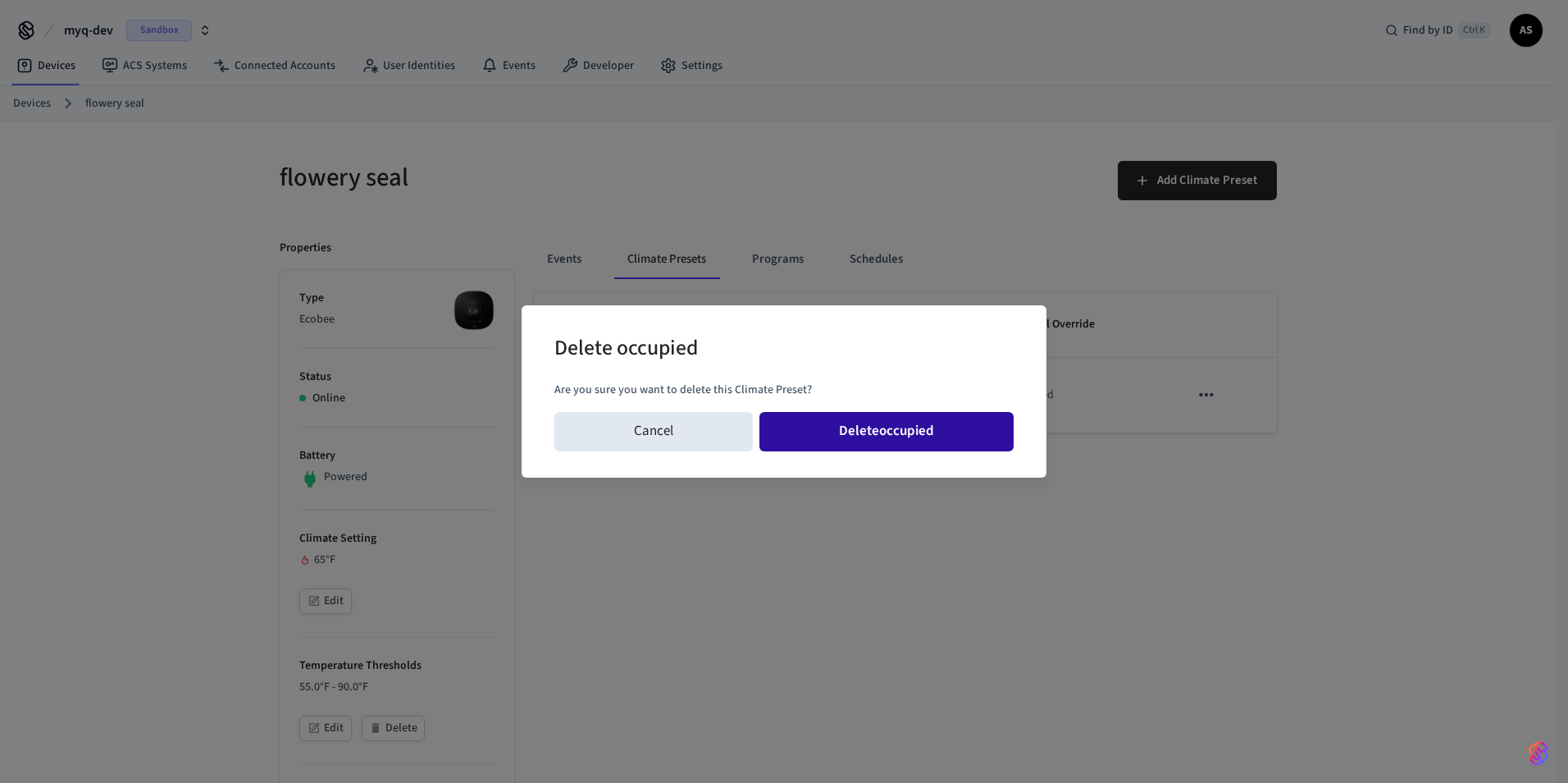
click at [956, 446] on button "Delete occupied" at bounding box center [886, 431] width 254 height 39
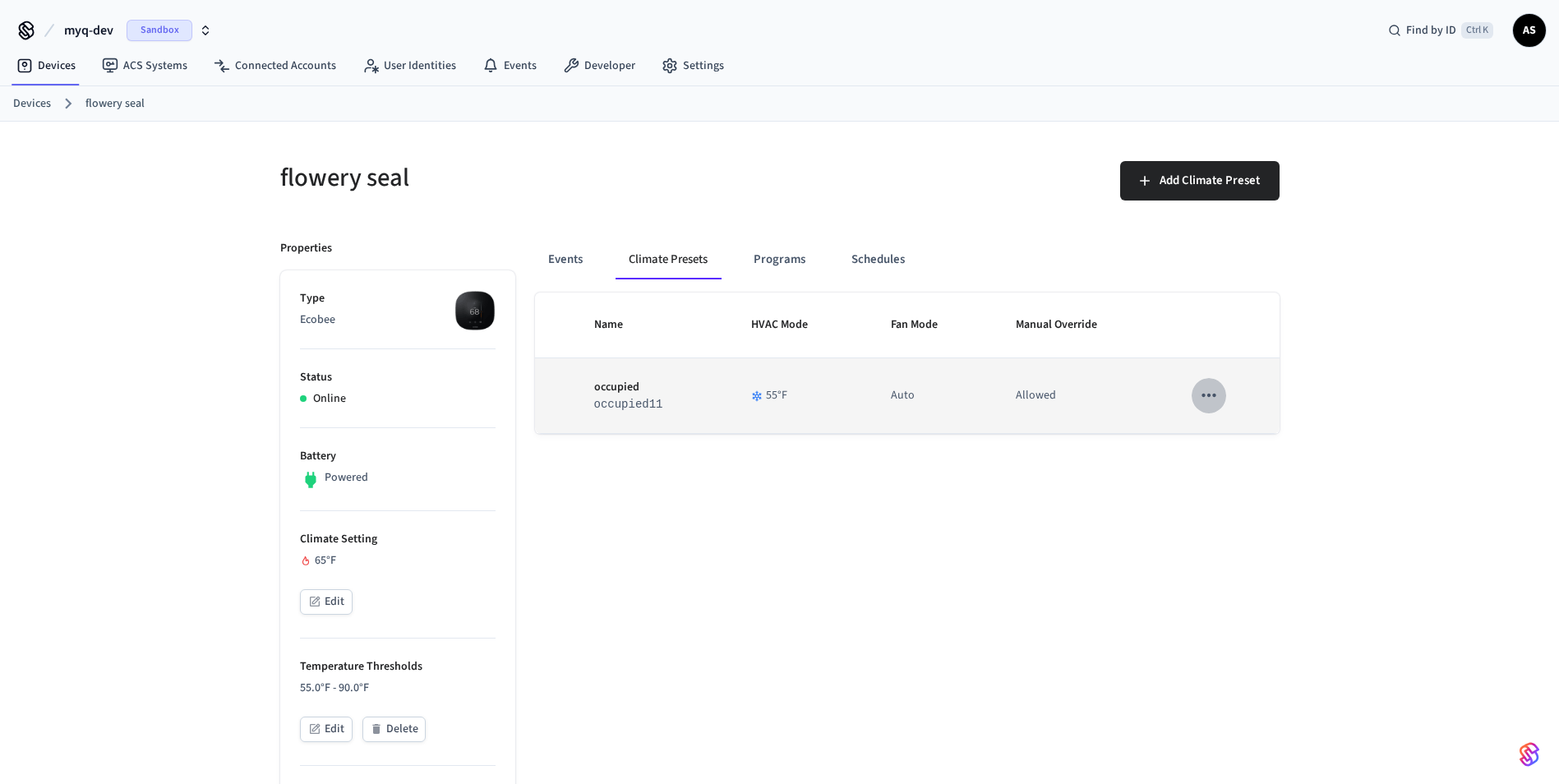
click at [1216, 392] on icon "sticky table" at bounding box center [1209, 394] width 22 height 22
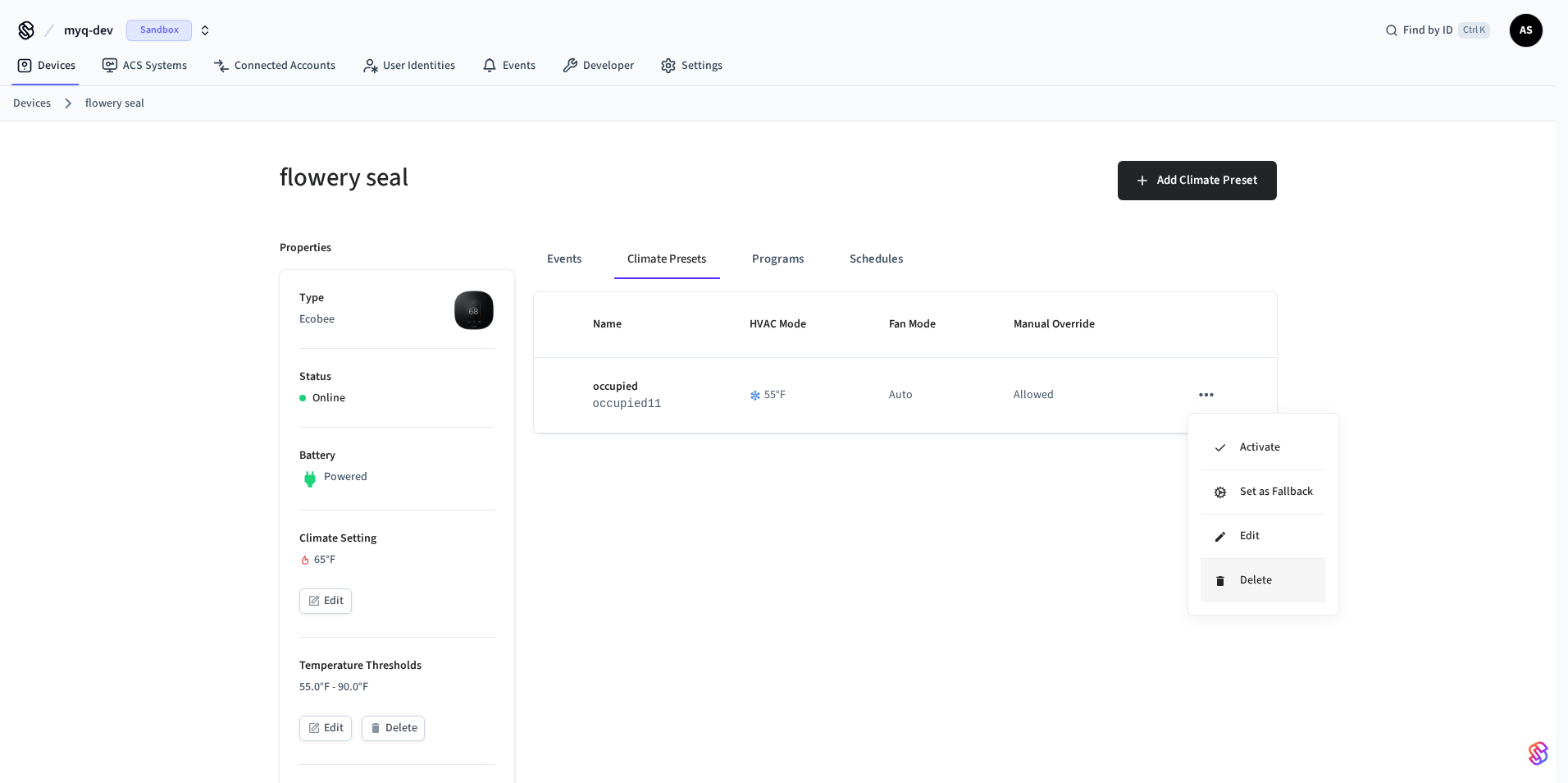
click at [1221, 585] on icon at bounding box center [1220, 581] width 7 height 10
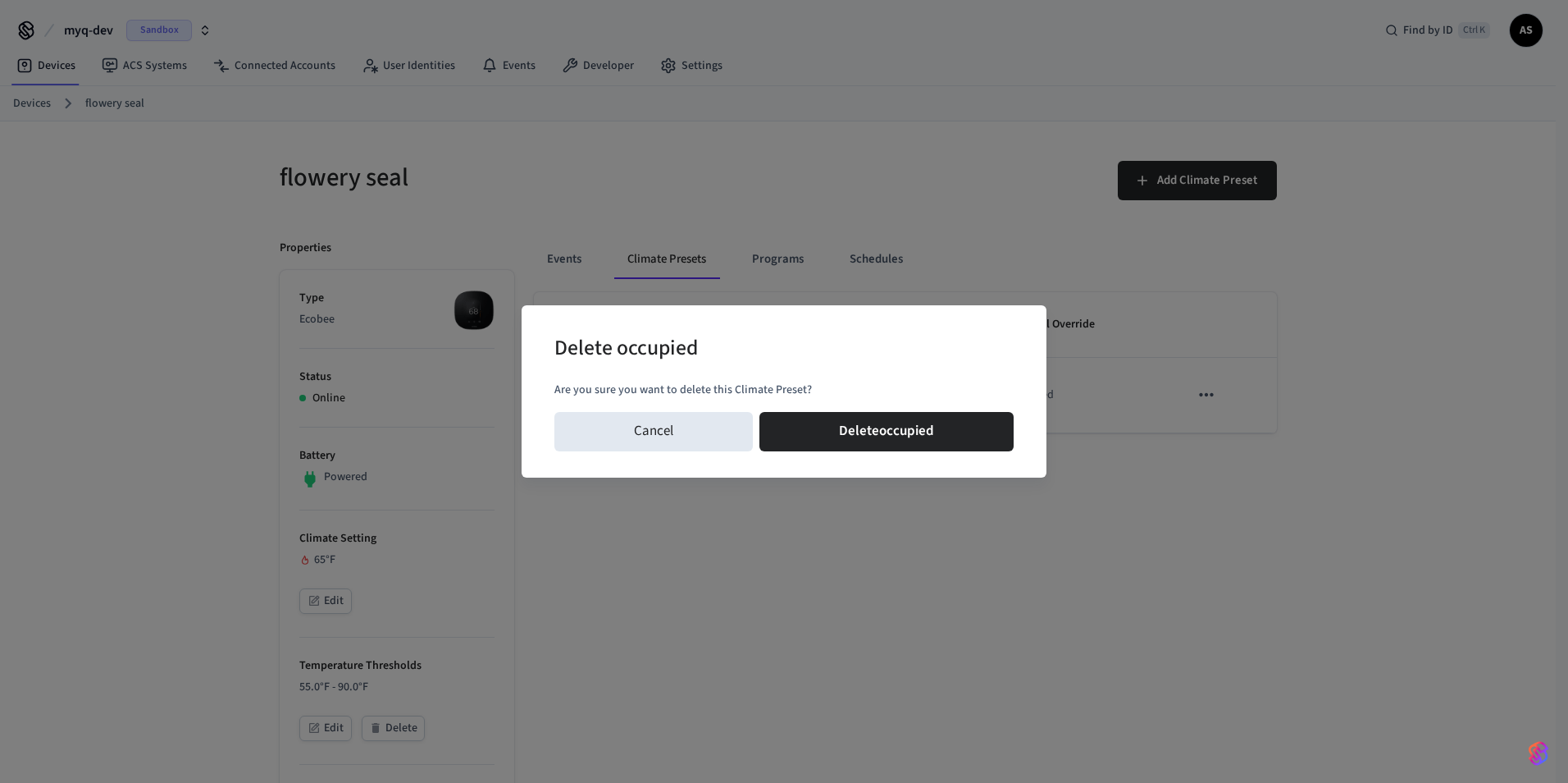
click at [843, 407] on div "Cancel Delete occupied" at bounding box center [784, 431] width 459 height 52
click at [841, 424] on button "Delete occupied" at bounding box center [886, 431] width 254 height 39
